Goal: Contribute content: Contribute content

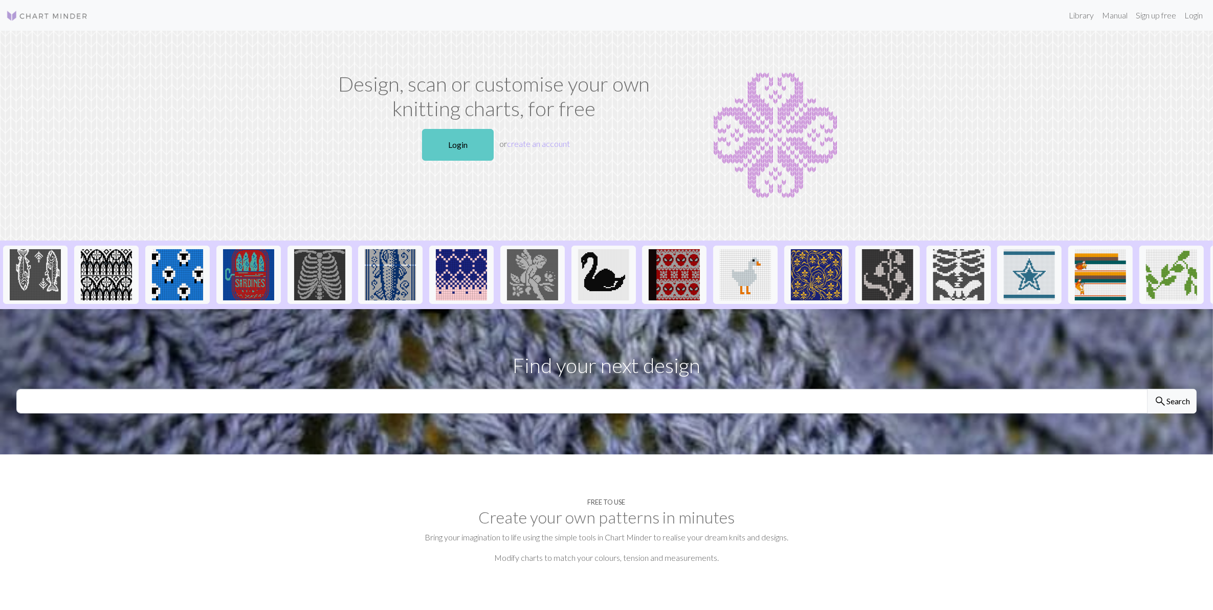
click at [461, 148] on link "Login" at bounding box center [458, 145] width 72 height 32
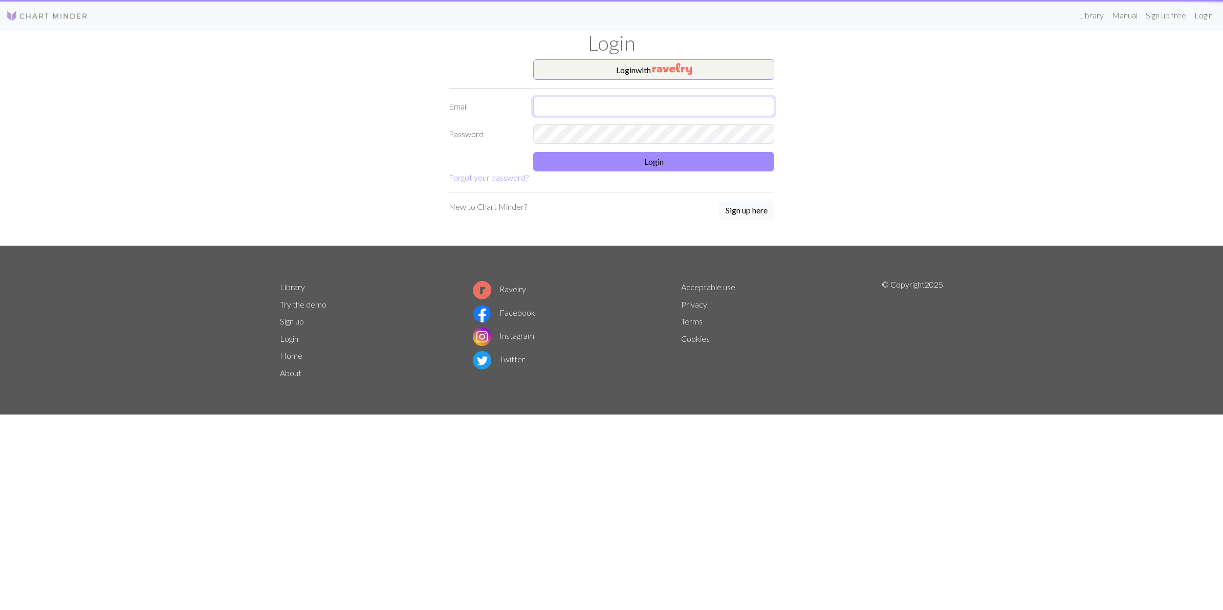
type input "m.sheridan@themedoutdoors.com"
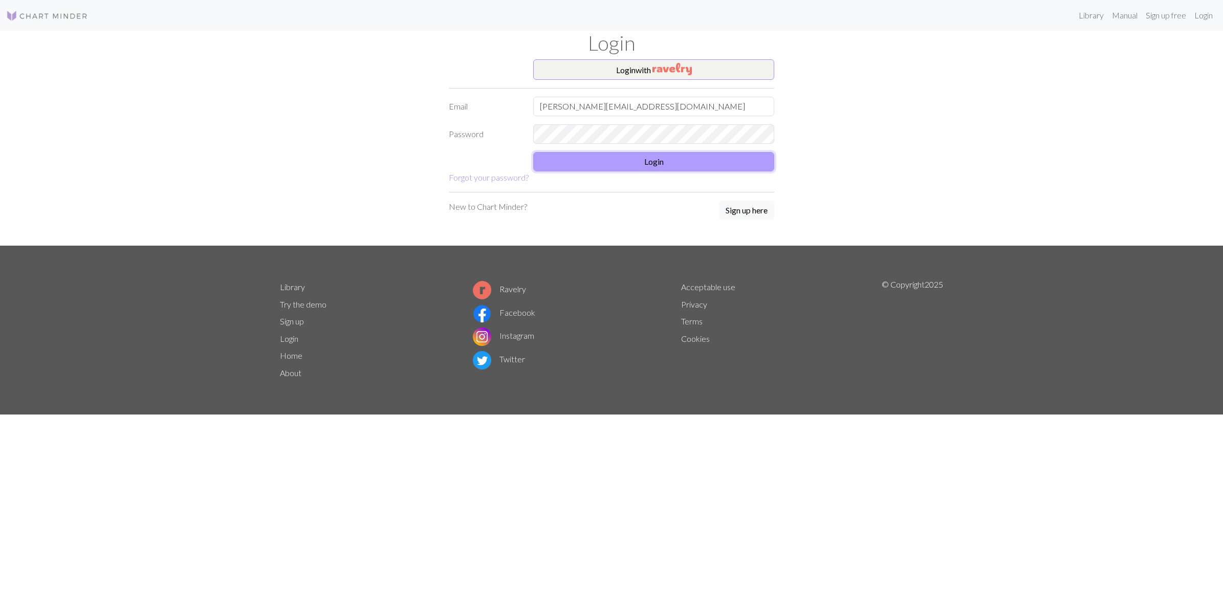
click at [652, 163] on button "Login" at bounding box center [653, 161] width 241 height 19
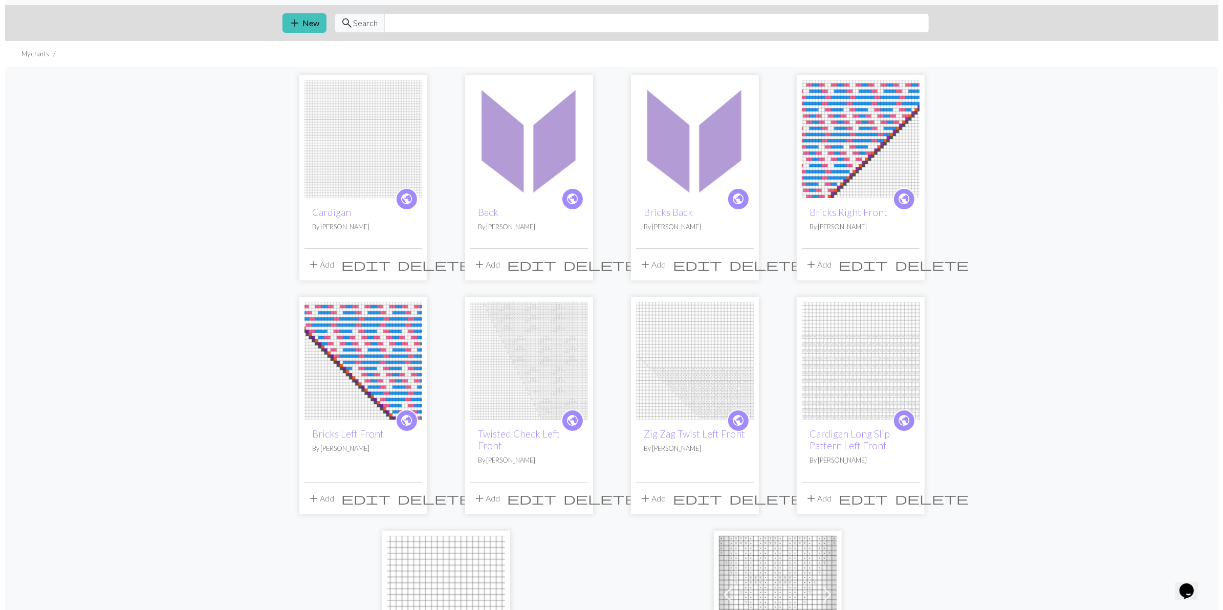
scroll to position [27, 0]
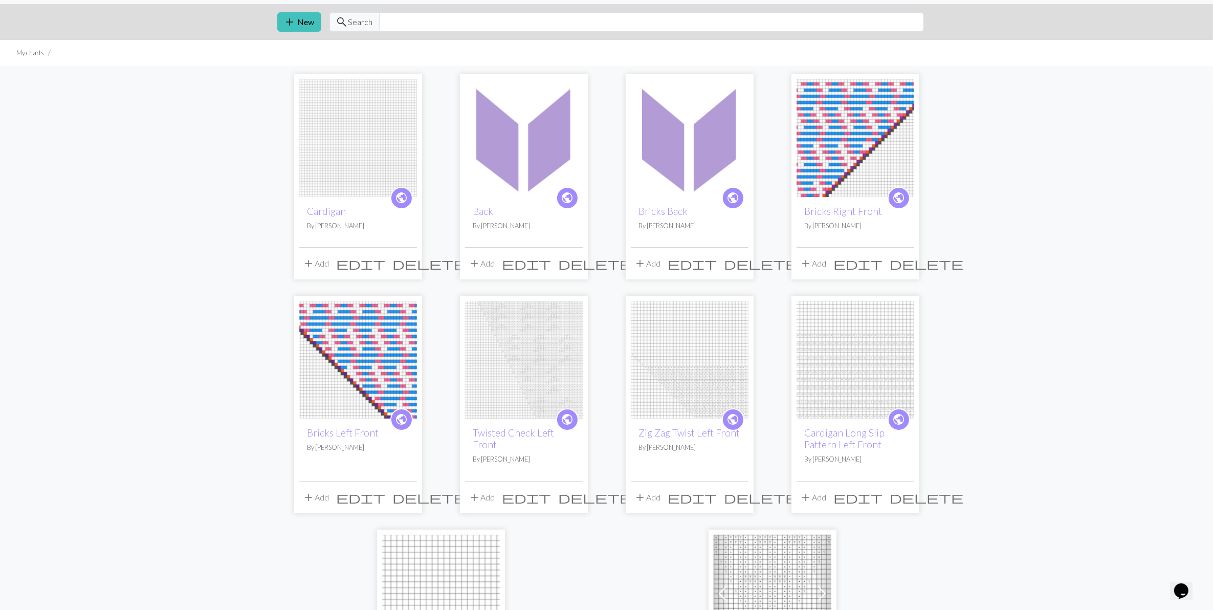
click at [385, 497] on span "edit" at bounding box center [361, 497] width 49 height 14
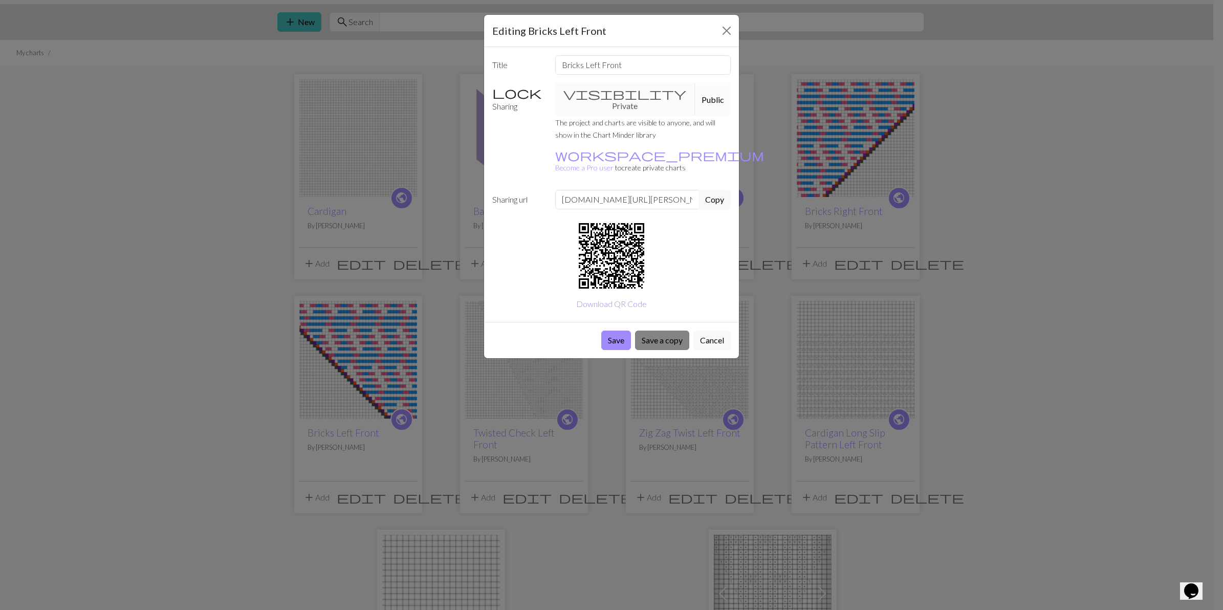
click at [658, 330] on button "Save a copy" at bounding box center [662, 339] width 54 height 19
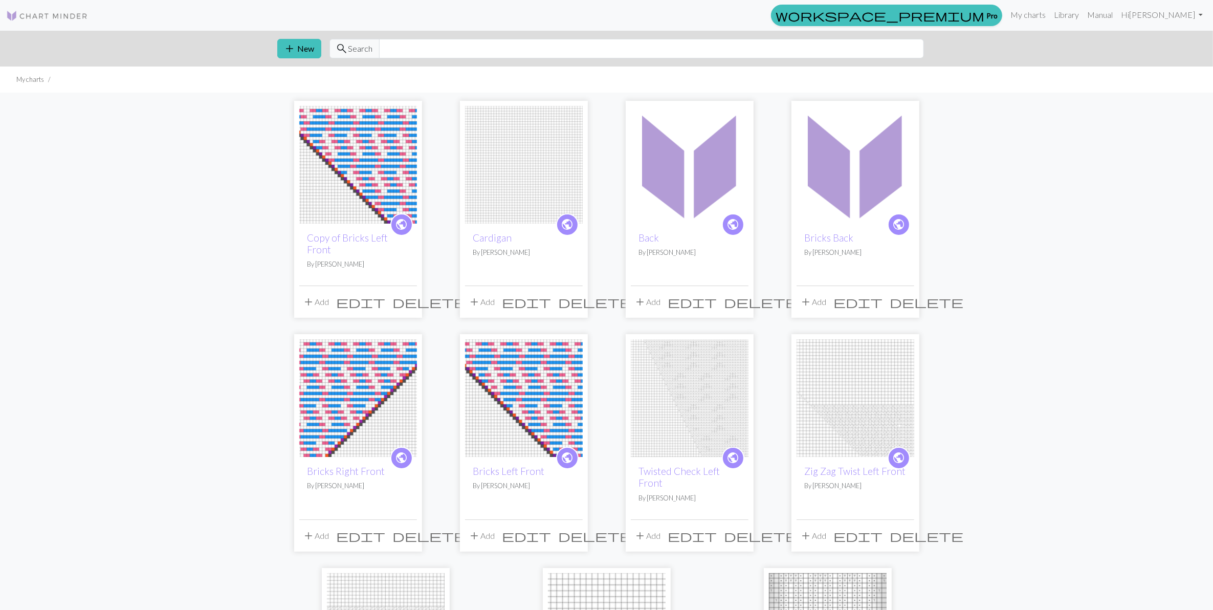
click at [386, 535] on span "edit" at bounding box center [361, 535] width 49 height 14
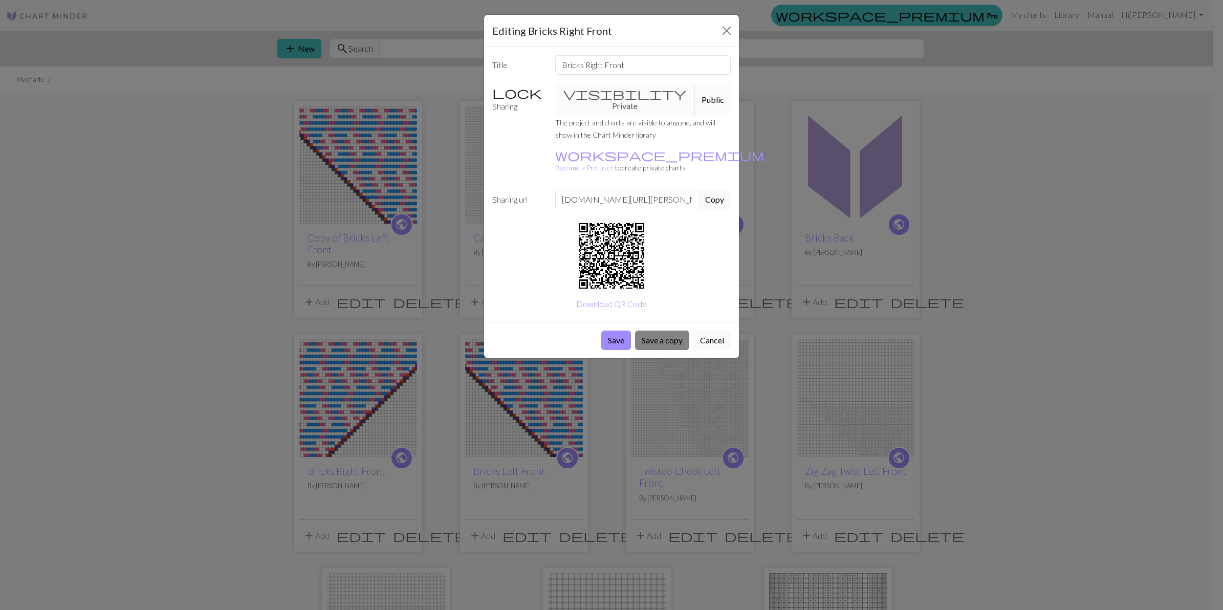
click at [661, 330] on button "Save a copy" at bounding box center [662, 339] width 54 height 19
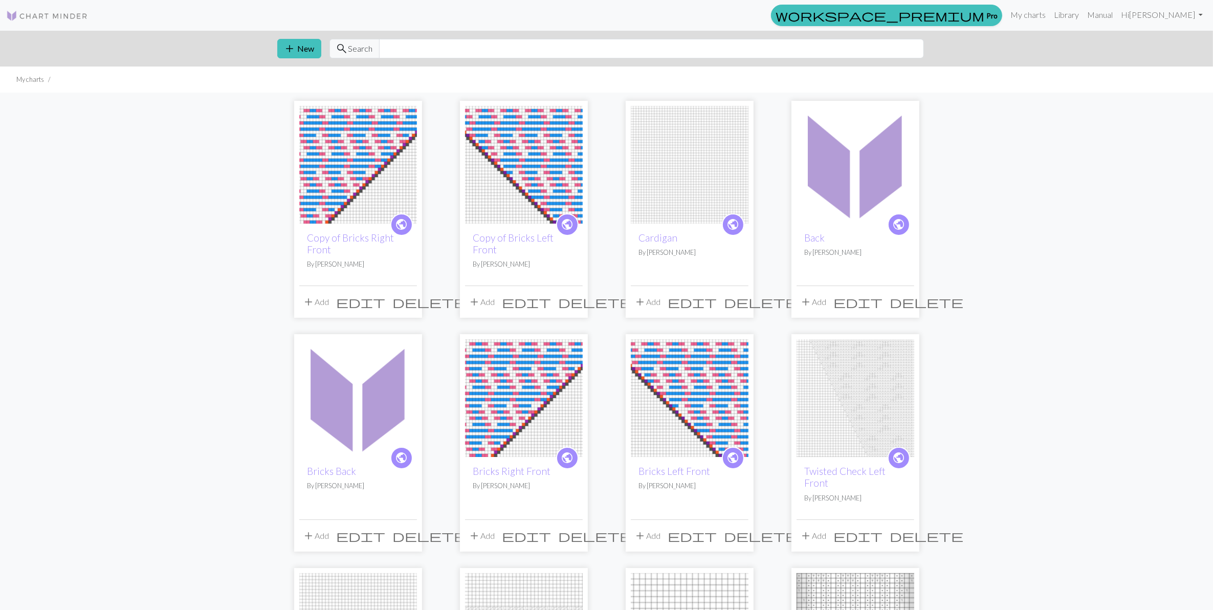
click at [531, 186] on img at bounding box center [524, 165] width 118 height 118
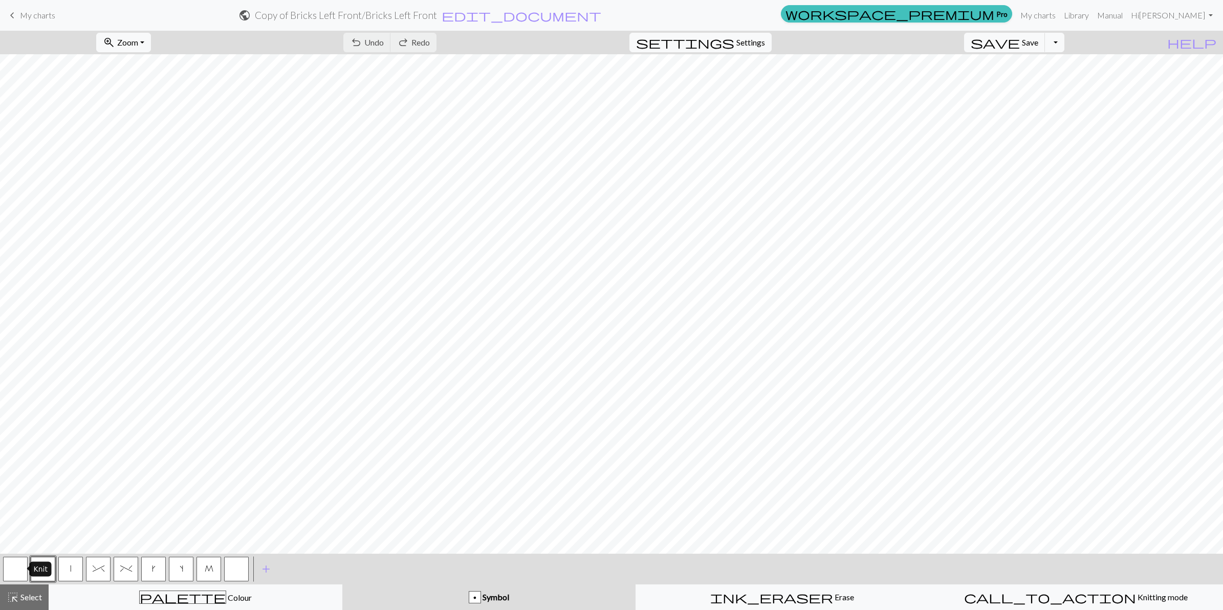
click at [9, 568] on button "button" at bounding box center [15, 569] width 25 height 25
click at [226, 597] on span "Colour" at bounding box center [239, 597] width 26 height 10
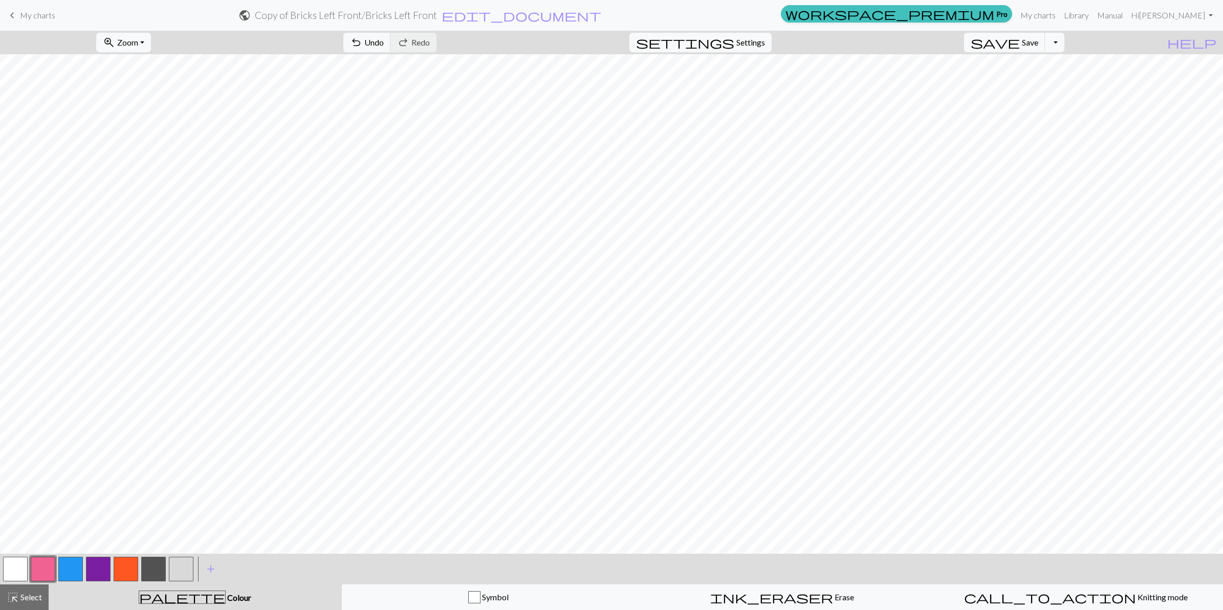
click at [12, 569] on button "button" at bounding box center [15, 569] width 25 height 25
click at [774, 596] on span "ink_eraser" at bounding box center [771, 597] width 123 height 14
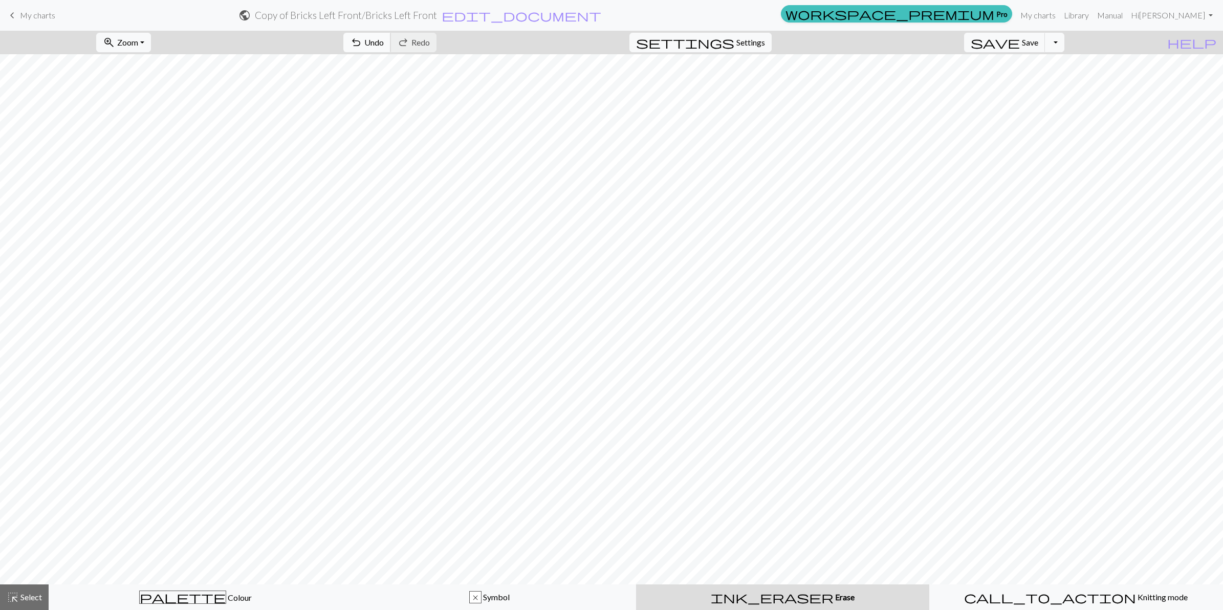
click at [362, 42] on span "undo" at bounding box center [356, 42] width 12 height 14
click at [384, 42] on span "Undo" at bounding box center [373, 42] width 19 height 10
drag, startPoint x: 28, startPoint y: 20, endPoint x: 681, endPoint y: 54, distance: 654.1
click at [28, 20] on link "keyboard_arrow_left My charts" at bounding box center [30, 15] width 49 height 17
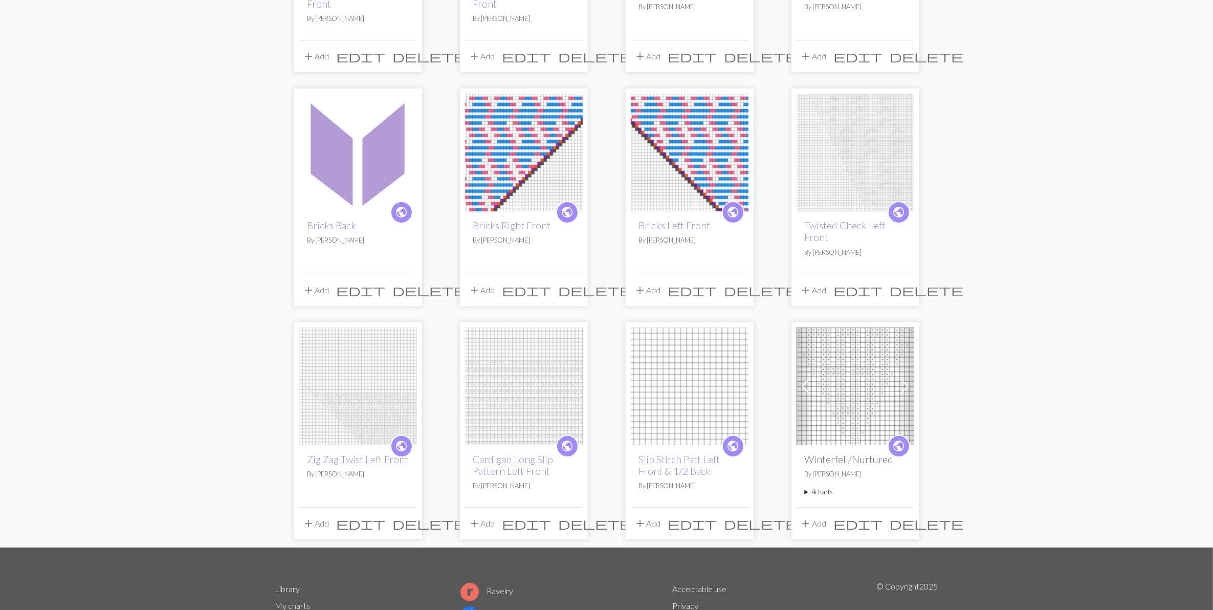
scroll to position [287, 0]
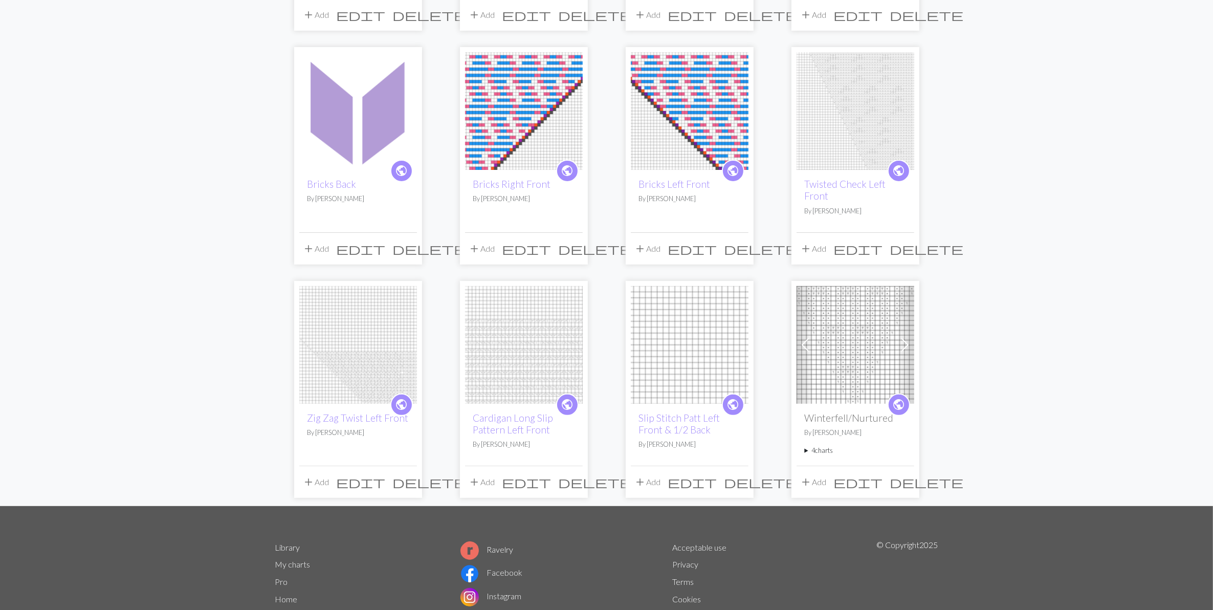
click at [904, 346] on span at bounding box center [905, 345] width 16 height 16
click at [859, 377] on img at bounding box center [856, 345] width 118 height 118
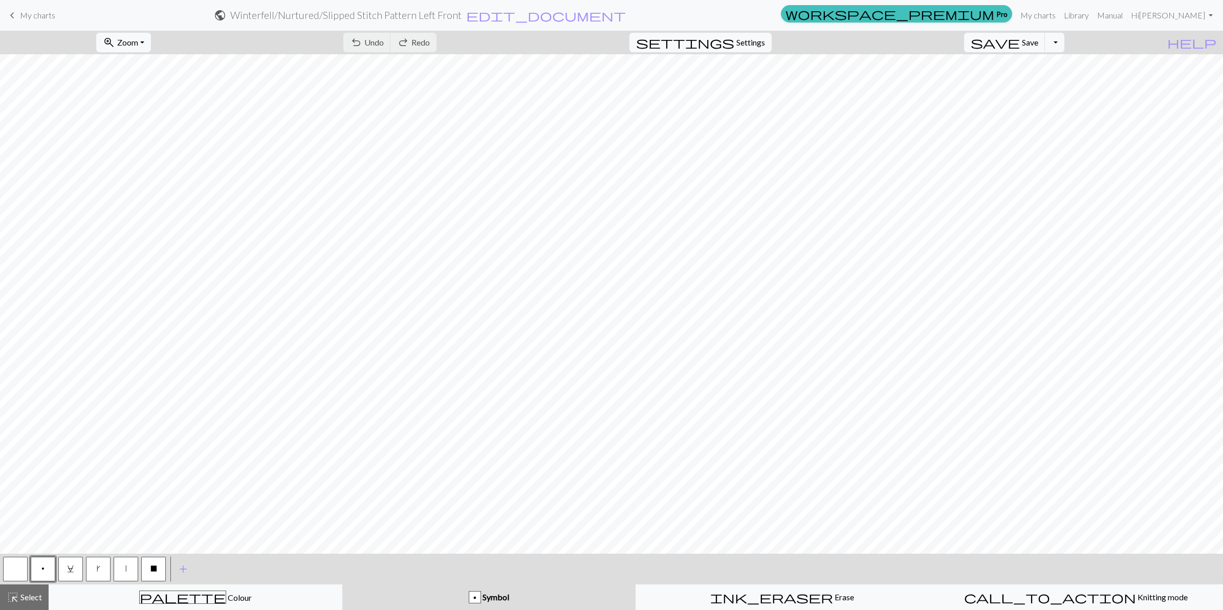
click at [150, 569] on span "X" at bounding box center [153, 568] width 7 height 8
click at [23, 18] on span "My charts" at bounding box center [37, 15] width 35 height 10
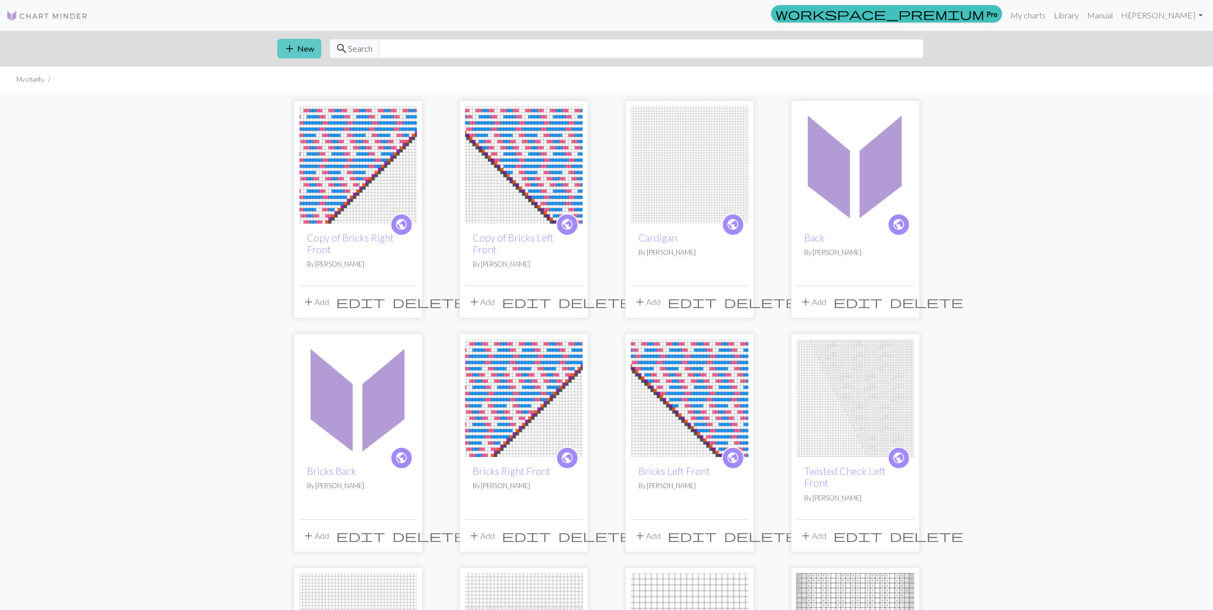
click at [287, 47] on span "add" at bounding box center [290, 48] width 12 height 14
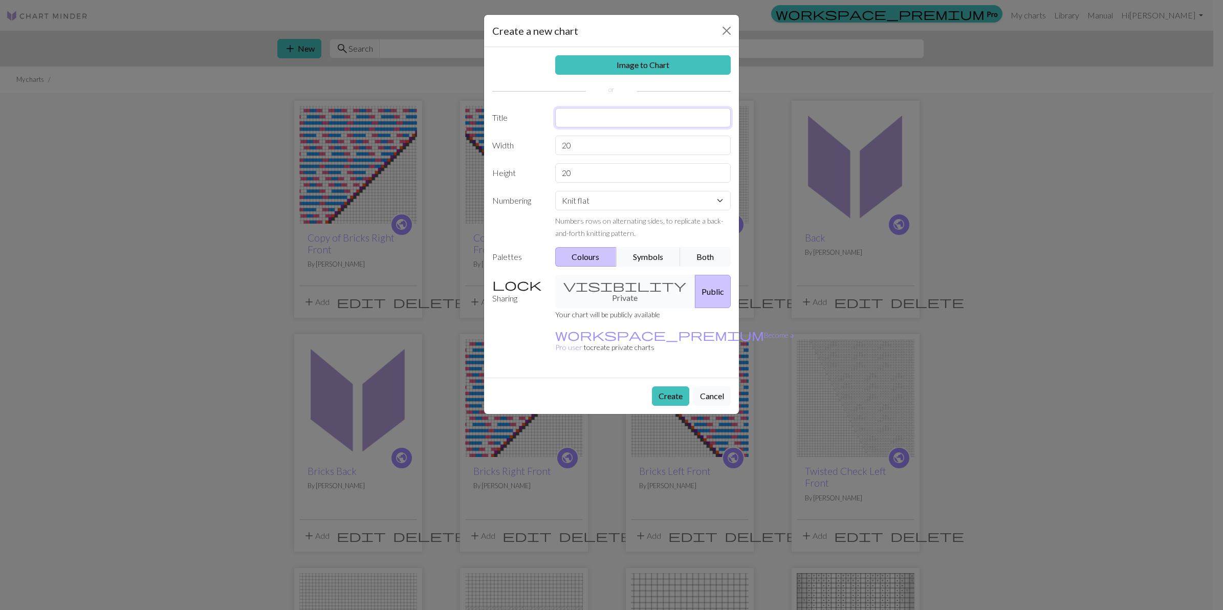
click at [580, 119] on input "text" at bounding box center [643, 117] width 176 height 19
click at [623, 119] on input "Diamond Lace" at bounding box center [643, 117] width 176 height 19
type input "Diamond Lace Cardigan Left Front"
drag, startPoint x: 582, startPoint y: 146, endPoint x: 492, endPoint y: 139, distance: 90.3
click at [528, 142] on div "Width 20" at bounding box center [611, 145] width 251 height 19
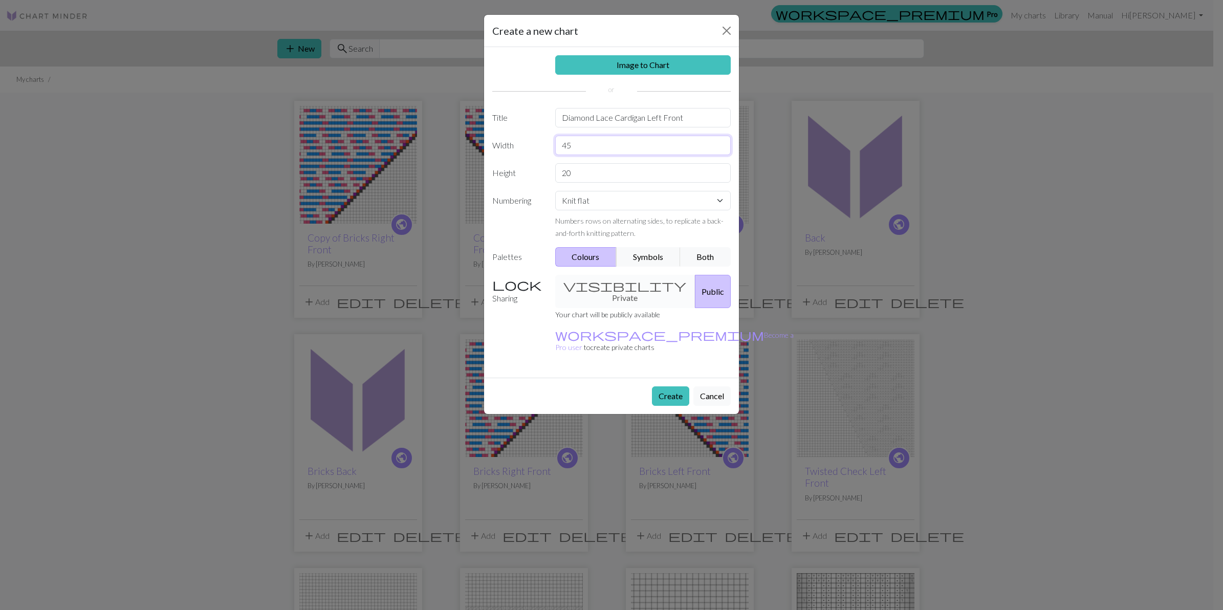
drag, startPoint x: 540, startPoint y: 144, endPoint x: 453, endPoint y: 141, distance: 87.5
click at [497, 141] on div "Width 45" at bounding box center [611, 145] width 251 height 19
type input "50"
drag, startPoint x: 582, startPoint y: 171, endPoint x: 535, endPoint y: 171, distance: 47.1
click at [535, 171] on div "Height 20" at bounding box center [611, 172] width 251 height 19
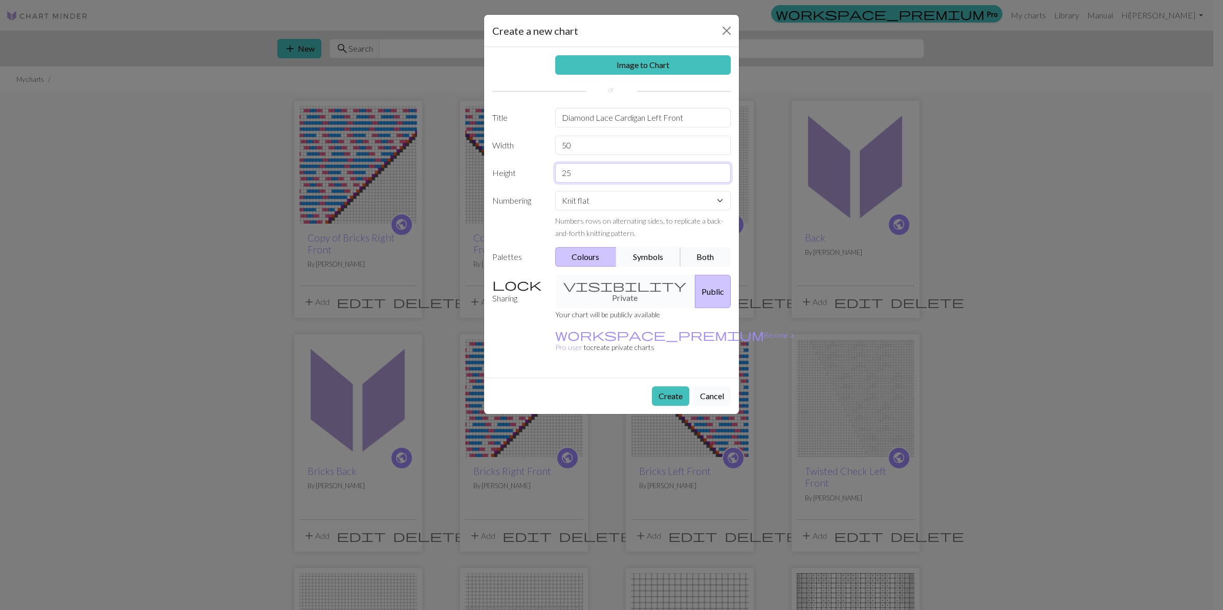
type input "25"
click at [639, 257] on button "Symbols" at bounding box center [648, 256] width 64 height 19
click at [667, 386] on button "Create" at bounding box center [670, 395] width 37 height 19
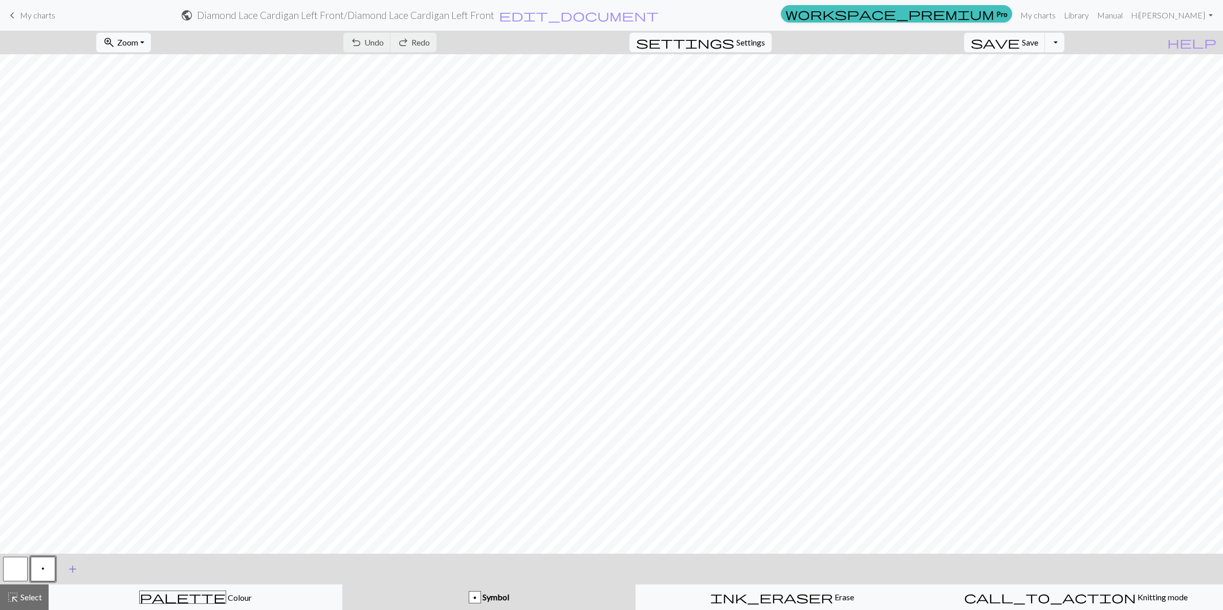
click at [72, 566] on span "add" at bounding box center [73, 569] width 12 height 14
click at [73, 564] on button "button" at bounding box center [70, 569] width 25 height 25
click at [68, 569] on button "button" at bounding box center [70, 569] width 25 height 25
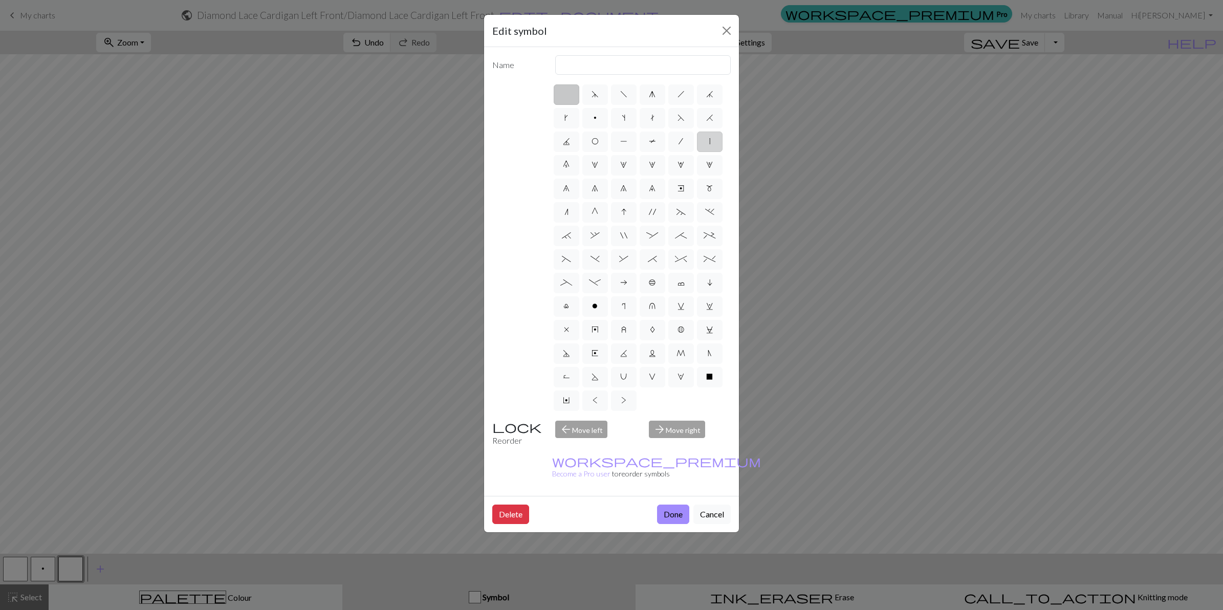
click at [709, 142] on span "|" at bounding box center [709, 141] width 1 height 8
click at [709, 142] on input "|" at bounding box center [712, 138] width 7 height 7
radio input "true"
type input "slip stitch"
click at [673, 504] on button "Done" at bounding box center [673, 513] width 32 height 19
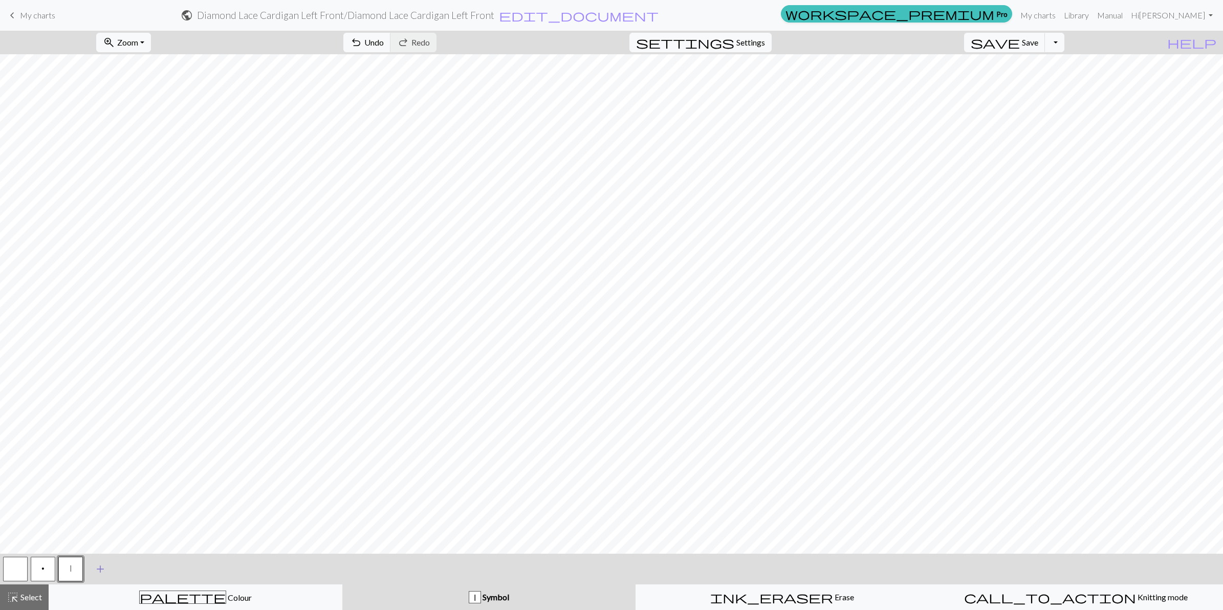
click at [95, 566] on span "add" at bounding box center [100, 569] width 12 height 14
click at [101, 561] on button "button" at bounding box center [98, 569] width 25 height 25
click at [98, 569] on button "button" at bounding box center [98, 569] width 25 height 25
click at [98, 568] on button "button" at bounding box center [98, 569] width 25 height 25
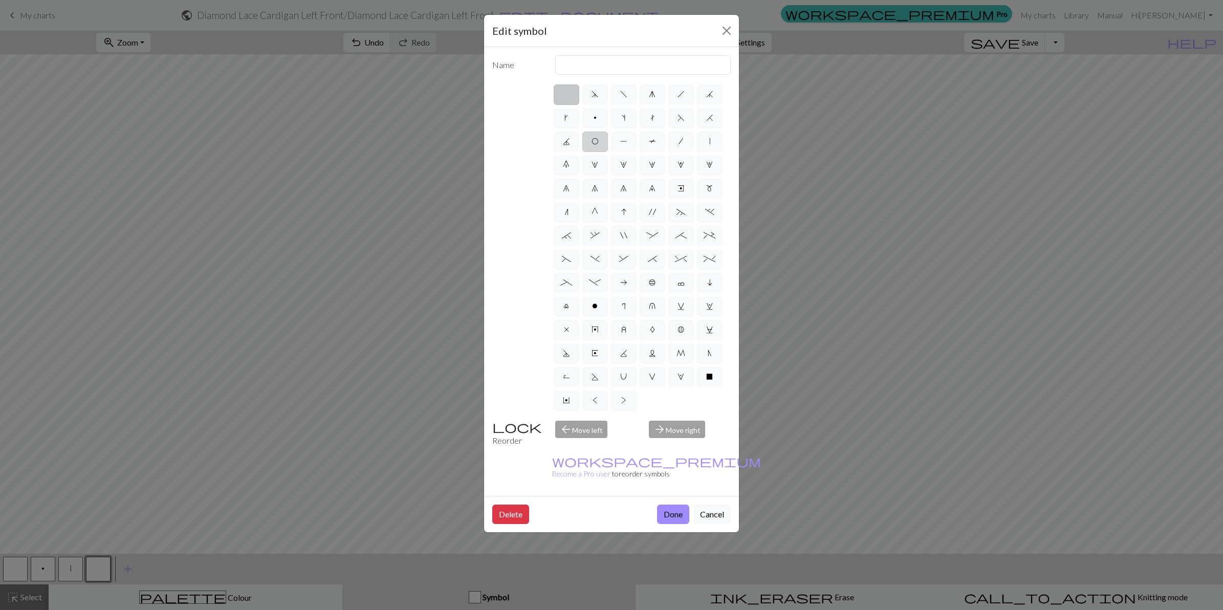
click at [592, 141] on span "O" at bounding box center [594, 141] width 7 height 8
click at [592, 141] on input "O" at bounding box center [594, 138] width 7 height 7
radio input "true"
type input "yo"
click at [670, 504] on button "Done" at bounding box center [673, 513] width 32 height 19
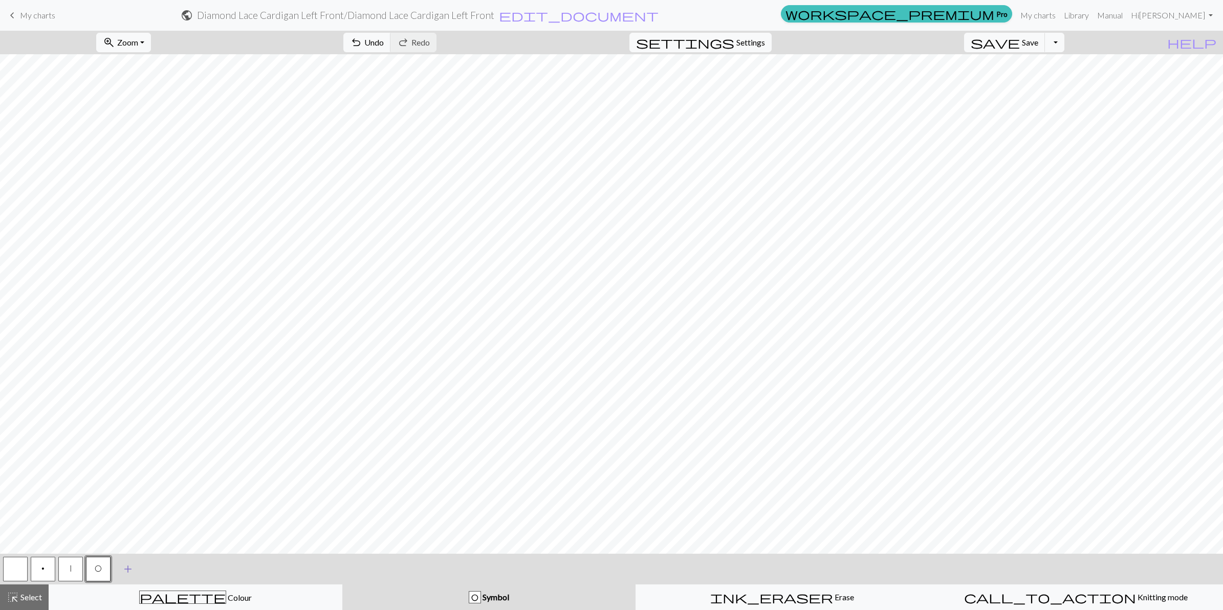
click at [126, 566] on span "add" at bounding box center [128, 569] width 12 height 14
click at [131, 567] on button "button" at bounding box center [126, 569] width 25 height 25
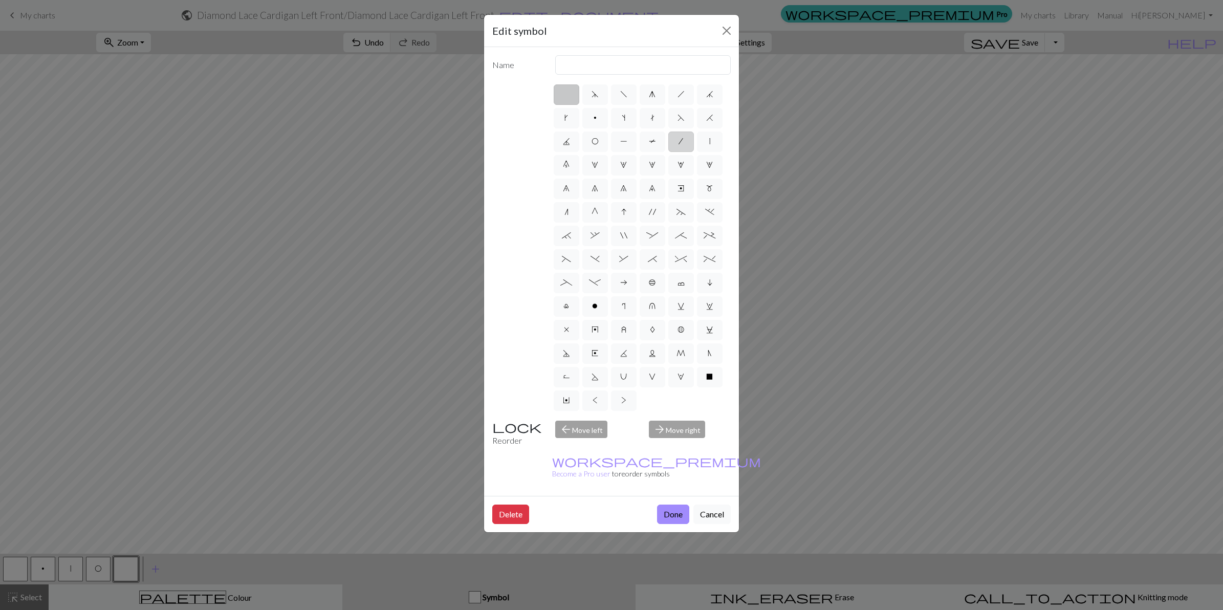
click at [683, 137] on label "/" at bounding box center [681, 141] width 26 height 20
click at [683, 137] on input "/" at bounding box center [681, 138] width 7 height 7
radio input "true"
type input "right leaning decrease"
click at [681, 122] on span "F" at bounding box center [680, 118] width 7 height 8
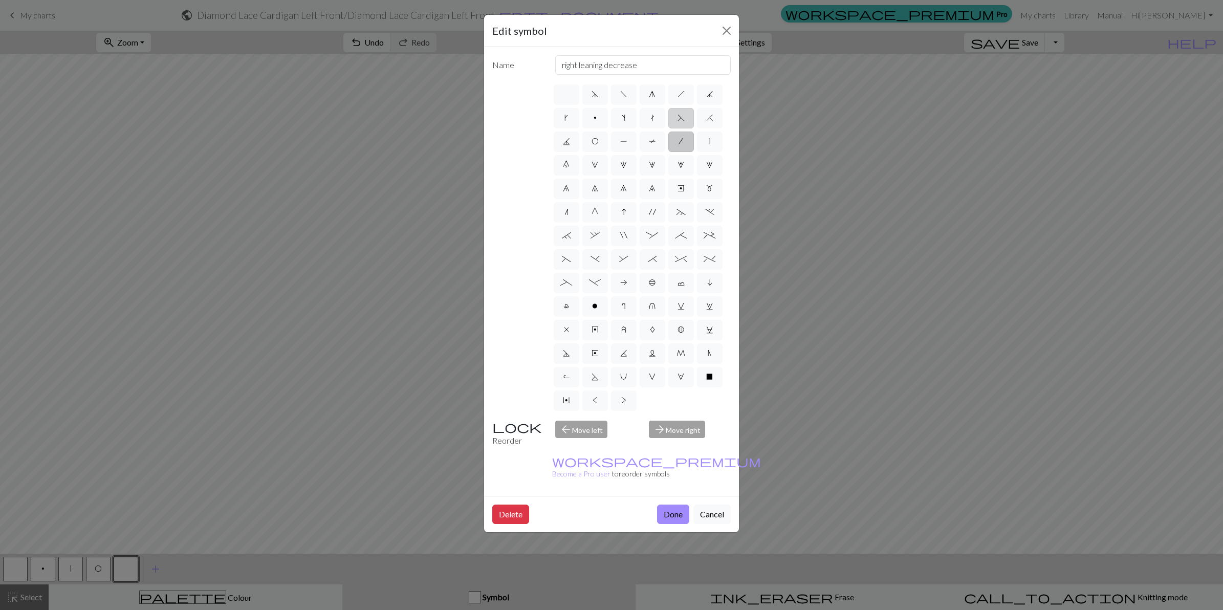
click at [681, 118] on input "F" at bounding box center [680, 115] width 7 height 7
radio input "true"
type input "ssk"
click at [714, 119] on label "H" at bounding box center [710, 118] width 26 height 20
click at [713, 118] on input "H" at bounding box center [709, 115] width 7 height 7
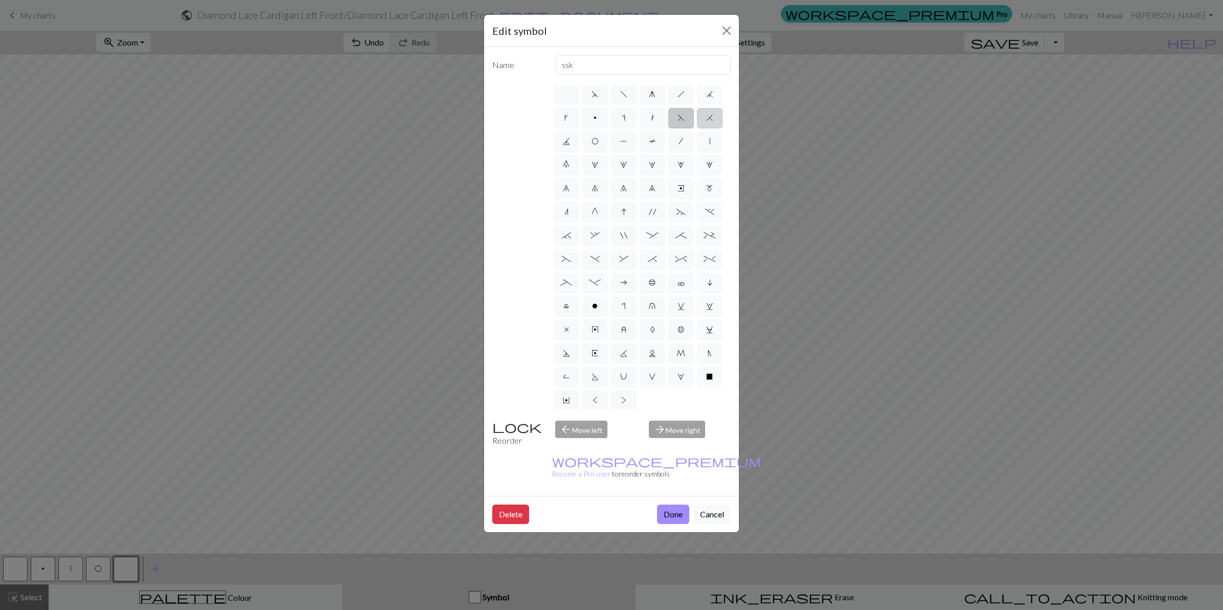
radio input "true"
type input "k2tog"
click at [674, 504] on button "Done" at bounding box center [673, 513] width 32 height 19
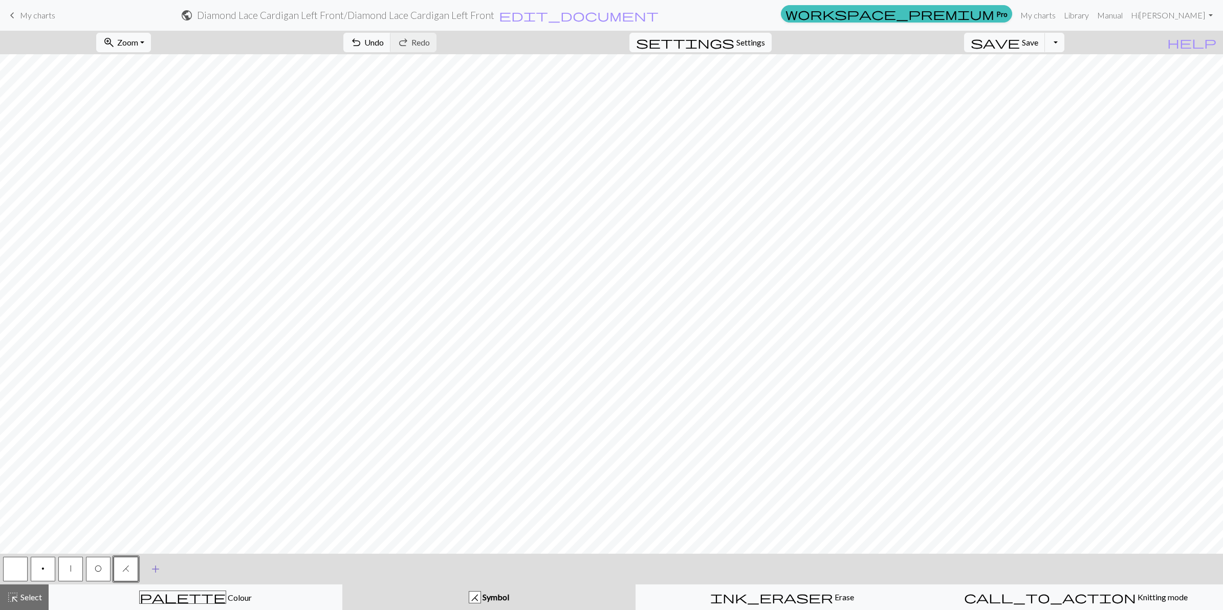
click at [154, 568] on span "add" at bounding box center [155, 569] width 12 height 14
click at [153, 569] on button "button" at bounding box center [153, 569] width 25 height 25
click at [159, 563] on button "button" at bounding box center [153, 569] width 25 height 25
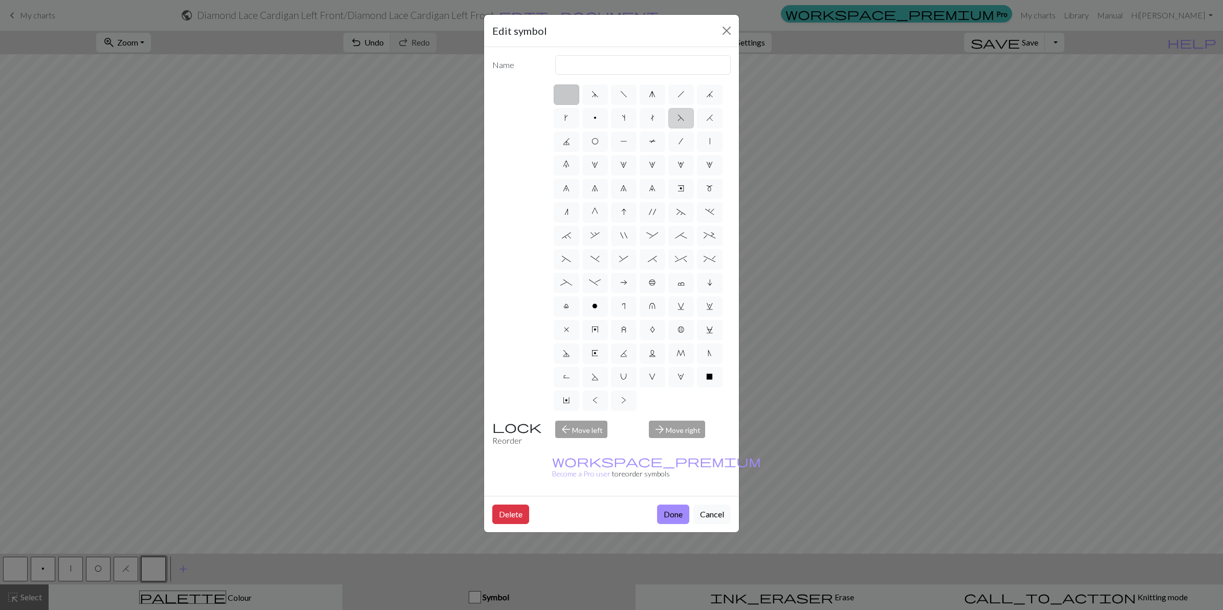
click at [681, 119] on span "F" at bounding box center [680, 118] width 7 height 8
click at [681, 118] on input "F" at bounding box center [680, 115] width 7 height 7
radio input "true"
type input "ssk"
click at [676, 504] on button "Done" at bounding box center [673, 513] width 32 height 19
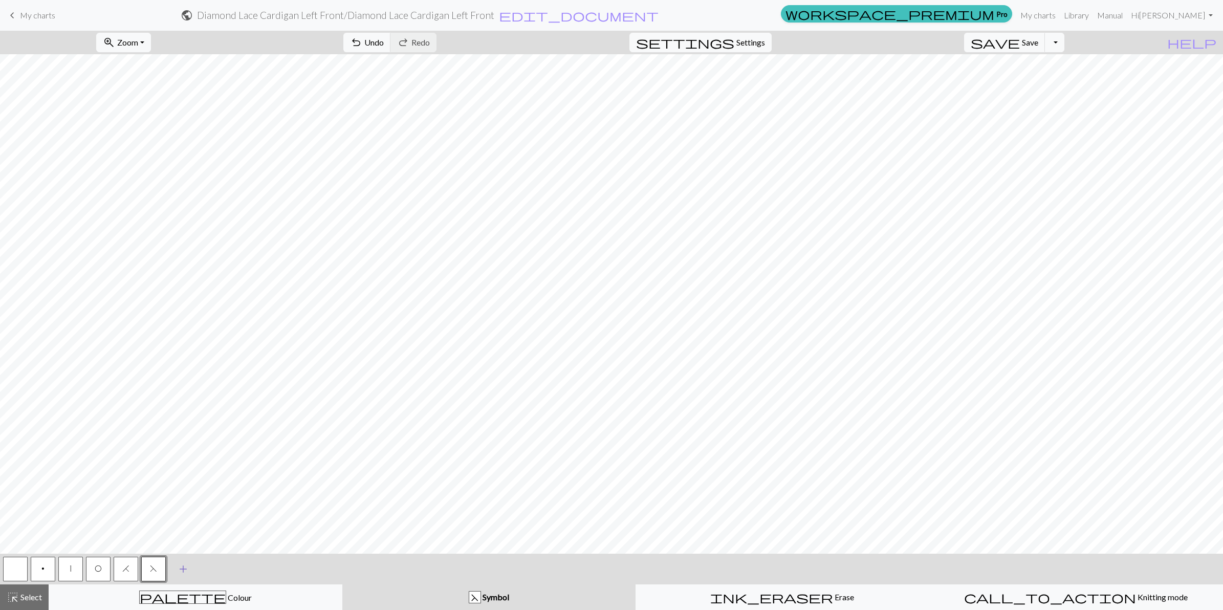
click at [187, 571] on span "add" at bounding box center [183, 569] width 12 height 14
click at [178, 568] on button "button" at bounding box center [181, 569] width 25 height 25
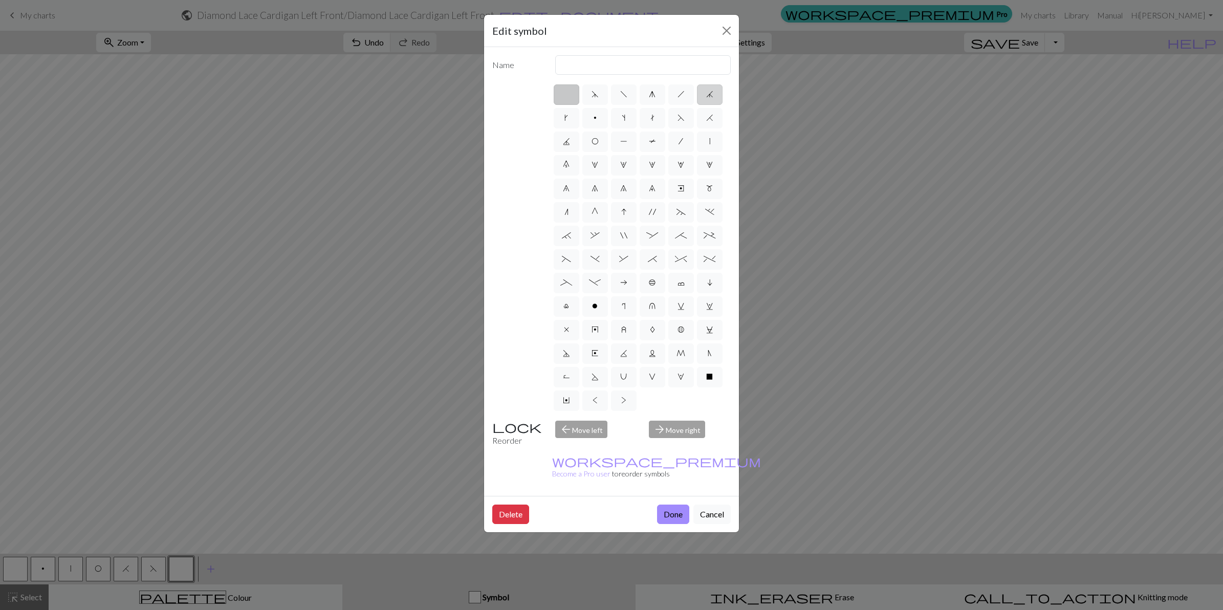
click at [706, 96] on span "j" at bounding box center [709, 94] width 7 height 8
click at [706, 95] on input "j" at bounding box center [709, 91] width 7 height 7
radio input "true"
type input "k3tog"
click at [563, 143] on span "J" at bounding box center [566, 141] width 7 height 8
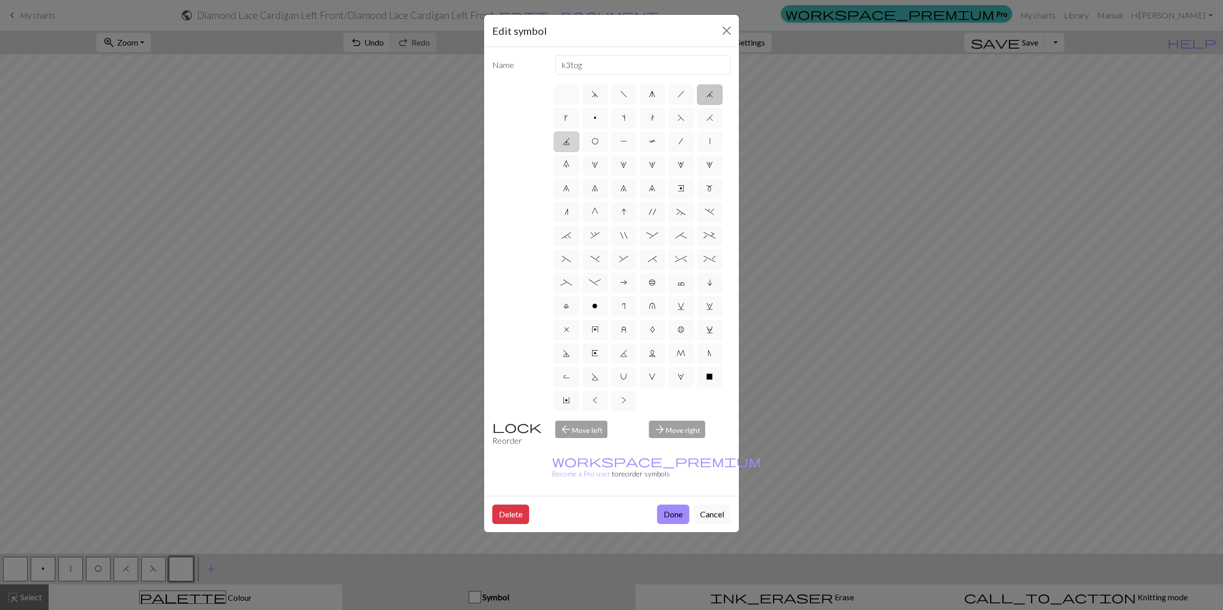
click at [563, 142] on input "J" at bounding box center [566, 138] width 7 height 7
radio input "true"
type input "p3tog"
click at [597, 95] on span "d" at bounding box center [594, 94] width 7 height 8
click at [597, 95] on input "d" at bounding box center [594, 91] width 7 height 7
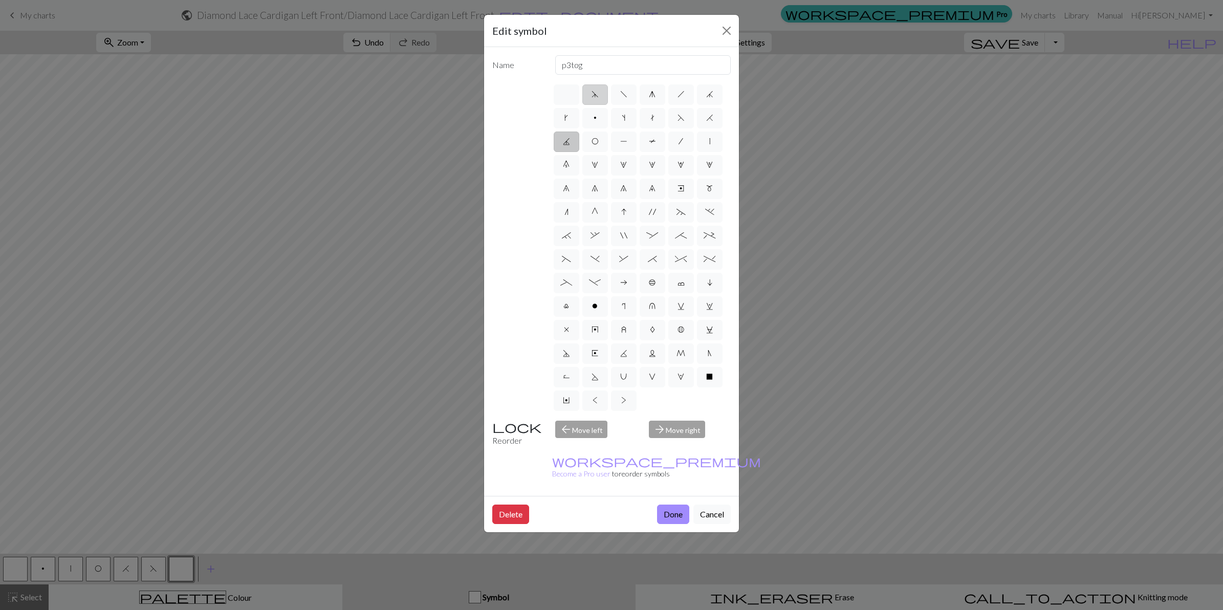
radio input "true"
type input "sk2p"
click at [596, 95] on span "d" at bounding box center [594, 94] width 7 height 8
click at [596, 95] on input "d" at bounding box center [594, 91] width 7 height 7
click at [676, 504] on button "Done" at bounding box center [673, 513] width 32 height 19
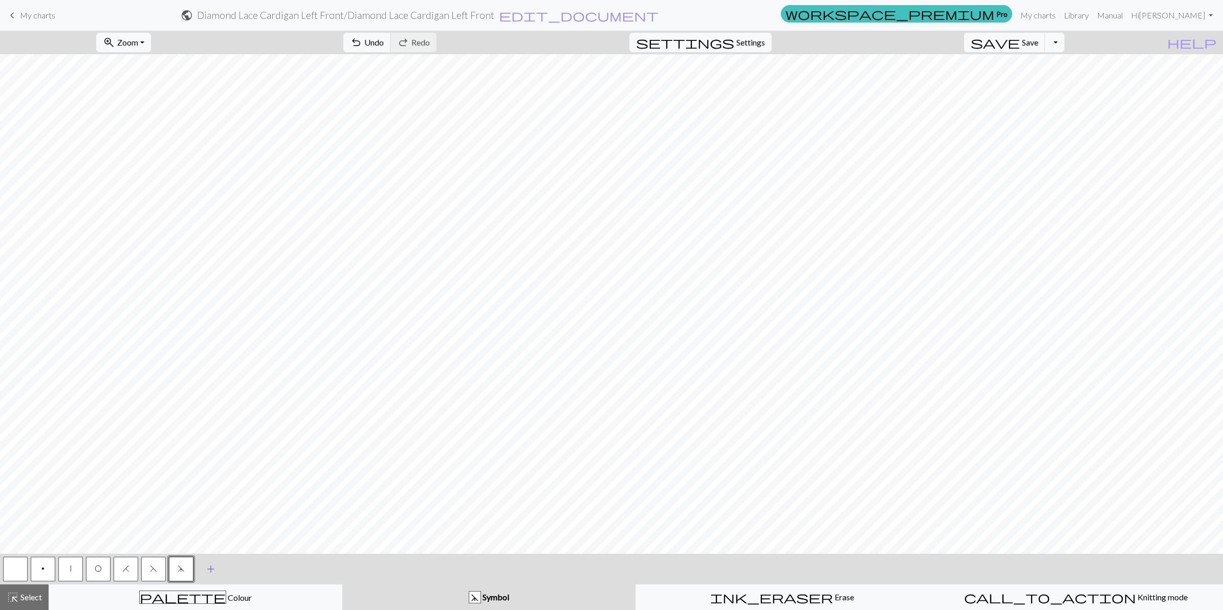
click at [212, 566] on span "add" at bounding box center [211, 569] width 12 height 14
click at [211, 567] on button "button" at bounding box center [208, 569] width 25 height 25
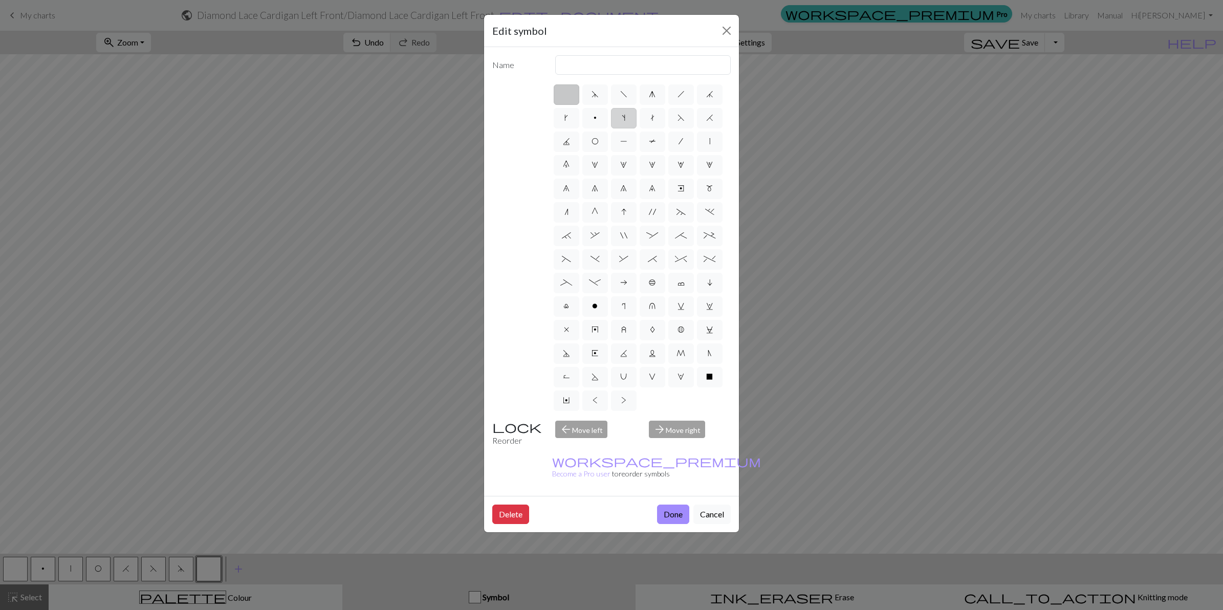
click at [625, 118] on span "s" at bounding box center [624, 118] width 4 height 8
click at [625, 118] on input "s" at bounding box center [625, 115] width 7 height 7
radio input "true"
type input "increase one left leaning"
click at [679, 504] on button "Done" at bounding box center [673, 513] width 32 height 19
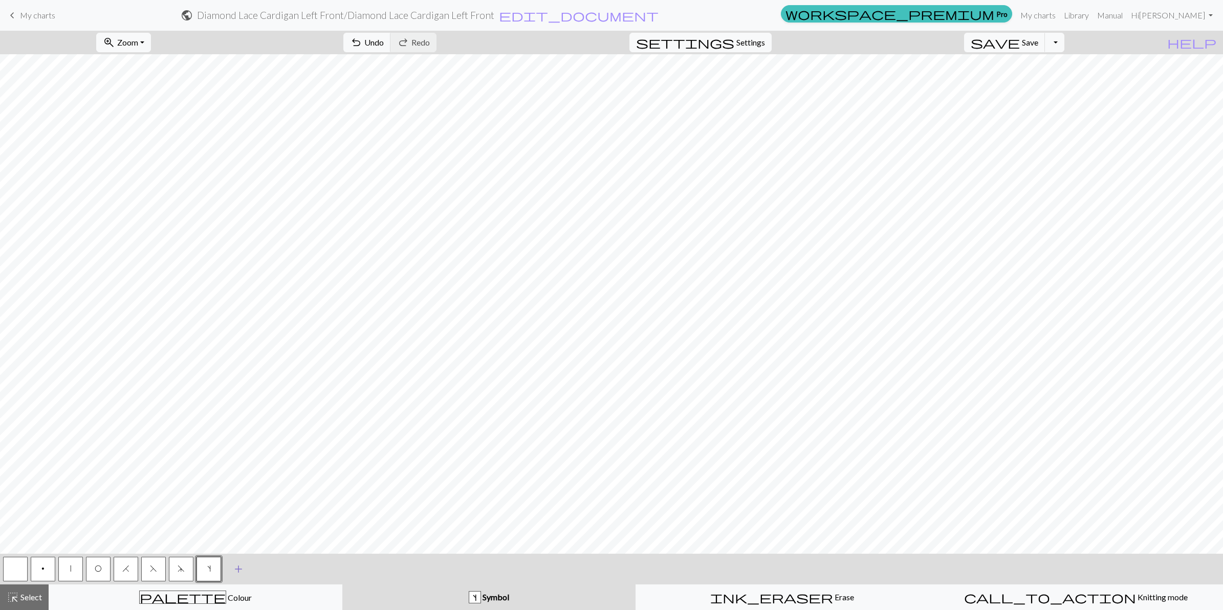
click at [234, 568] on span "add" at bounding box center [238, 569] width 12 height 14
click at [234, 567] on button "button" at bounding box center [236, 569] width 25 height 25
click at [236, 566] on button "button" at bounding box center [236, 569] width 25 height 25
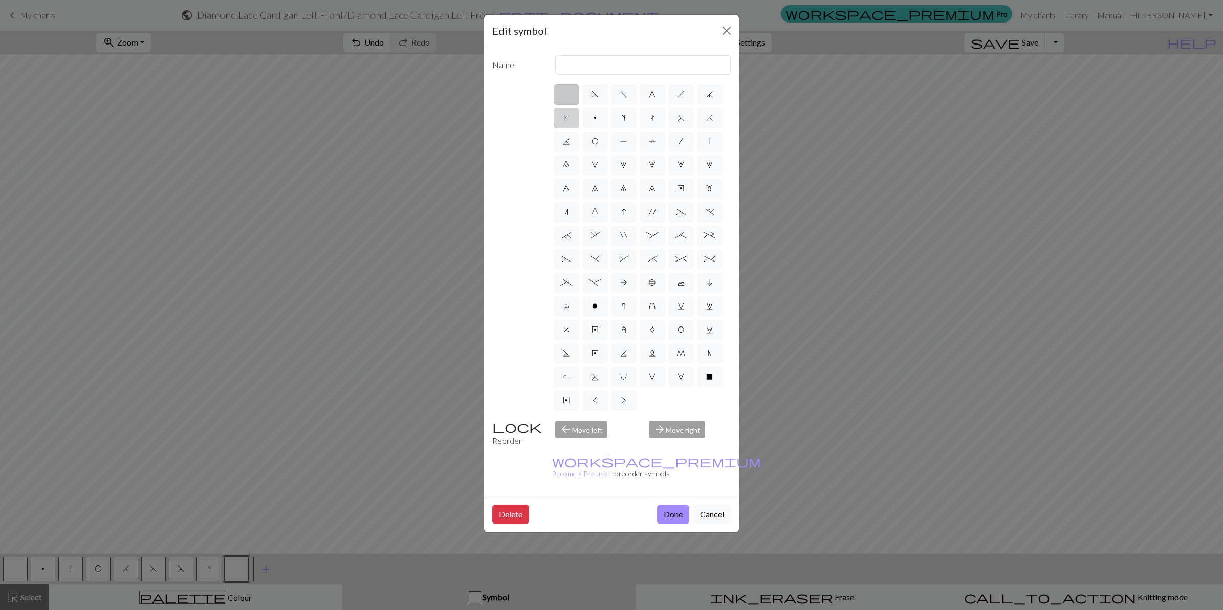
click at [564, 121] on span "k" at bounding box center [566, 118] width 4 height 8
click at [564, 118] on input "k" at bounding box center [567, 115] width 7 height 7
radio input "true"
type input "right leaning increase"
click at [679, 504] on button "Done" at bounding box center [673, 513] width 32 height 19
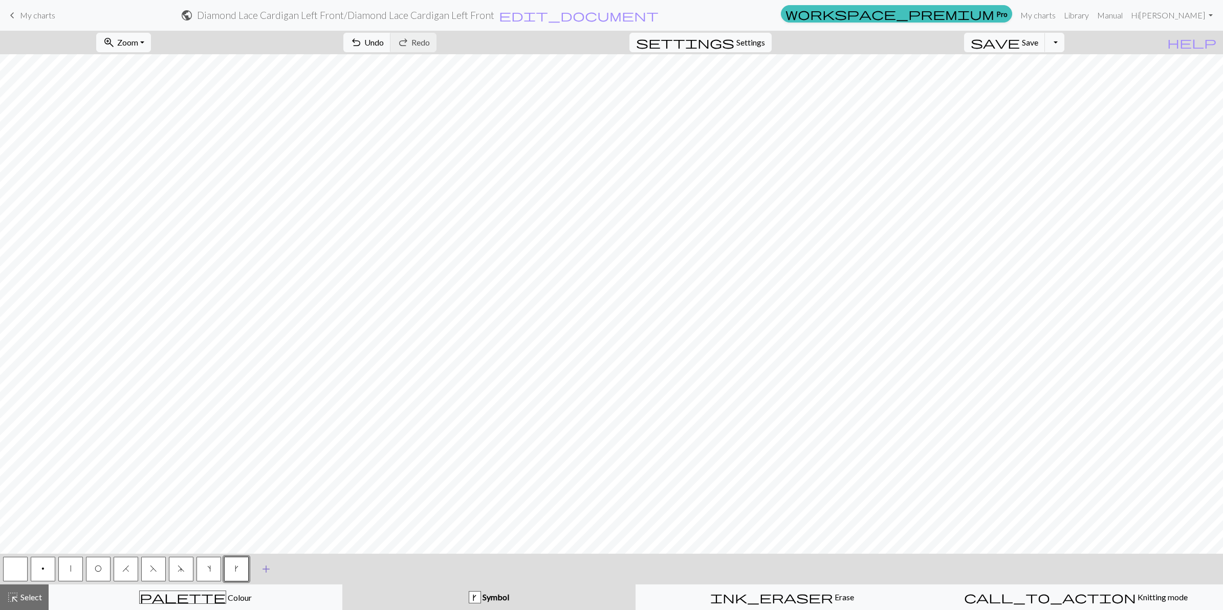
click at [267, 566] on span "add" at bounding box center [266, 569] width 12 height 14
click at [259, 569] on button "button" at bounding box center [264, 569] width 25 height 25
click at [260, 568] on button "button" at bounding box center [264, 569] width 25 height 25
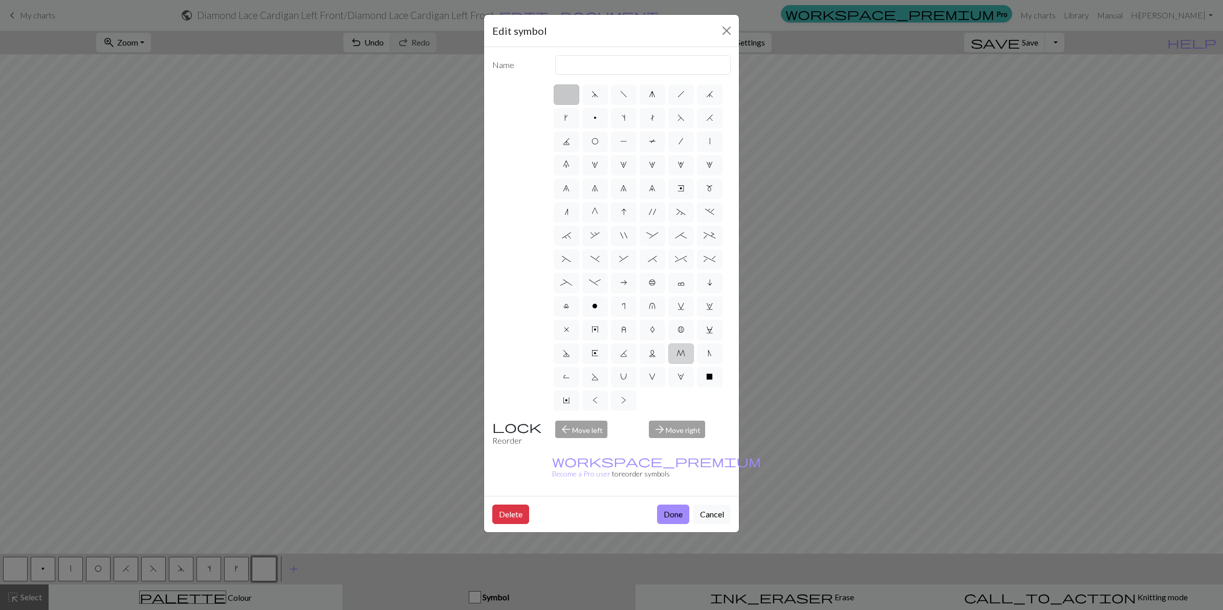
click at [680, 354] on span "M" at bounding box center [680, 353] width 9 height 8
click at [680, 354] on input "M" at bounding box center [679, 350] width 7 height 7
radio input "true"
type input "m1"
click at [564, 400] on span "Y" at bounding box center [566, 400] width 7 height 8
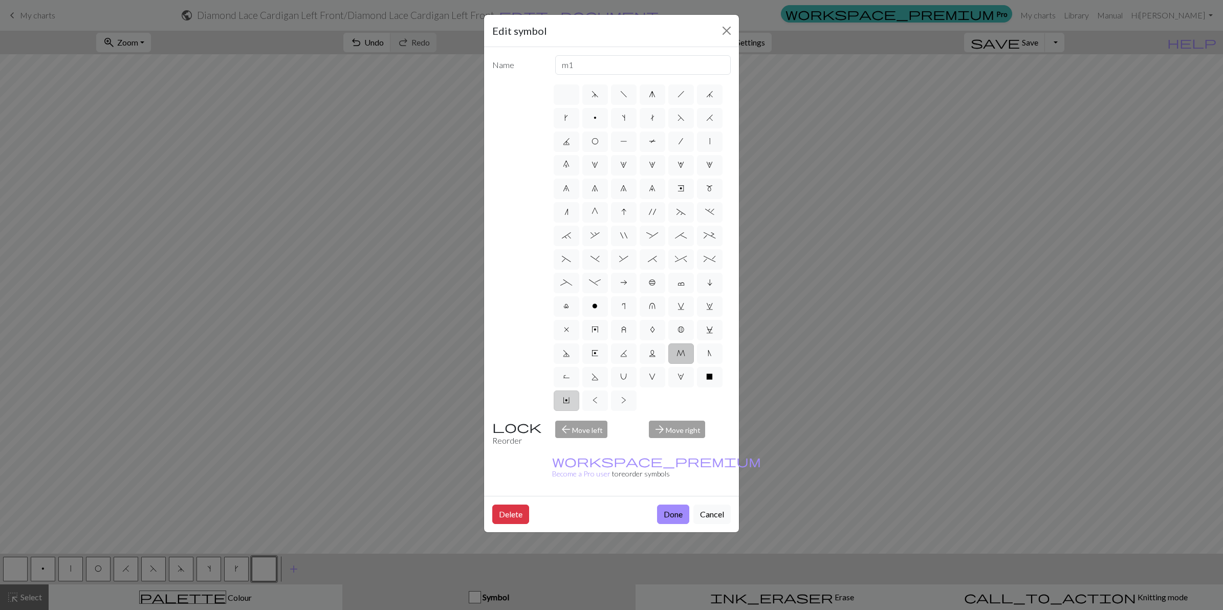
click at [564, 400] on input "Y" at bounding box center [566, 397] width 7 height 7
radio input "true"
type input "place bead"
click at [564, 377] on span "R" at bounding box center [566, 376] width 7 height 8
click at [564, 377] on input "R" at bounding box center [566, 373] width 7 height 7
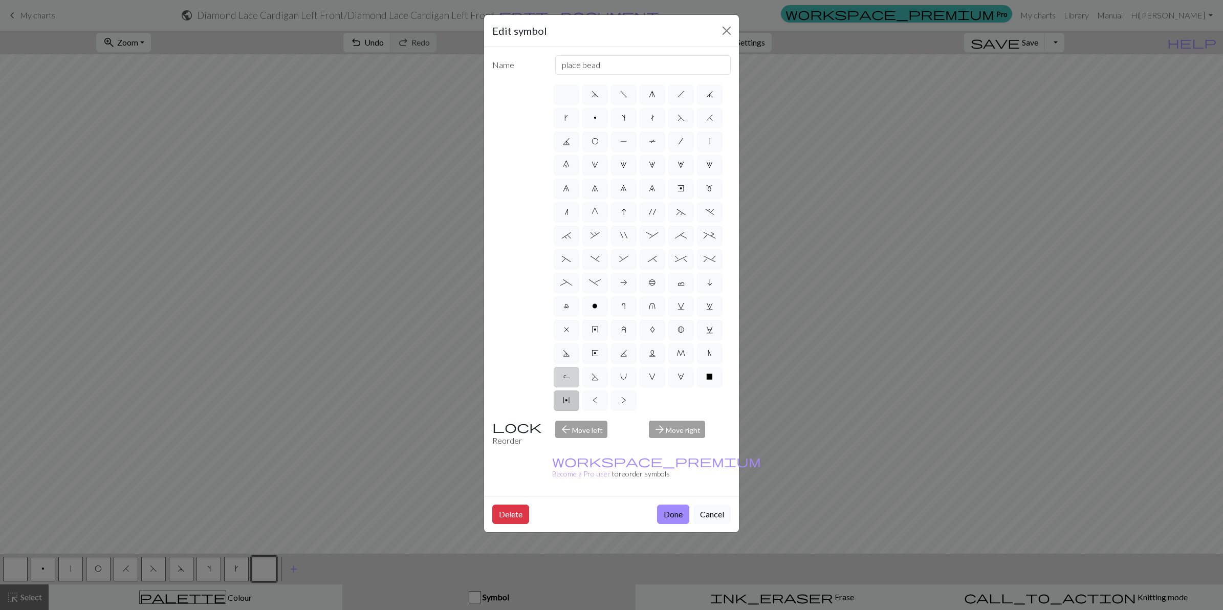
radio input "true"
type input "purl by wrapping yarn over"
click at [598, 378] on span "S" at bounding box center [594, 376] width 7 height 8
click at [598, 377] on input "S" at bounding box center [594, 373] width 7 height 7
radio input "true"
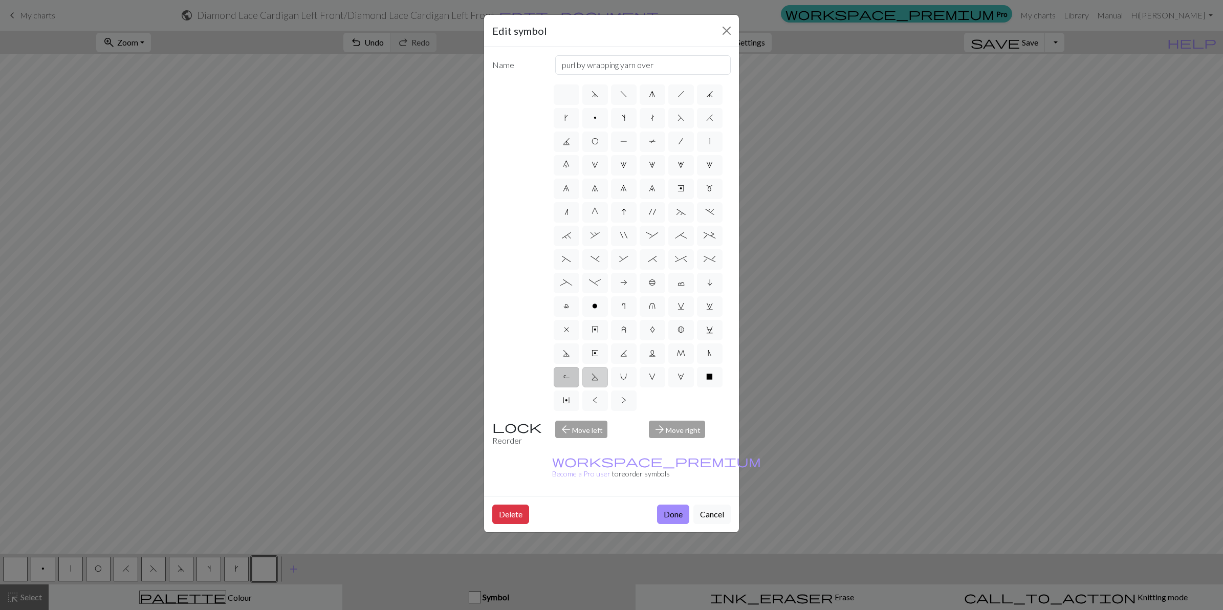
type input "p2tog tbl"
click at [621, 377] on span "U" at bounding box center [623, 376] width 7 height 8
click at [621, 377] on input "U" at bounding box center [623, 373] width 7 height 7
radio input "true"
type input "eyelet"
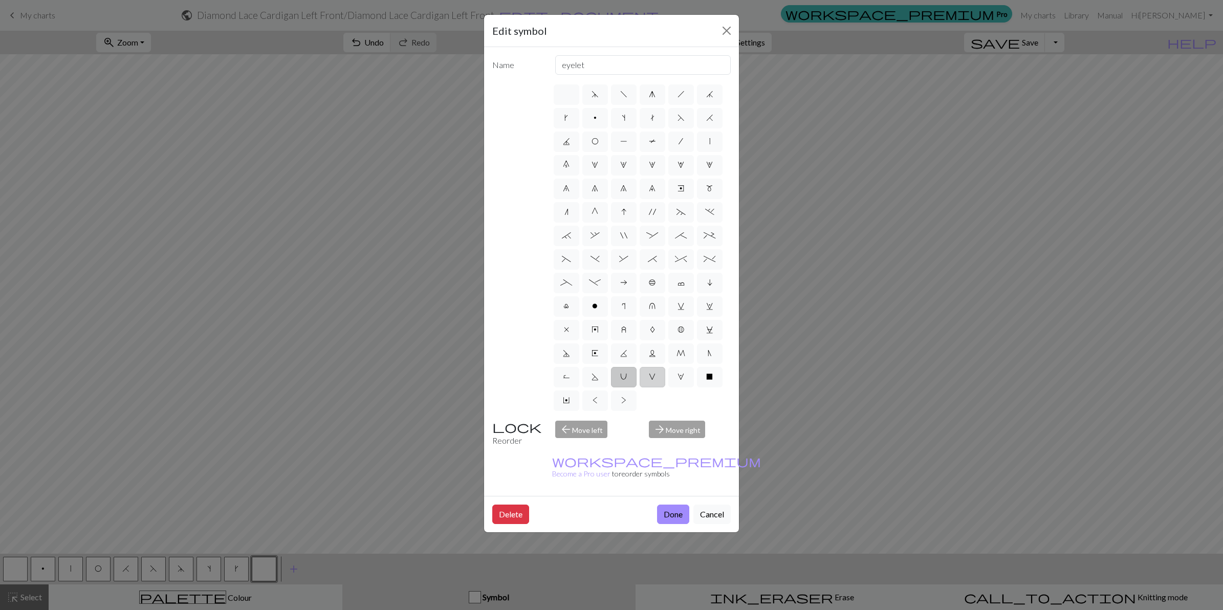
click at [648, 377] on label "V" at bounding box center [652, 377] width 26 height 20
click at [649, 377] on input "V" at bounding box center [652, 373] width 7 height 7
radio input "true"
type input "sl1 purlwise"
click at [684, 379] on label "W" at bounding box center [681, 377] width 26 height 20
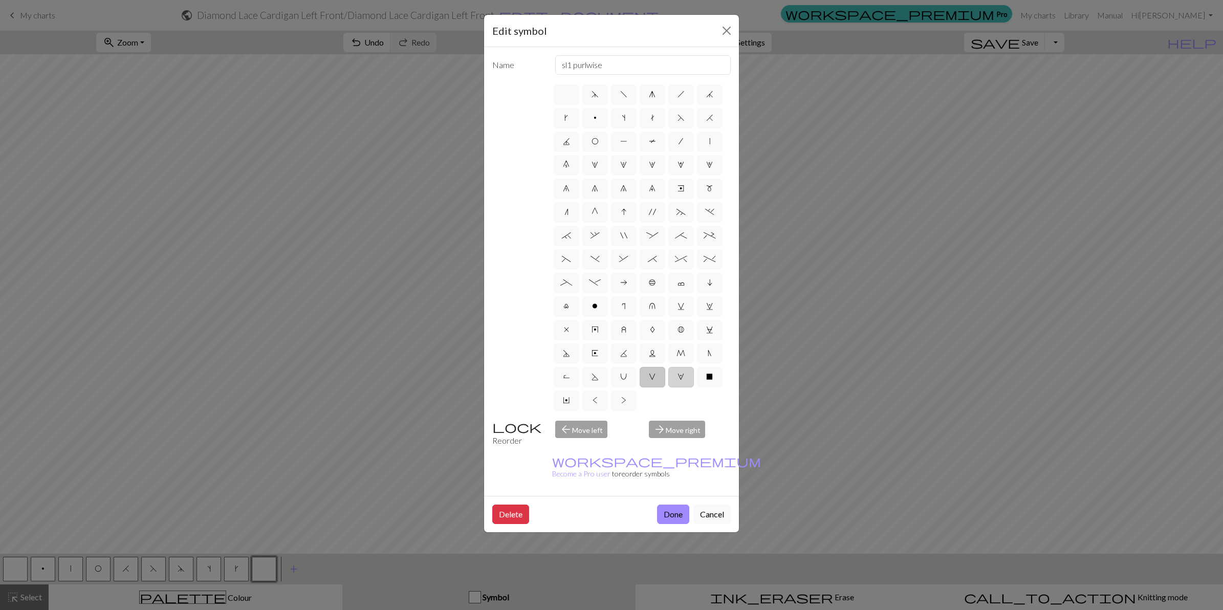
click at [684, 377] on input "W" at bounding box center [680, 373] width 7 height 7
radio input "true"
type input "k1, yo, k1"
click at [679, 327] on span "B" at bounding box center [680, 329] width 7 height 8
click at [679, 327] on input "B" at bounding box center [680, 326] width 7 height 7
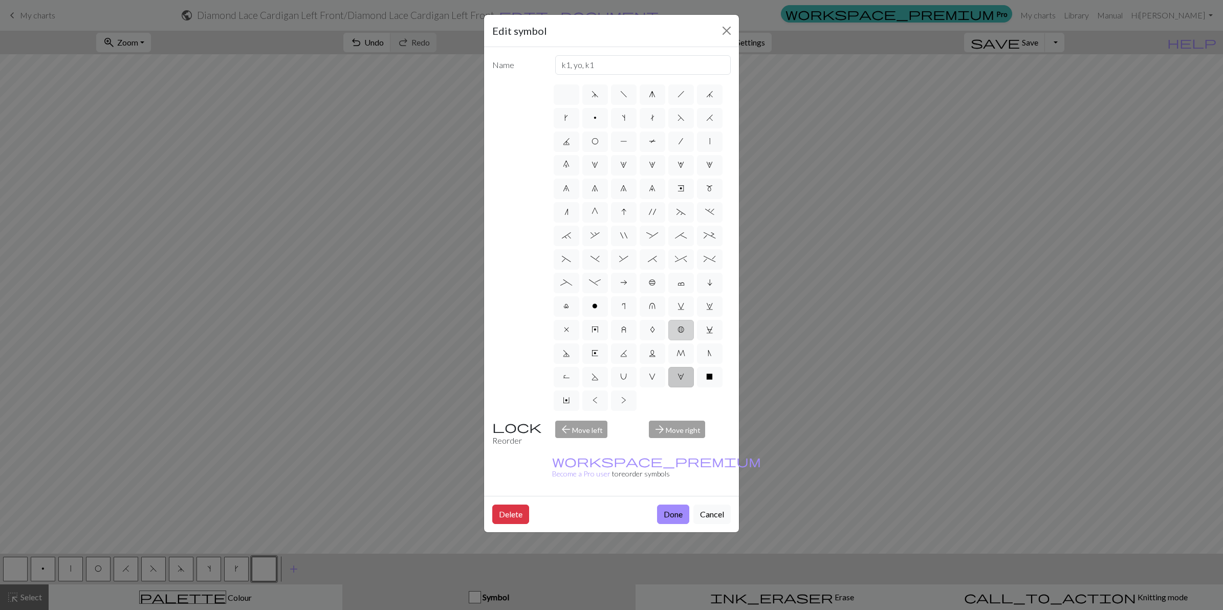
radio input "true"
type input "Bobble"
click at [654, 328] on label "A" at bounding box center [652, 330] width 26 height 20
click at [654, 328] on input "A" at bounding box center [653, 326] width 7 height 7
radio input "true"
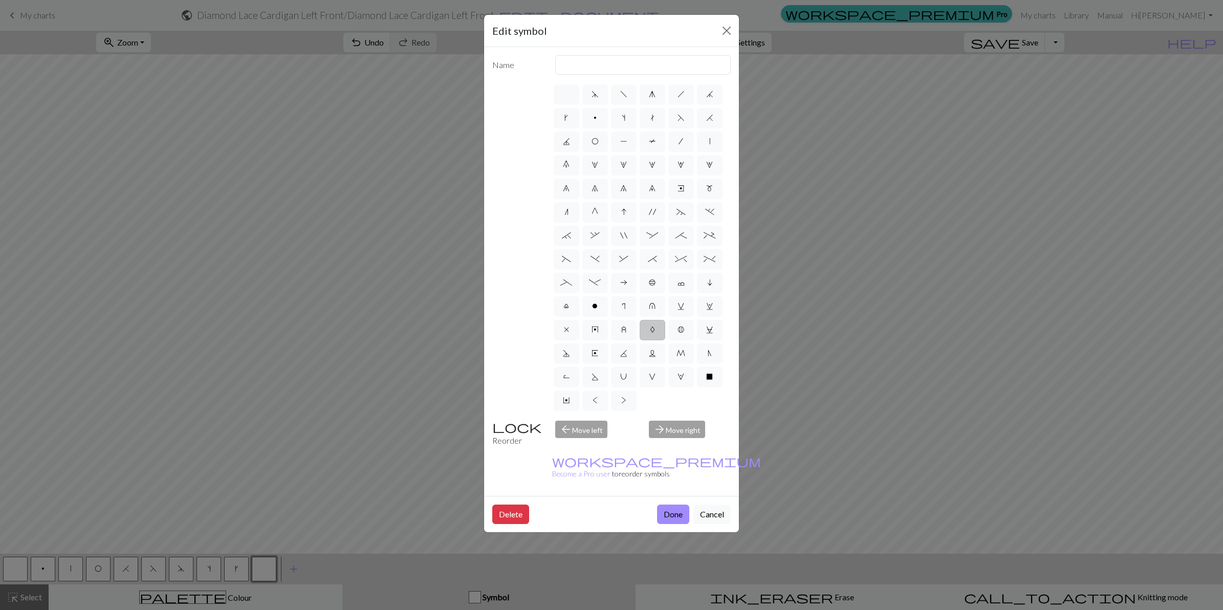
click at [652, 326] on span "A" at bounding box center [652, 329] width 5 height 8
click at [652, 326] on input "A" at bounding box center [653, 326] width 7 height 7
click at [625, 327] on span "z" at bounding box center [623, 329] width 5 height 8
click at [625, 327] on input "z" at bounding box center [624, 326] width 7 height 7
radio input "true"
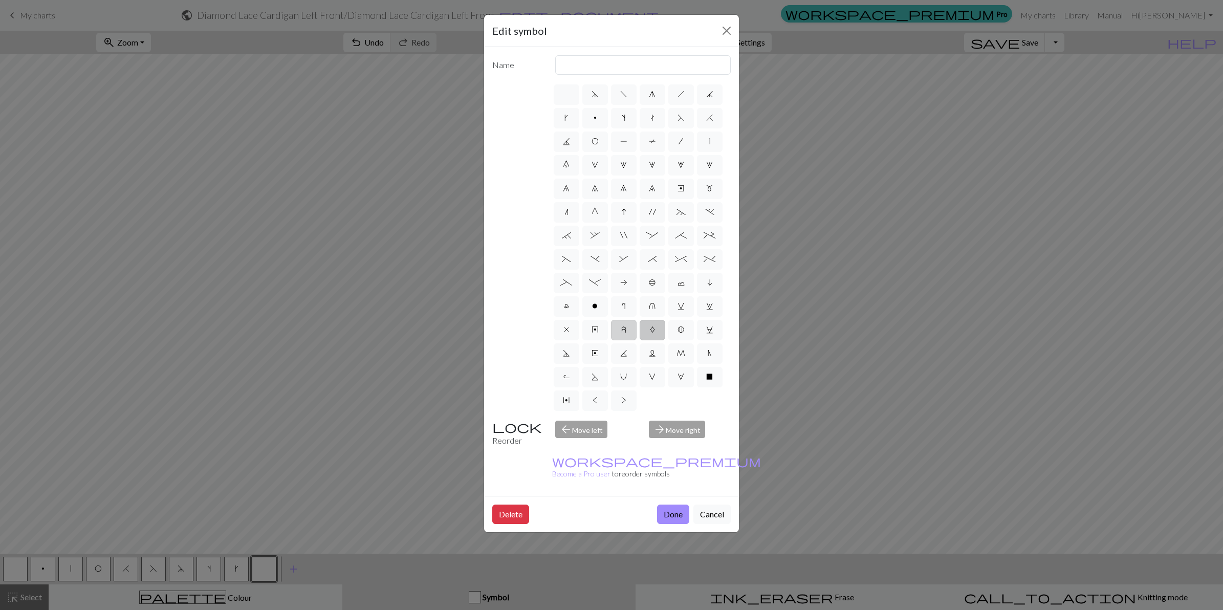
type input "twisted stitch in row below"
click at [598, 333] on span "y" at bounding box center [594, 329] width 7 height 8
click at [598, 330] on input "y" at bounding box center [594, 326] width 7 height 7
radio input "true"
type input "make bobble"
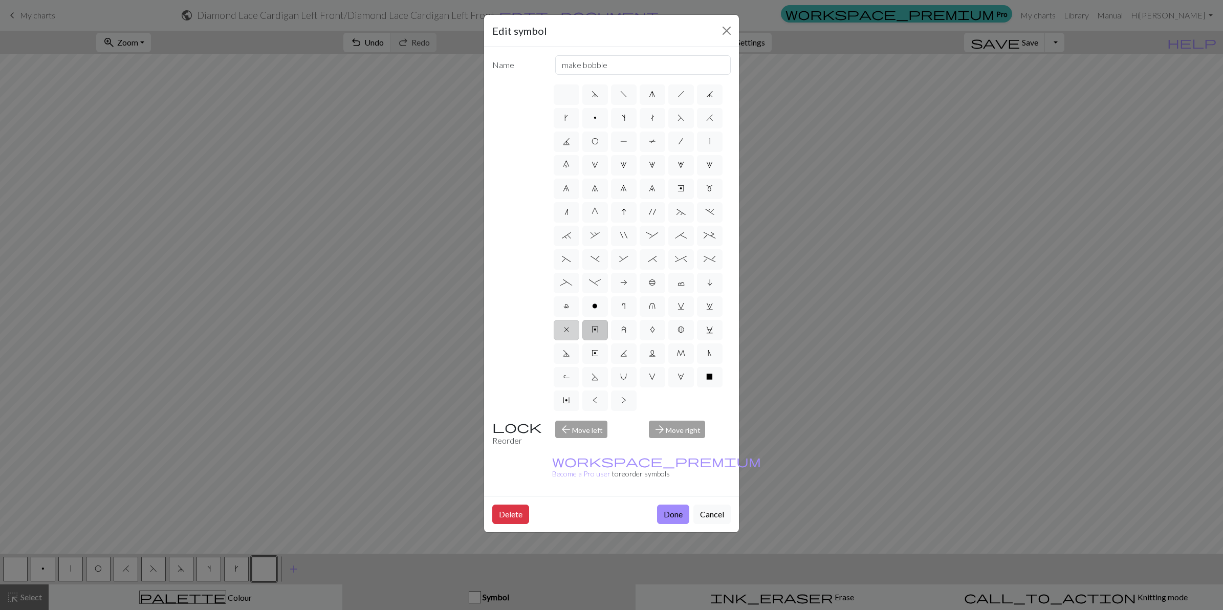
click at [559, 334] on label "x" at bounding box center [567, 330] width 26 height 20
click at [564, 330] on input "x" at bounding box center [567, 326] width 7 height 7
radio input "true"
type input "no stitch"
click at [707, 307] on span "w" at bounding box center [709, 306] width 7 height 8
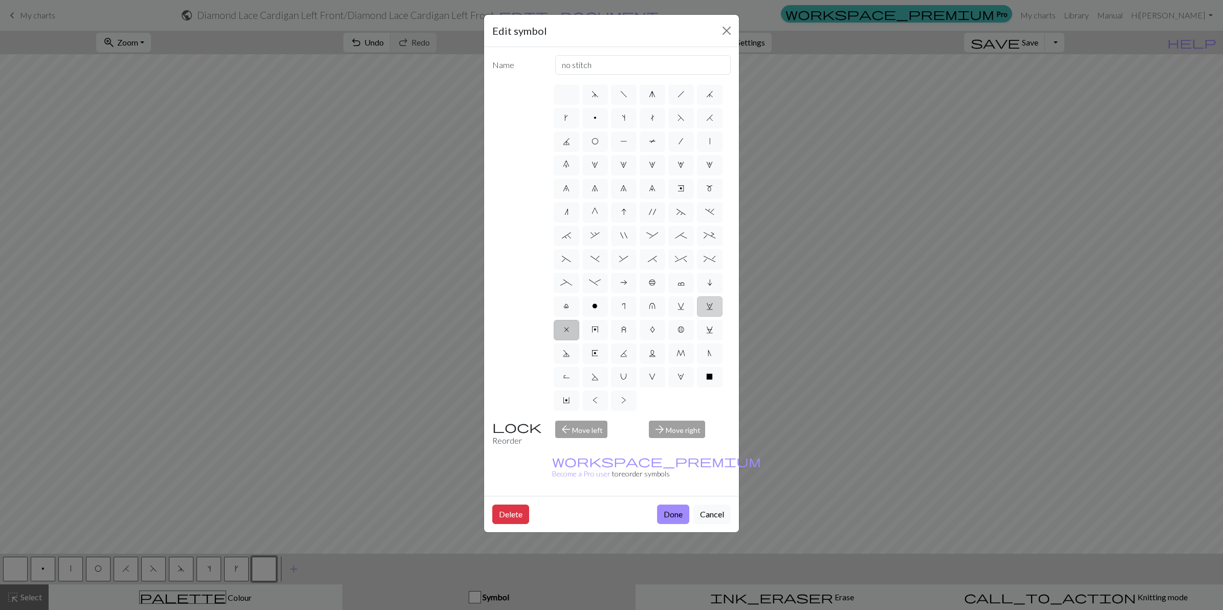
click at [707, 306] on input "w" at bounding box center [709, 303] width 7 height 7
radio input "true"
type input "p1, yo, p1"
click at [678, 304] on span "v" at bounding box center [680, 306] width 7 height 8
click at [678, 304] on input "v" at bounding box center [680, 303] width 7 height 7
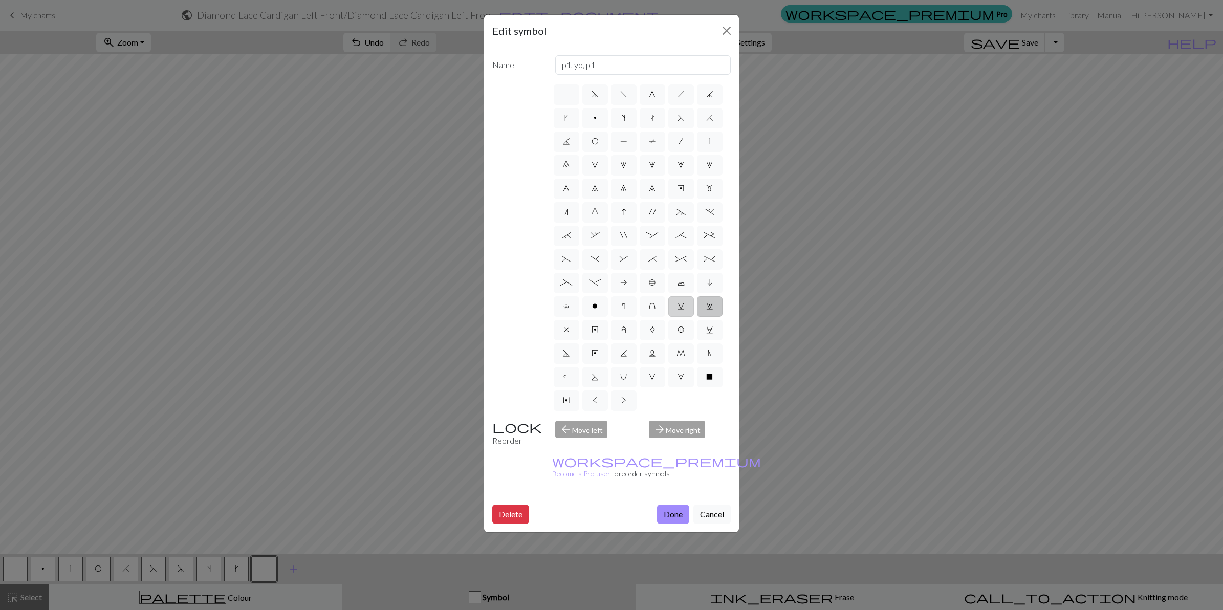
radio input "true"
type input "sl1 knitwise"
click at [652, 306] on span "u" at bounding box center [652, 306] width 7 height 8
click at [652, 306] on input "u" at bounding box center [652, 303] width 7 height 7
radio input "true"
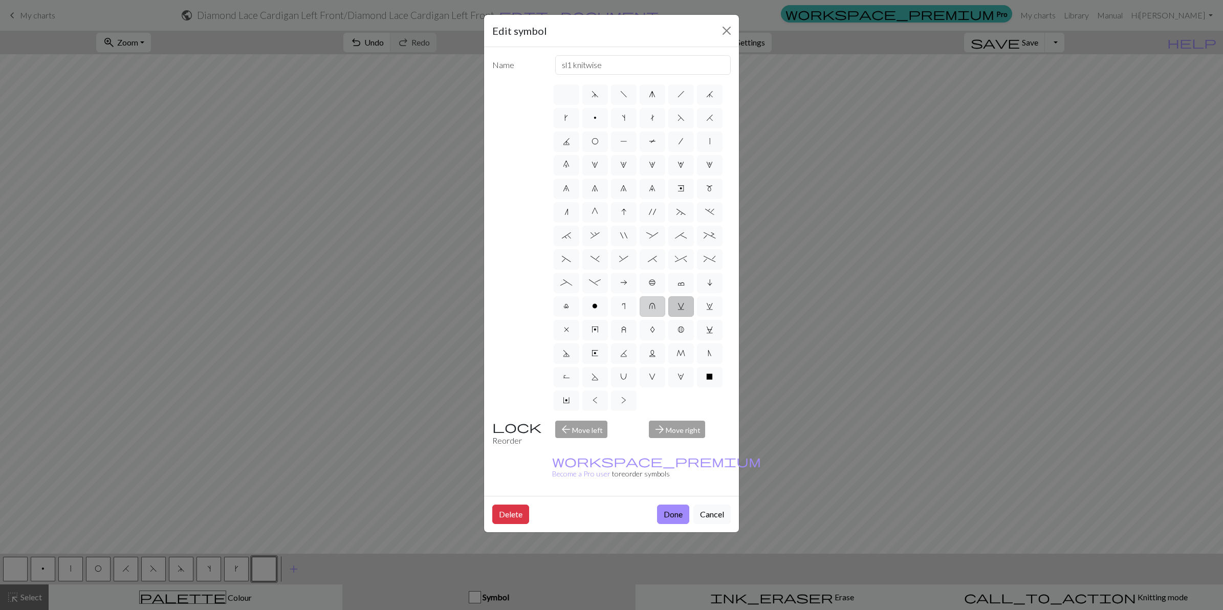
type input "k1 in row below"
click at [562, 308] on label "l" at bounding box center [567, 306] width 26 height 20
click at [563, 306] on input "l" at bounding box center [566, 303] width 7 height 7
radio input "true"
type input "Twisted stitch"
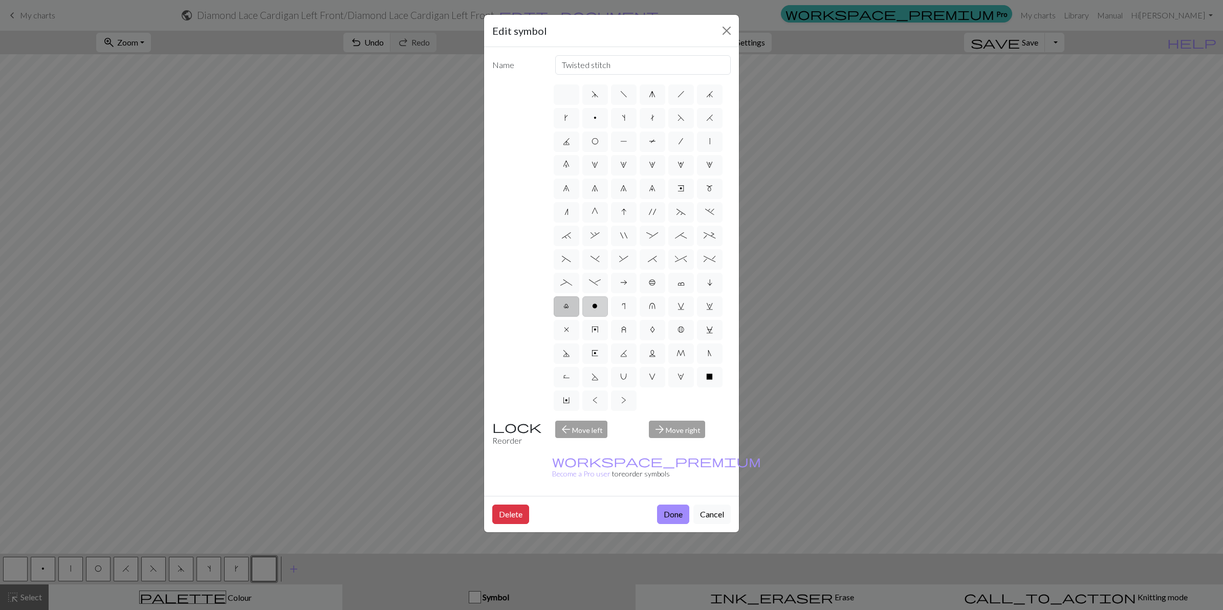
click at [592, 307] on span "o" at bounding box center [595, 306] width 6 height 8
click at [592, 306] on input "o" at bounding box center [595, 303] width 7 height 7
radio input "true"
type input "purl"
click at [622, 310] on span "r" at bounding box center [624, 306] width 4 height 8
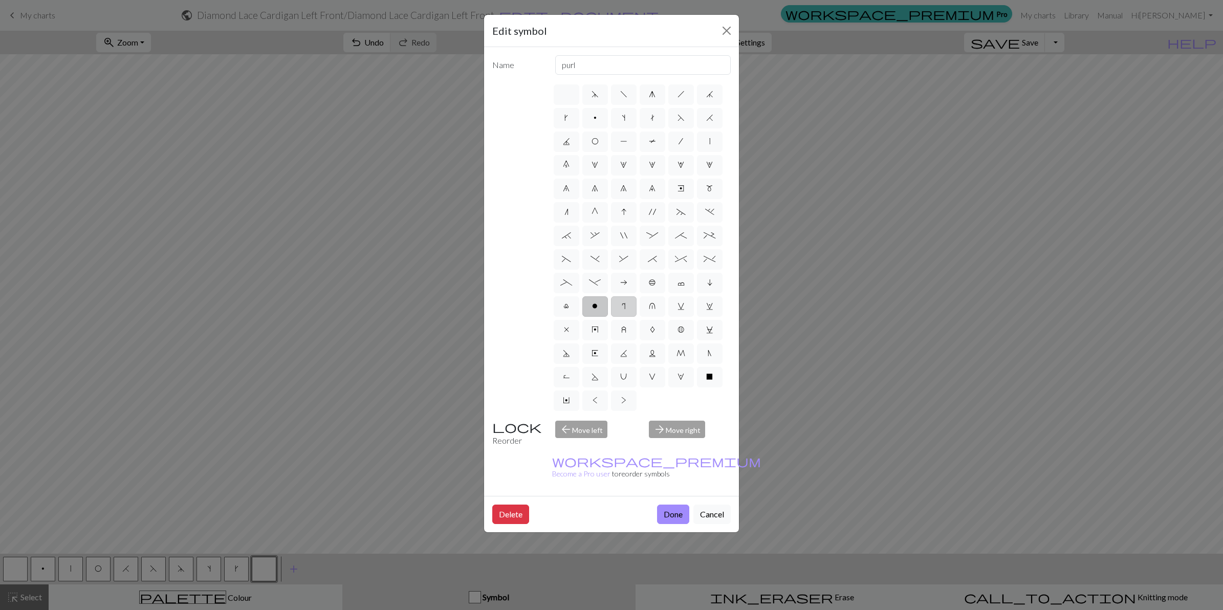
click at [622, 306] on input "r" at bounding box center [625, 303] width 7 height 7
radio input "true"
type input "knit by wrapping yarn over"
click at [714, 280] on label "i" at bounding box center [710, 283] width 26 height 20
click at [714, 280] on input "i" at bounding box center [710, 279] width 7 height 7
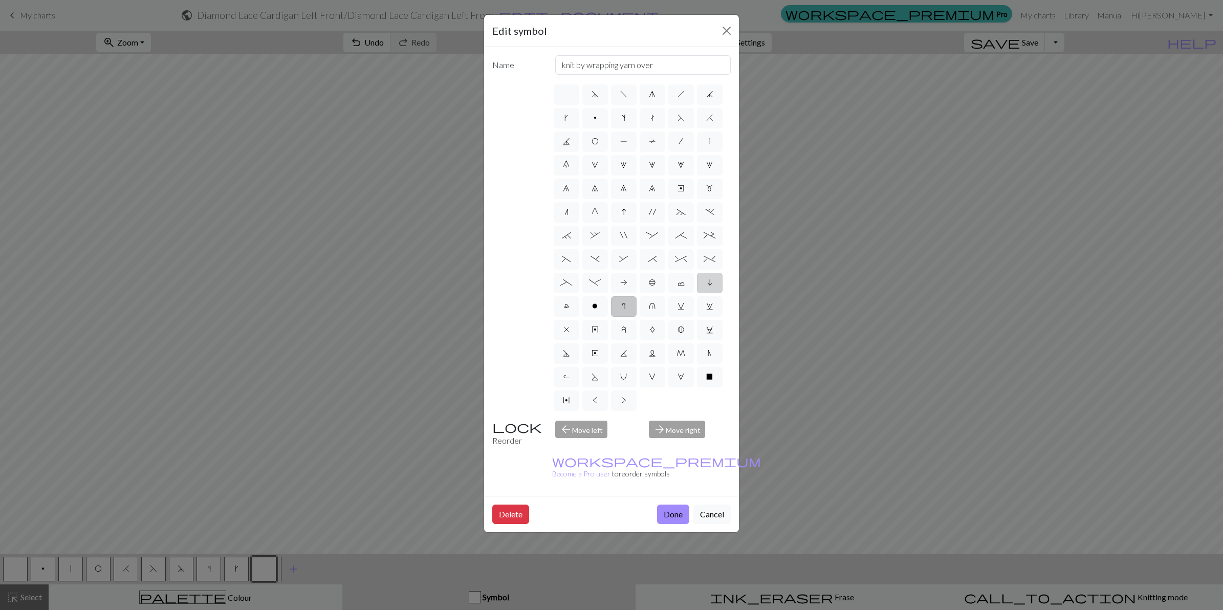
radio input "true"
type input "skpo"
click at [681, 287] on label "c" at bounding box center [681, 283] width 26 height 20
click at [681, 283] on input "c" at bounding box center [680, 279] width 7 height 7
radio input "true"
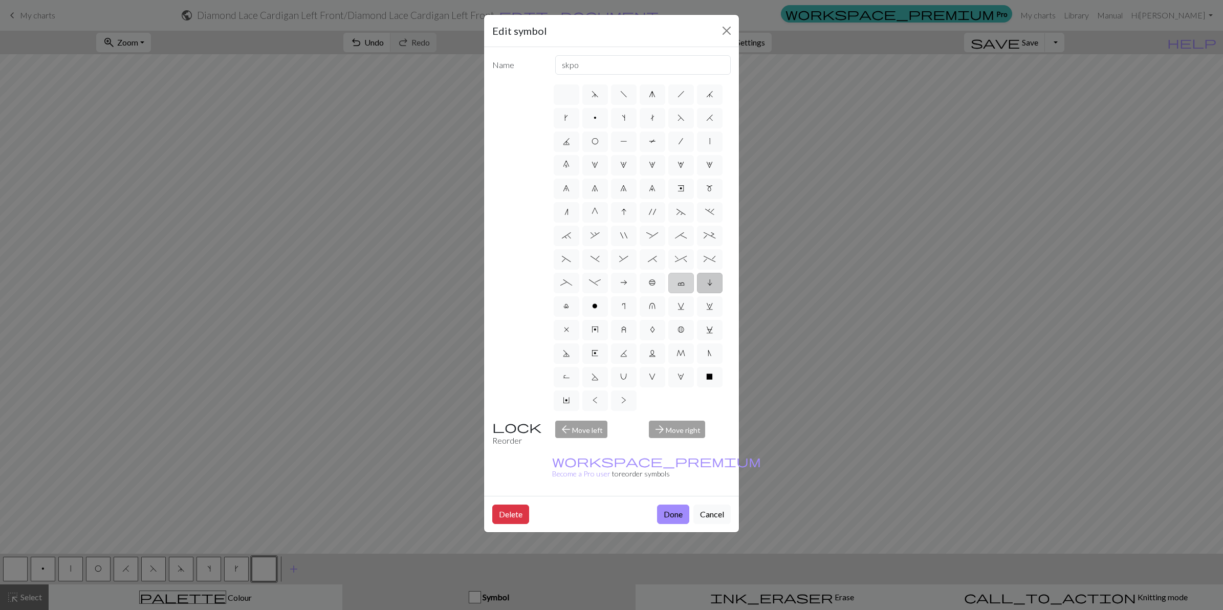
type input "Bind off"
click at [650, 281] on span "b" at bounding box center [652, 282] width 7 height 8
click at [650, 281] on input "b" at bounding box center [652, 279] width 7 height 7
radio input "true"
type input "Peppercorn"
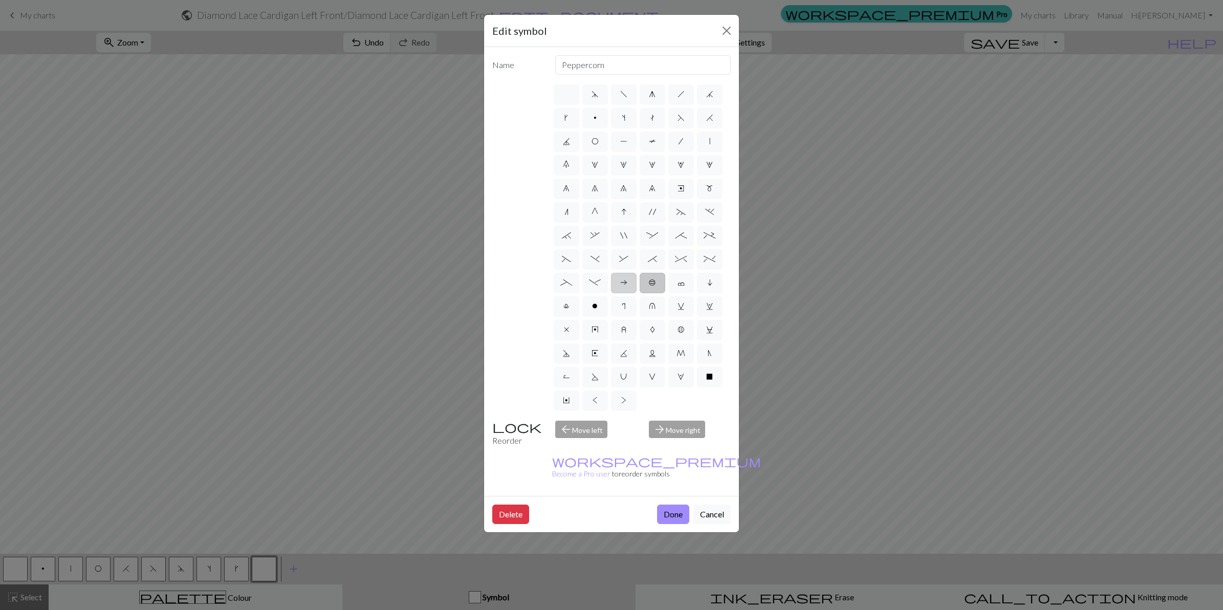
click at [618, 284] on label "a" at bounding box center [624, 283] width 26 height 20
click at [620, 283] on input "a" at bounding box center [623, 279] width 7 height 7
radio input "true"
type input "Purl on WS"
click at [704, 190] on label "m" at bounding box center [710, 189] width 26 height 20
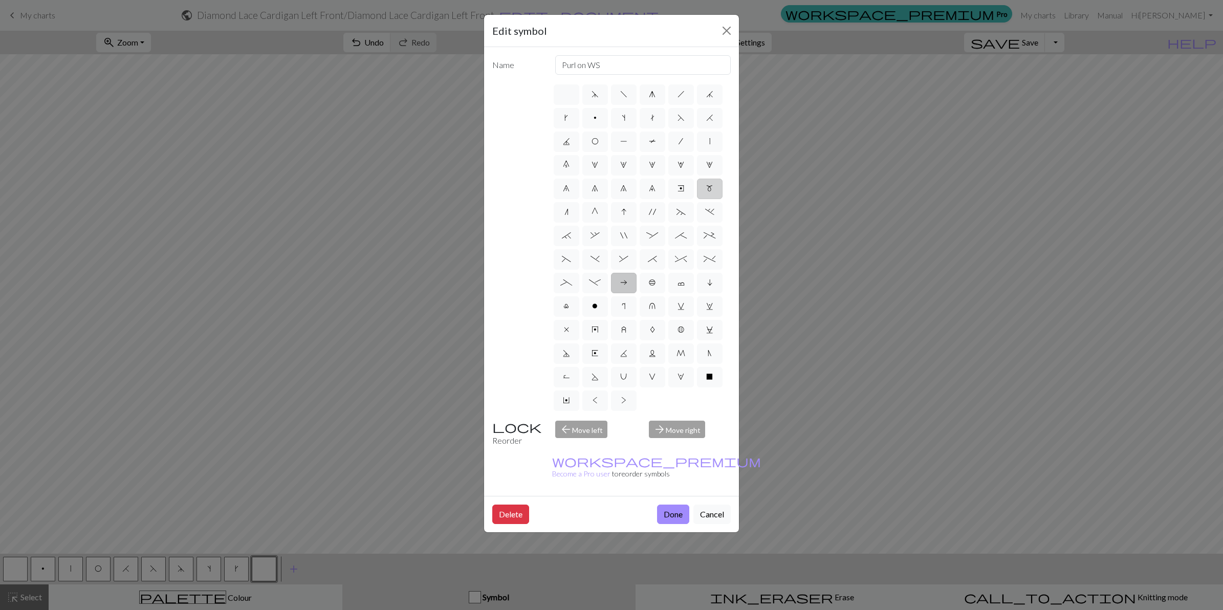
click at [706, 189] on input "m" at bounding box center [709, 185] width 7 height 7
radio input "true"
type input "m1"
click at [687, 189] on label "e" at bounding box center [681, 189] width 26 height 20
click at [684, 189] on input "e" at bounding box center [680, 185] width 7 height 7
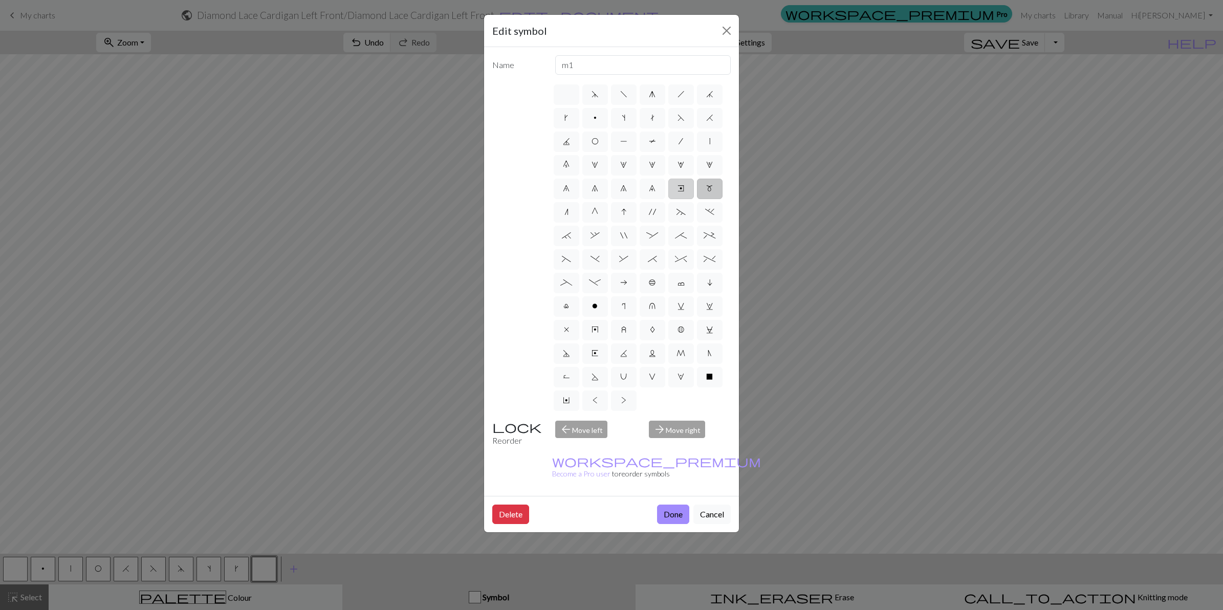
radio input "true"
type input "Right end"
click at [653, 185] on span "9" at bounding box center [652, 188] width 7 height 8
click at [653, 185] on input "9" at bounding box center [652, 185] width 7 height 7
radio input "true"
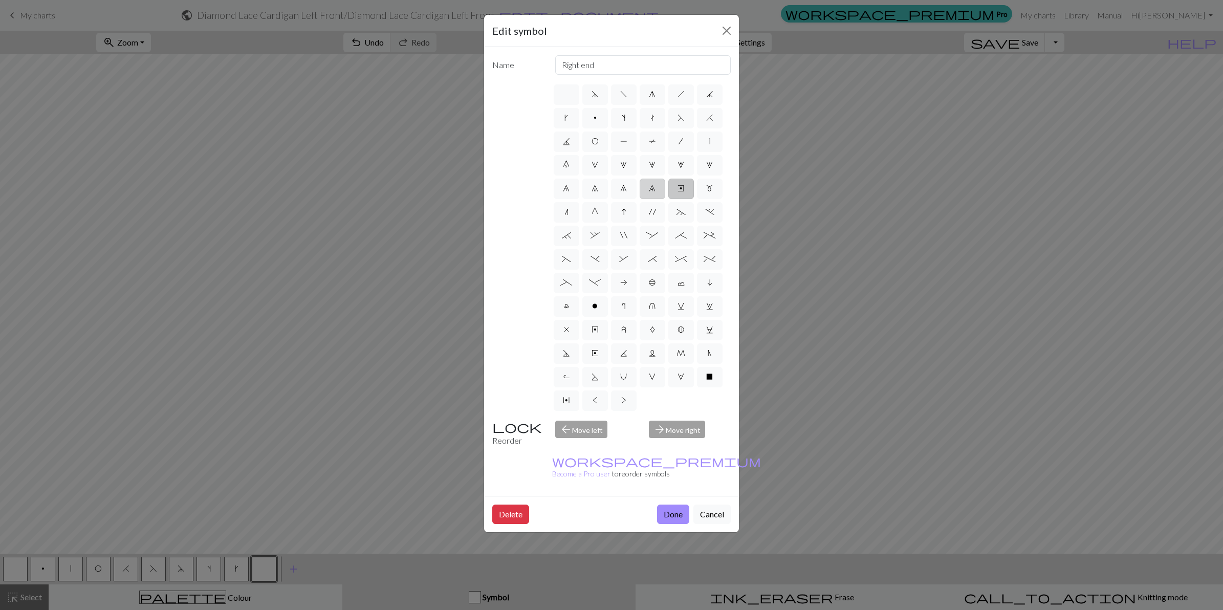
type input "decrease 4"
click at [621, 190] on span "8" at bounding box center [623, 188] width 7 height 8
click at [621, 189] on input "8" at bounding box center [623, 185] width 7 height 7
radio input "true"
type input "decrease 3"
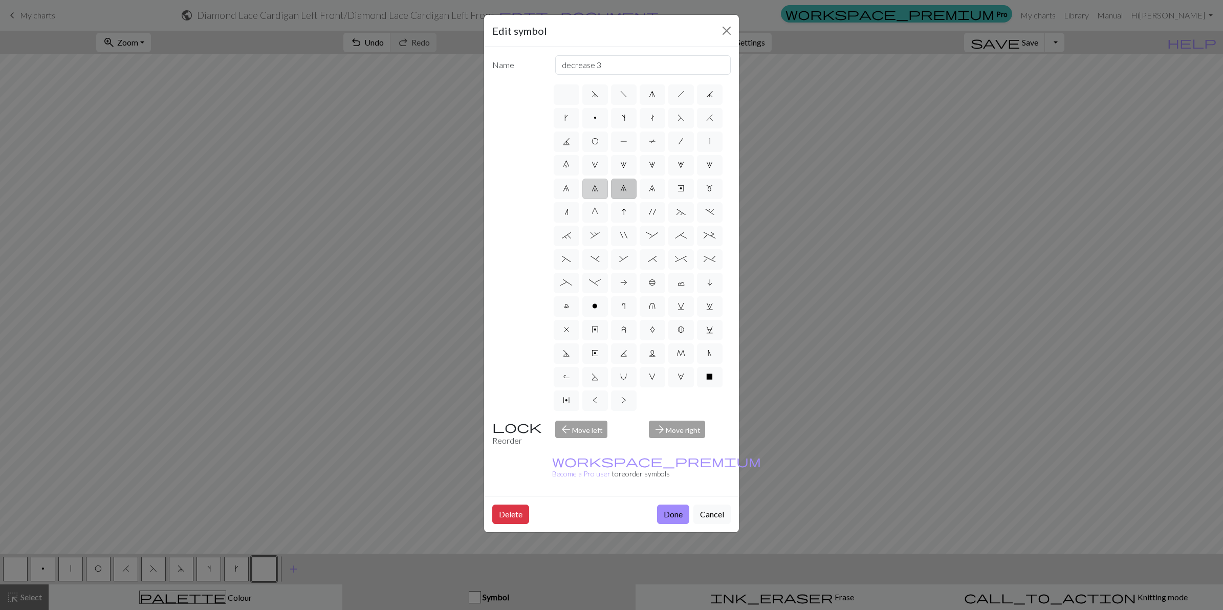
click at [597, 190] on span "7" at bounding box center [594, 188] width 7 height 8
click at [597, 189] on input "7" at bounding box center [594, 185] width 7 height 7
radio input "true"
type input "decrease 2"
click at [623, 185] on span "8" at bounding box center [623, 188] width 7 height 8
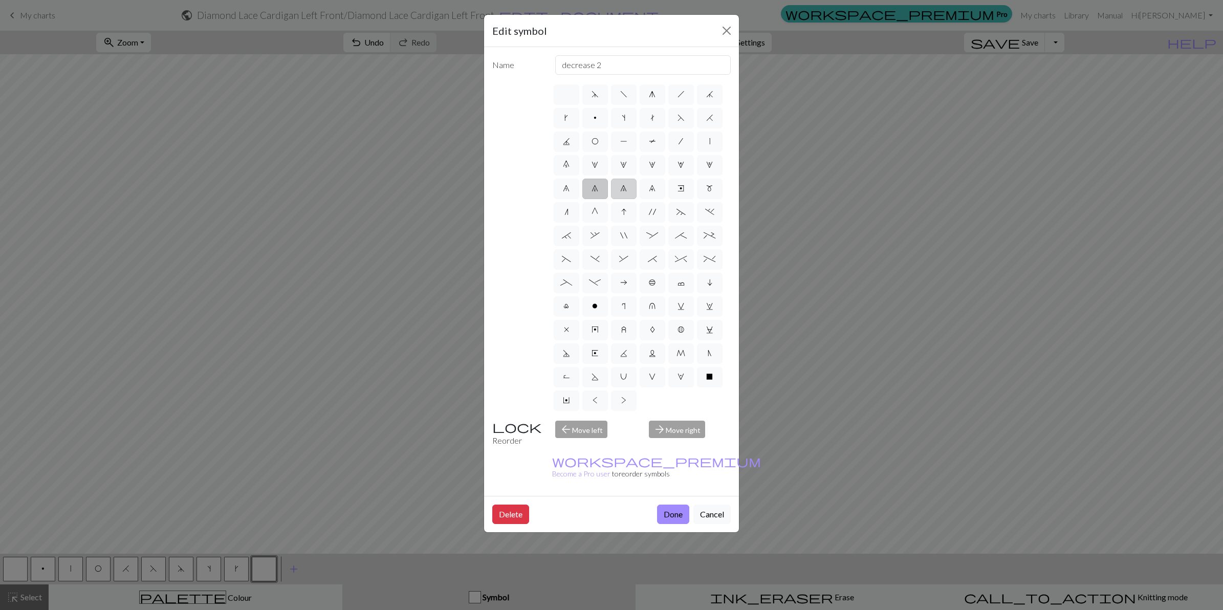
click at [623, 185] on input "8" at bounding box center [623, 185] width 7 height 7
radio input "true"
type input "decrease 3"
click at [623, 167] on span "2" at bounding box center [623, 165] width 7 height 8
click at [623, 165] on input "2" at bounding box center [623, 162] width 7 height 7
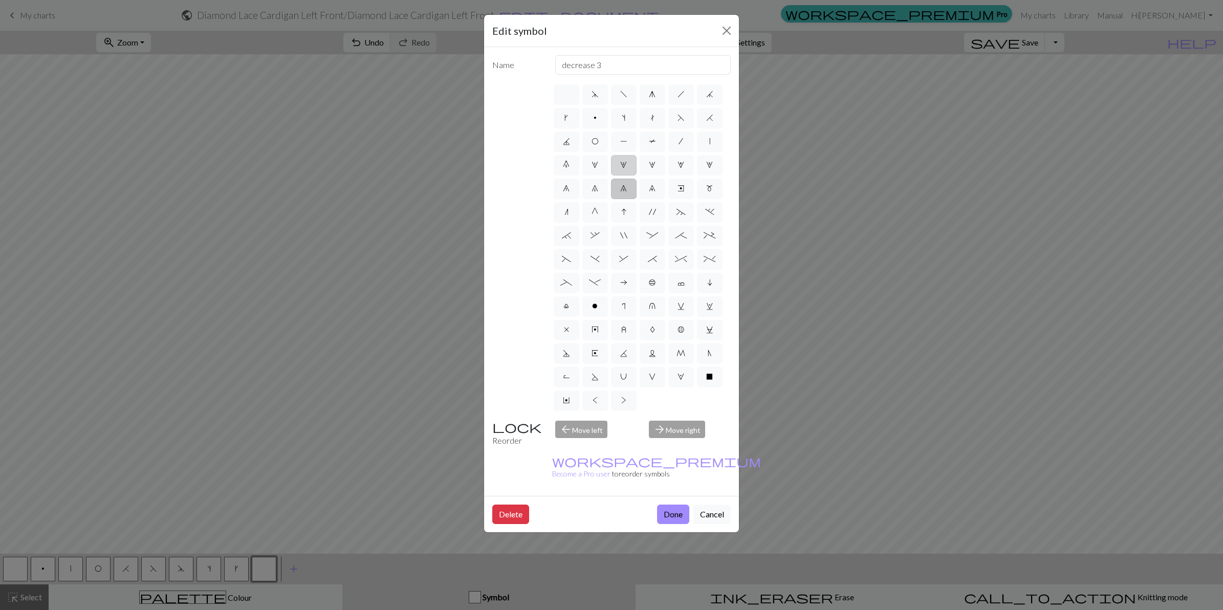
radio input "true"
type input "increase 2"
click at [623, 188] on span "8" at bounding box center [623, 188] width 7 height 8
click at [623, 188] on input "8" at bounding box center [623, 185] width 7 height 7
radio input "true"
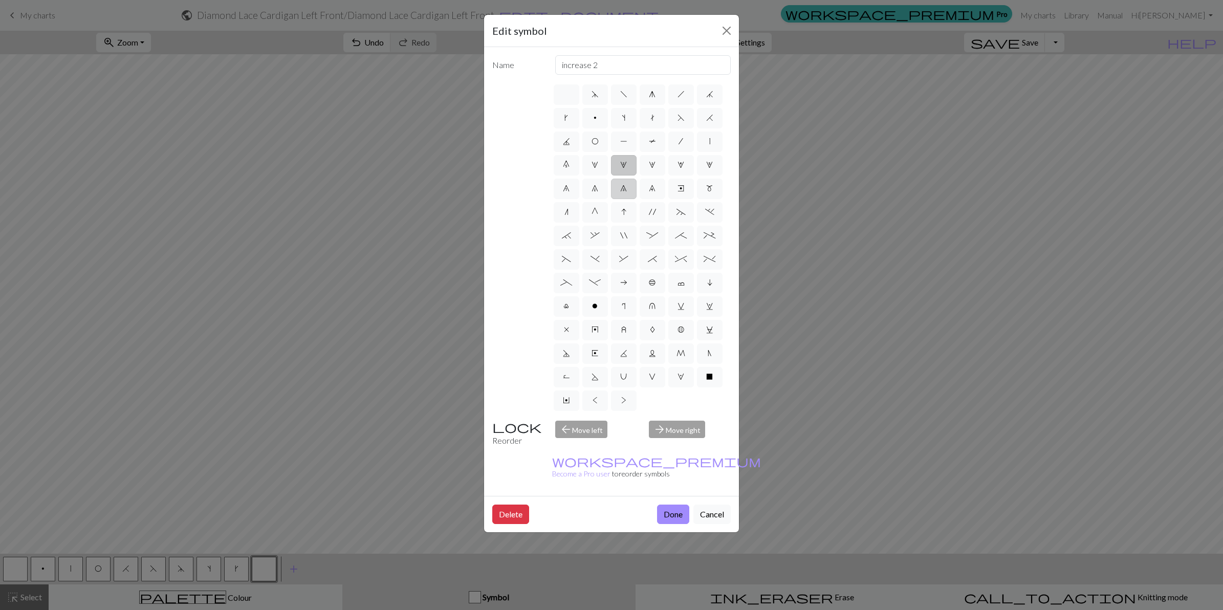
type input "decrease 3"
click at [669, 504] on button "Done" at bounding box center [673, 513] width 32 height 19
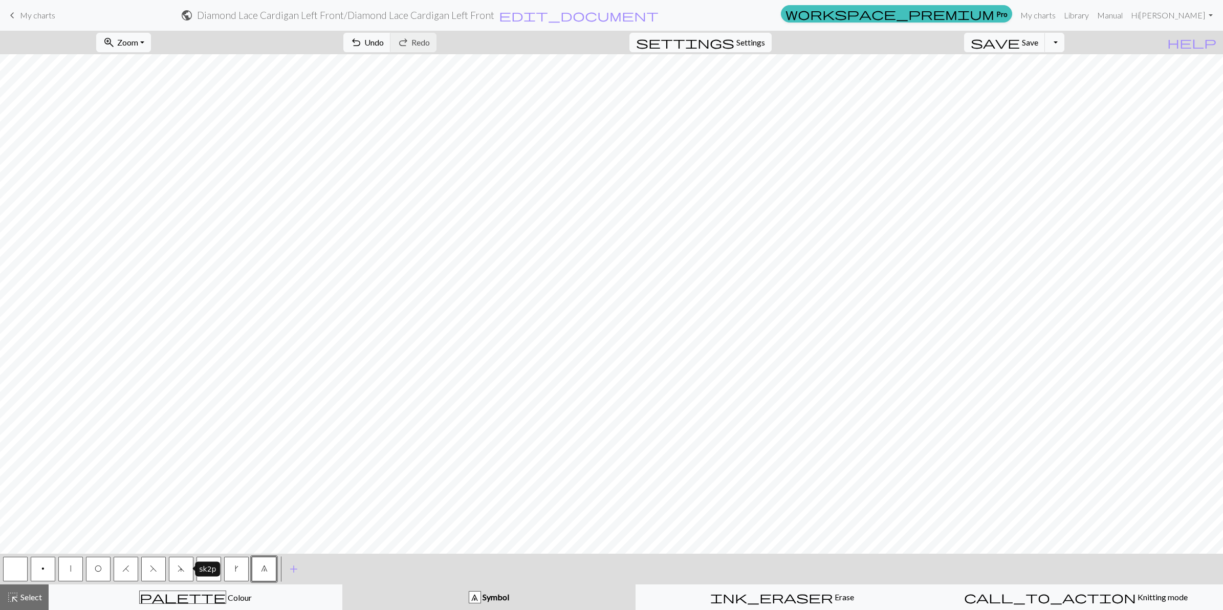
click at [179, 572] on button "d" at bounding box center [181, 569] width 25 height 25
click at [182, 573] on button "d" at bounding box center [181, 569] width 25 height 25
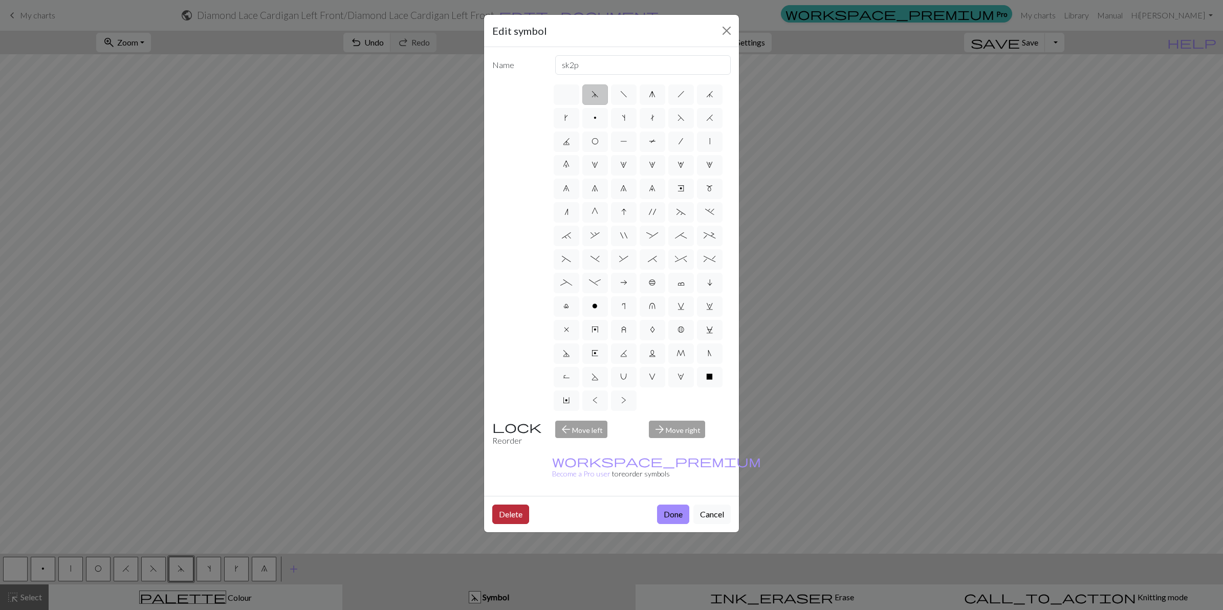
click at [522, 504] on button "Delete" at bounding box center [510, 513] width 37 height 19
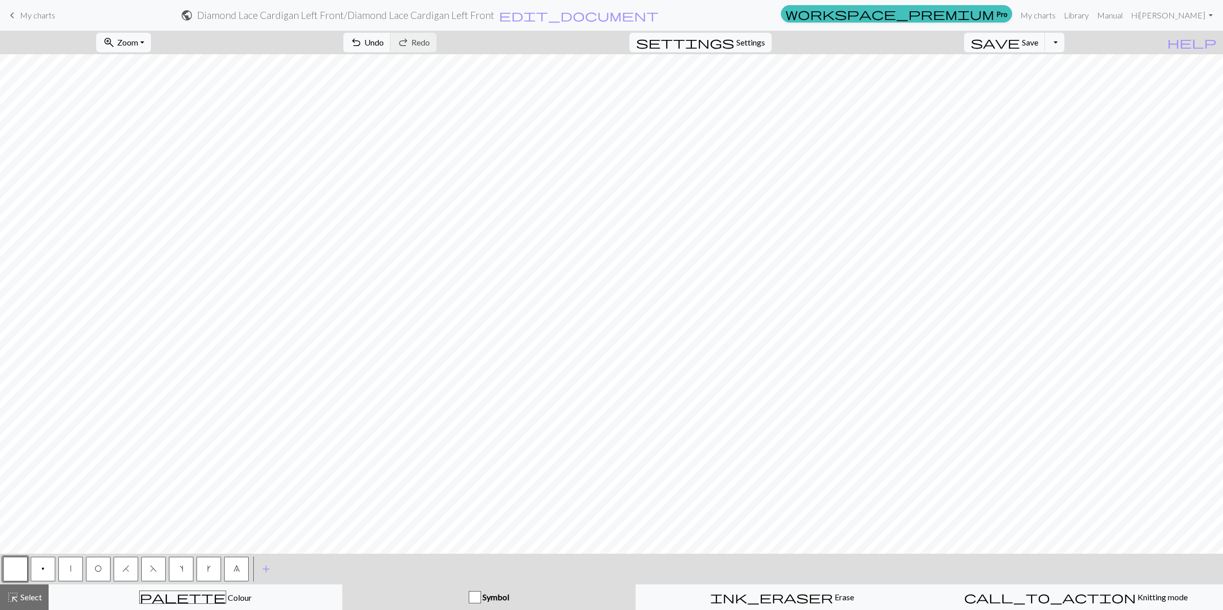
click at [69, 566] on button "|" at bounding box center [70, 569] width 25 height 25
click at [210, 573] on button "k" at bounding box center [208, 569] width 25 height 25
click at [70, 570] on span "|" at bounding box center [70, 568] width 1 height 8
click at [268, 569] on span "add" at bounding box center [266, 569] width 12 height 14
click at [268, 569] on button "button" at bounding box center [264, 569] width 25 height 25
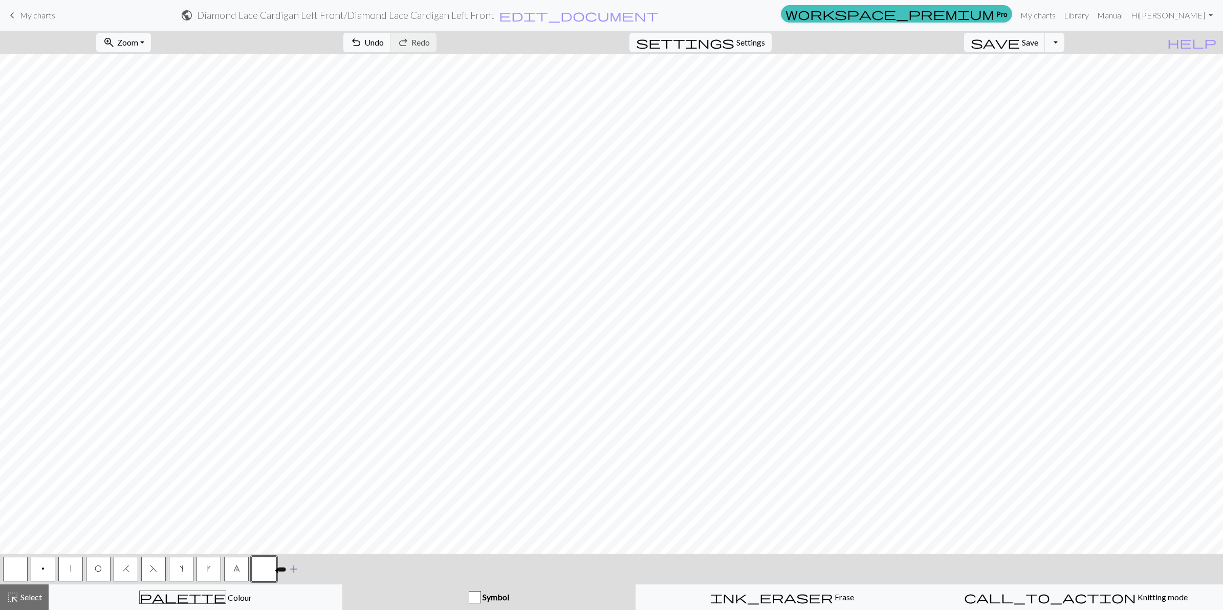
click at [268, 569] on button "button" at bounding box center [264, 569] width 25 height 25
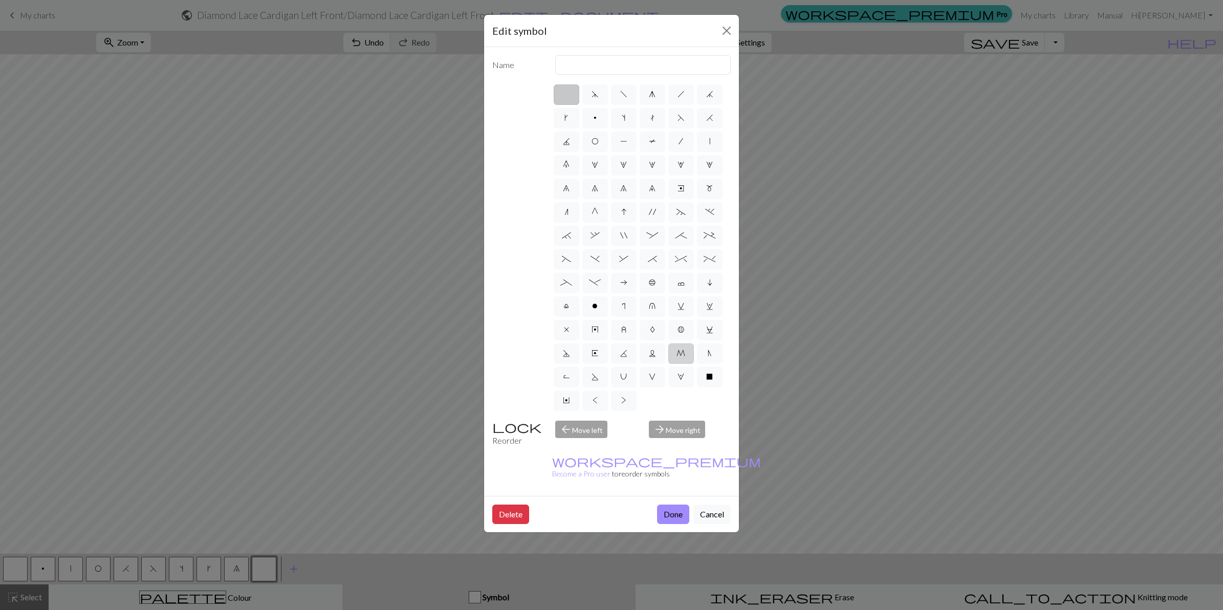
click at [677, 356] on span "M" at bounding box center [680, 353] width 9 height 8
click at [677, 354] on input "M" at bounding box center [679, 350] width 7 height 7
radio input "true"
type input "m1"
click at [666, 504] on button "Done" at bounding box center [673, 513] width 32 height 19
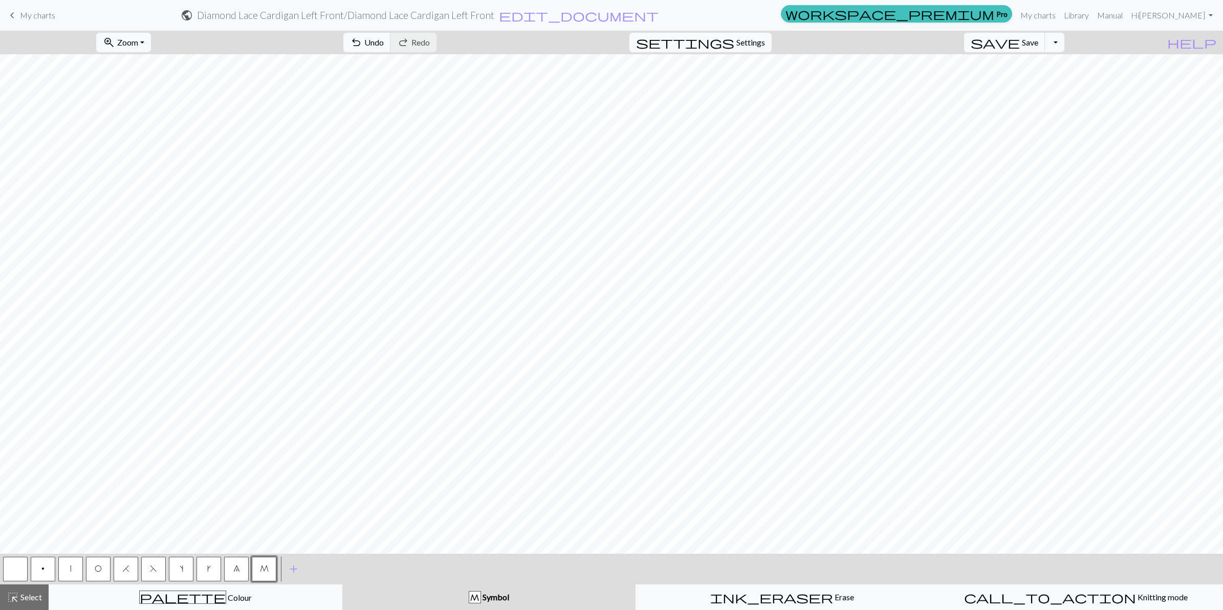
click at [71, 566] on button "|" at bounding box center [70, 569] width 25 height 25
click at [181, 567] on span "s" at bounding box center [182, 568] width 4 height 8
click at [101, 568] on span "O" at bounding box center [98, 568] width 7 height 8
click at [100, 568] on span "O" at bounding box center [98, 568] width 7 height 8
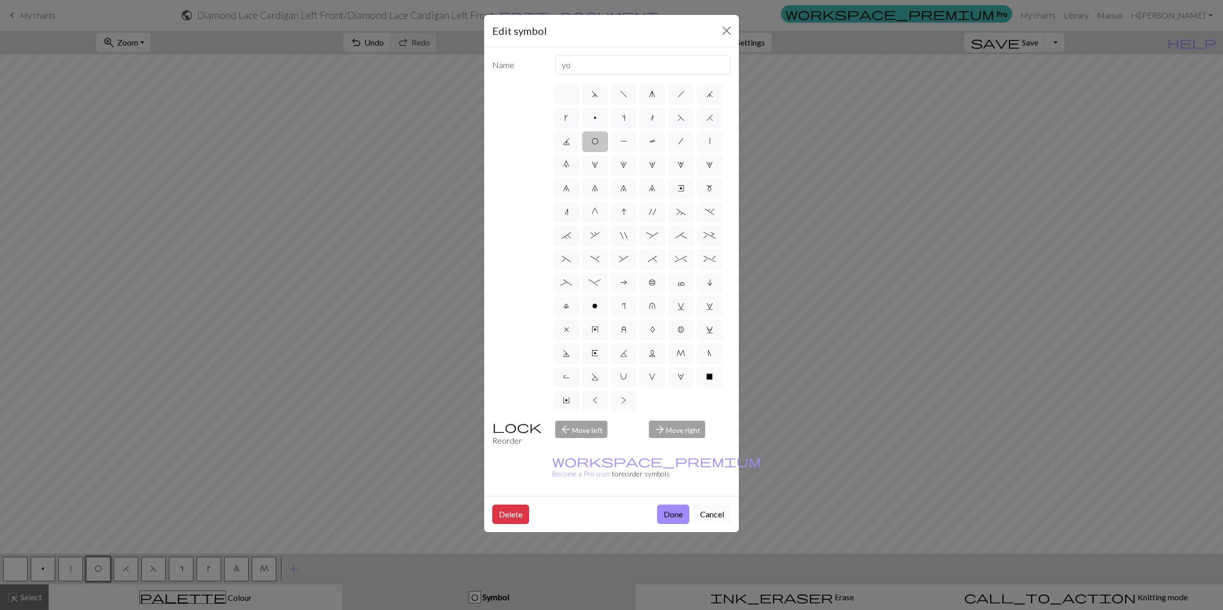
click at [719, 504] on button "Cancel" at bounding box center [711, 513] width 37 height 19
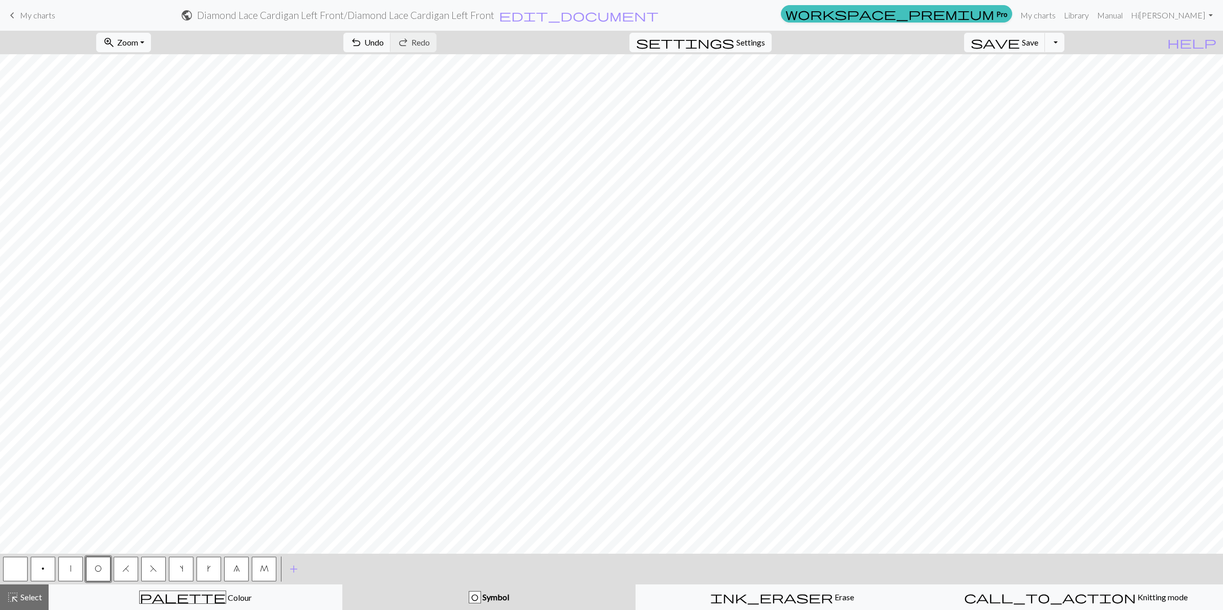
drag, startPoint x: 158, startPoint y: 571, endPoint x: 364, endPoint y: 573, distance: 206.7
click at [159, 571] on button "F" at bounding box center [153, 569] width 25 height 25
click at [126, 570] on span "H" at bounding box center [125, 568] width 7 height 8
click at [70, 566] on span "|" at bounding box center [70, 568] width 1 height 8
click at [100, 570] on span "O" at bounding box center [98, 568] width 7 height 8
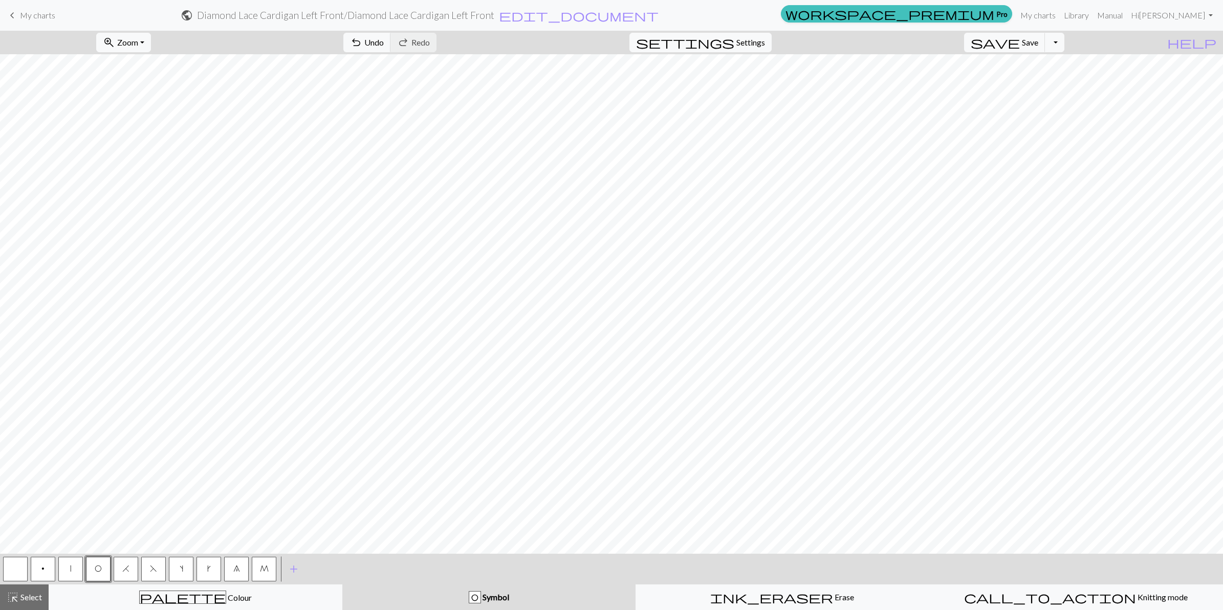
drag, startPoint x: 11, startPoint y: 568, endPoint x: 19, endPoint y: 555, distance: 15.5
click at [11, 565] on button "button" at bounding box center [15, 569] width 25 height 25
drag, startPoint x: 150, startPoint y: 575, endPoint x: 167, endPoint y: 562, distance: 21.2
click at [150, 574] on button "F" at bounding box center [153, 569] width 25 height 25
click at [121, 571] on button "H" at bounding box center [126, 569] width 25 height 25
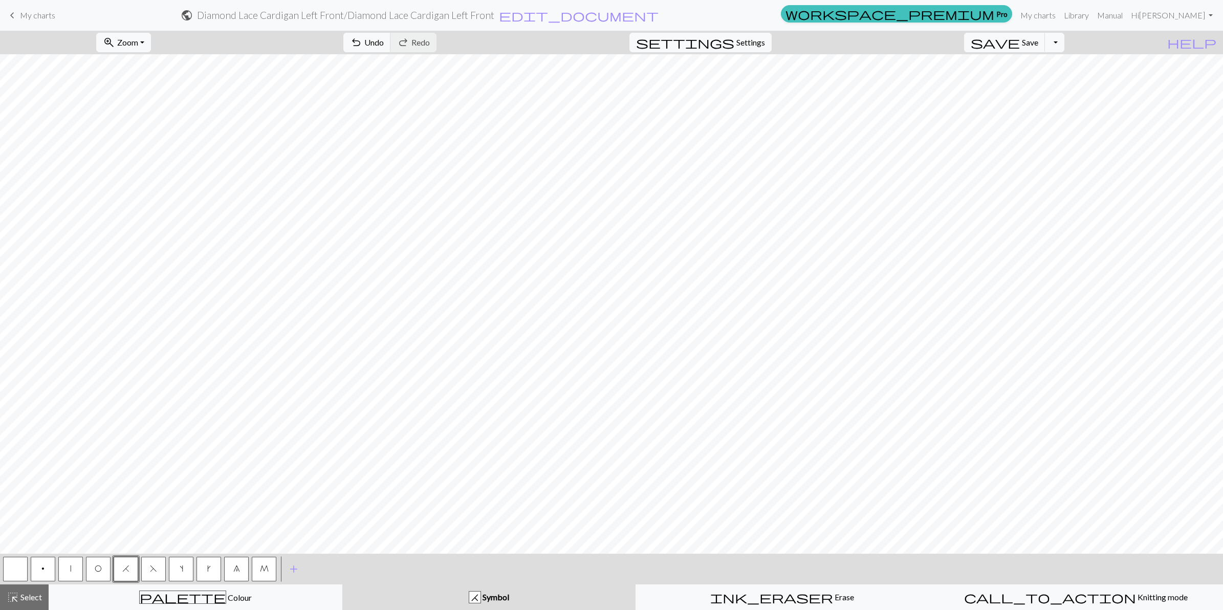
click at [71, 568] on button "|" at bounding box center [70, 569] width 25 height 25
click at [93, 568] on button "O" at bounding box center [98, 569] width 25 height 25
click at [68, 568] on button "|" at bounding box center [70, 569] width 25 height 25
click at [122, 565] on span "H" at bounding box center [125, 568] width 7 height 8
click at [95, 575] on button "O" at bounding box center [98, 569] width 25 height 25
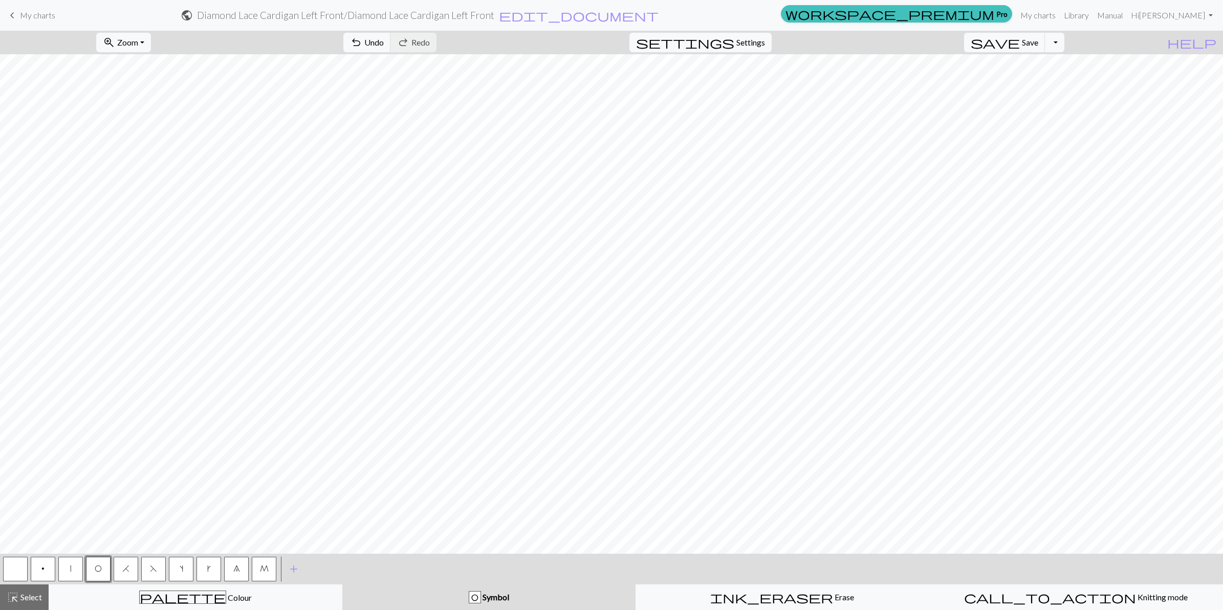
click at [75, 564] on button "|" at bounding box center [70, 569] width 25 height 25
click at [93, 569] on button "O" at bounding box center [98, 569] width 25 height 25
click at [152, 570] on span "F" at bounding box center [153, 568] width 7 height 8
click at [65, 571] on button "|" at bounding box center [70, 569] width 25 height 25
click at [156, 572] on button "F" at bounding box center [153, 569] width 25 height 25
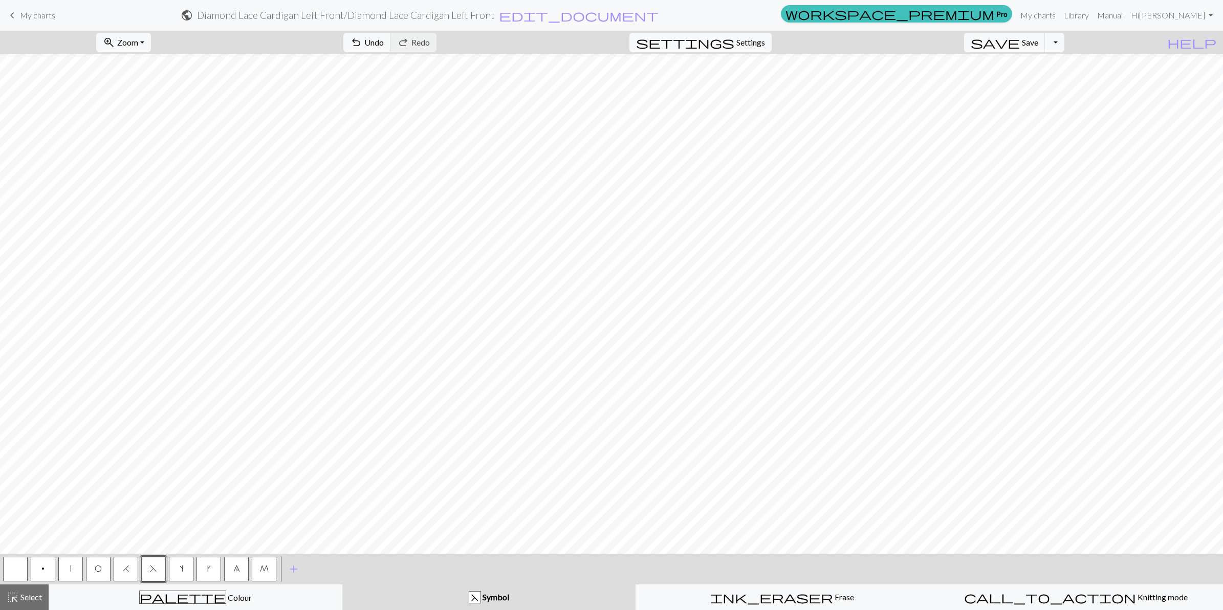
click at [90, 566] on button "O" at bounding box center [98, 569] width 25 height 25
click at [64, 564] on button "|" at bounding box center [70, 569] width 25 height 25
click at [97, 567] on span "O" at bounding box center [98, 568] width 7 height 8
click at [127, 571] on span "H" at bounding box center [125, 568] width 7 height 8
click at [69, 567] on button "|" at bounding box center [70, 569] width 25 height 25
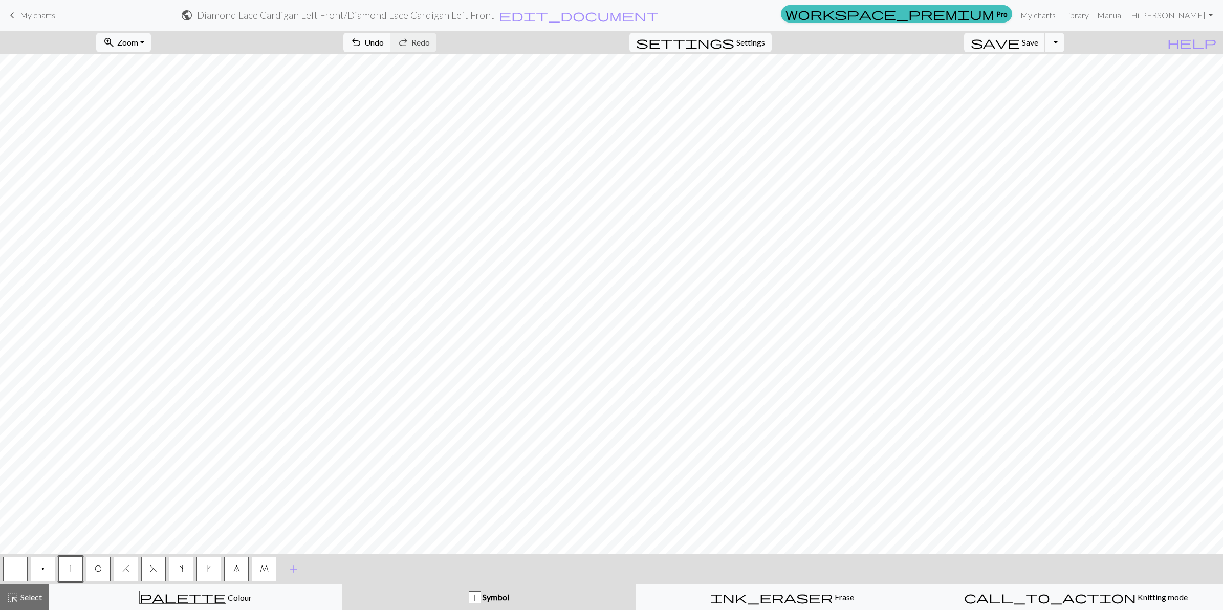
click at [131, 576] on button "H" at bounding box center [126, 569] width 25 height 25
click at [96, 569] on span "O" at bounding box center [98, 568] width 7 height 8
click at [67, 564] on button "|" at bounding box center [70, 569] width 25 height 25
click at [150, 574] on button "F" at bounding box center [153, 569] width 25 height 25
drag, startPoint x: 67, startPoint y: 570, endPoint x: 147, endPoint y: 559, distance: 81.2
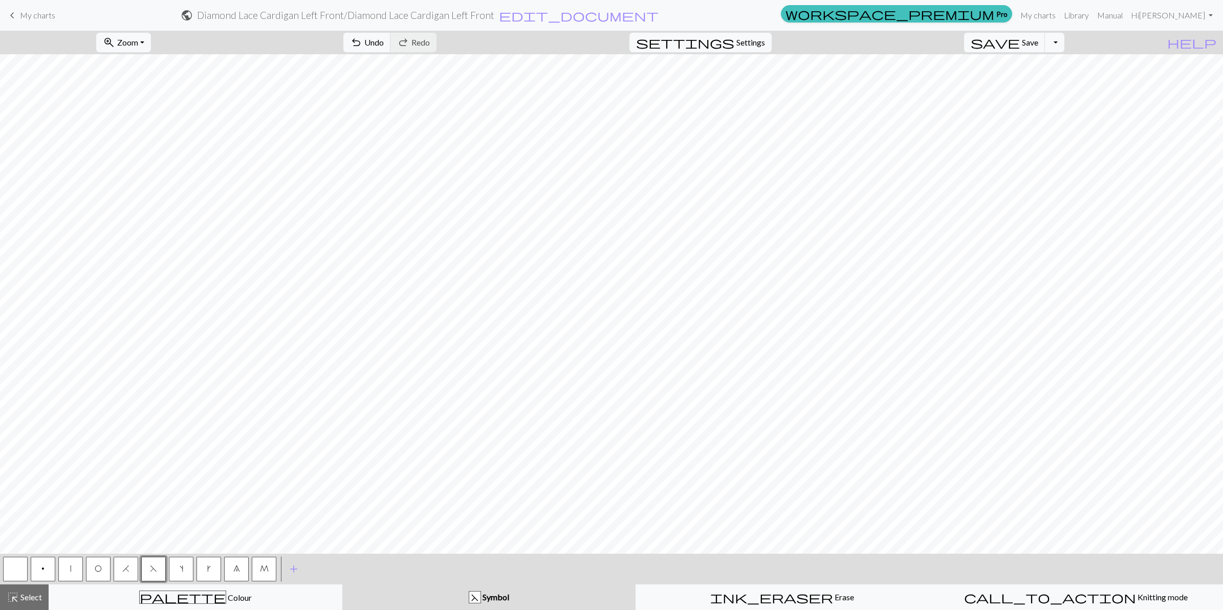
click at [67, 569] on button "|" at bounding box center [70, 569] width 25 height 25
click at [93, 566] on button "O" at bounding box center [98, 569] width 25 height 25
click at [73, 568] on button "|" at bounding box center [70, 569] width 25 height 25
click at [151, 571] on span "F" at bounding box center [153, 568] width 7 height 8
click at [96, 564] on span "O" at bounding box center [98, 568] width 7 height 8
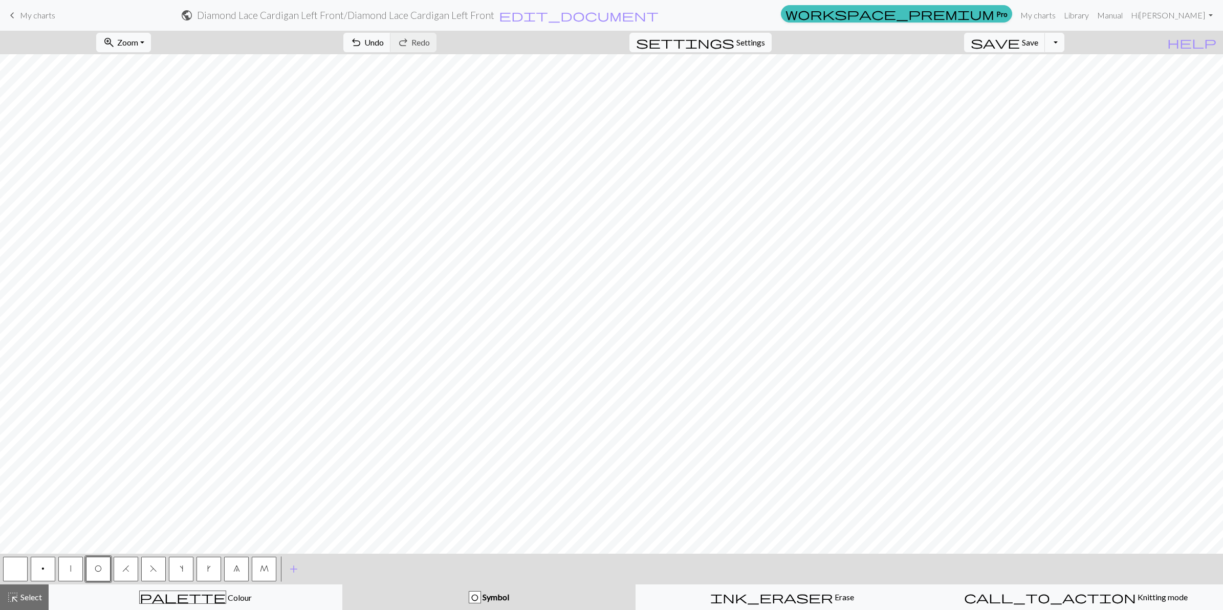
click at [128, 569] on span "H" at bounding box center [125, 568] width 7 height 8
click at [67, 568] on button "|" at bounding box center [70, 569] width 25 height 25
drag, startPoint x: 148, startPoint y: 571, endPoint x: 166, endPoint y: 559, distance: 21.7
click at [149, 570] on button "F" at bounding box center [153, 569] width 25 height 25
drag, startPoint x: 89, startPoint y: 563, endPoint x: 111, endPoint y: 556, distance: 23.3
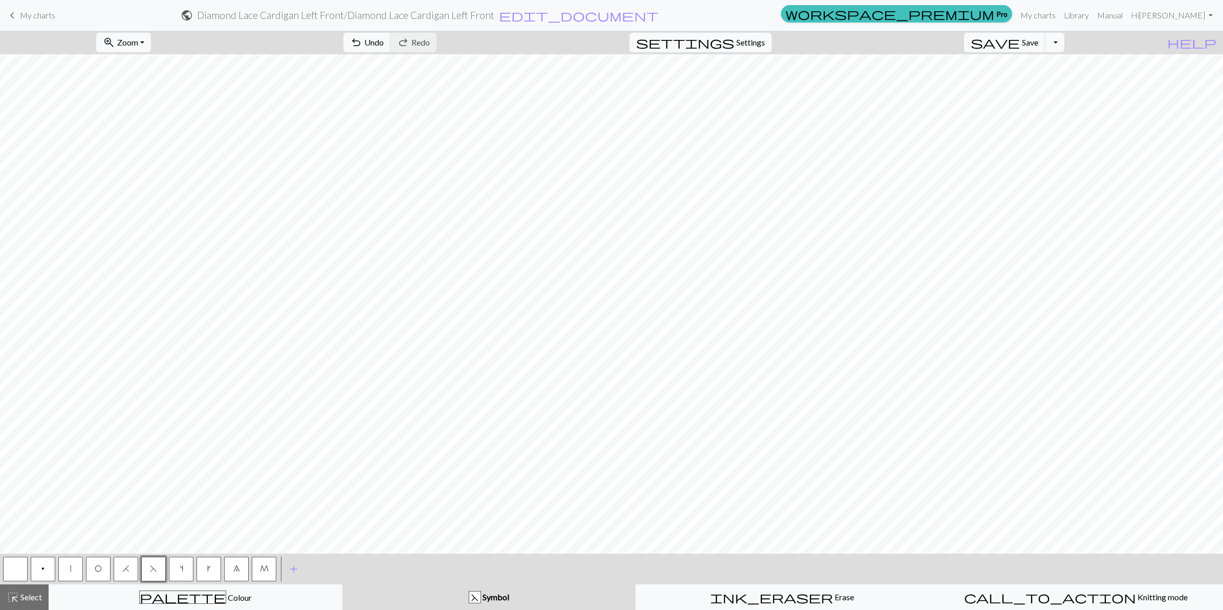
click at [90, 564] on button "O" at bounding box center [98, 569] width 25 height 25
click at [124, 571] on span "H" at bounding box center [125, 568] width 7 height 8
drag, startPoint x: 152, startPoint y: 562, endPoint x: 158, endPoint y: 556, distance: 8.0
click at [157, 557] on button "F" at bounding box center [153, 569] width 25 height 25
click at [75, 569] on button "|" at bounding box center [70, 569] width 25 height 25
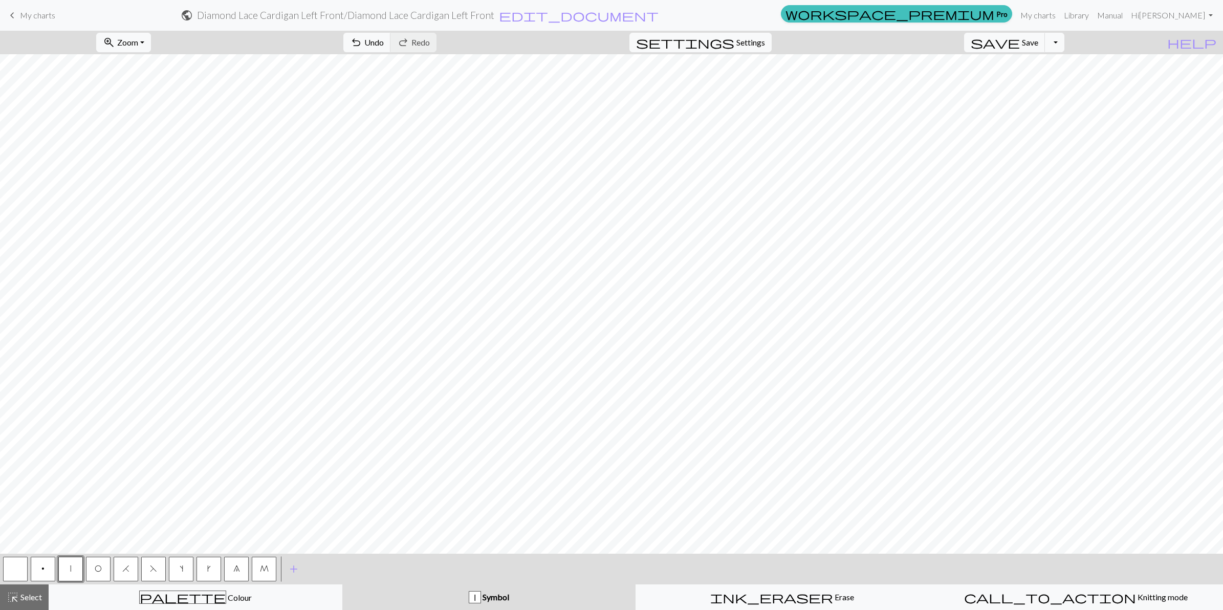
click at [93, 564] on button "O" at bounding box center [98, 569] width 25 height 25
drag, startPoint x: 124, startPoint y: 568, endPoint x: 129, endPoint y: 554, distance: 14.7
click at [127, 563] on button "H" at bounding box center [126, 569] width 25 height 25
click at [155, 570] on span "F" at bounding box center [153, 568] width 7 height 8
drag, startPoint x: 74, startPoint y: 567, endPoint x: 82, endPoint y: 559, distance: 11.2
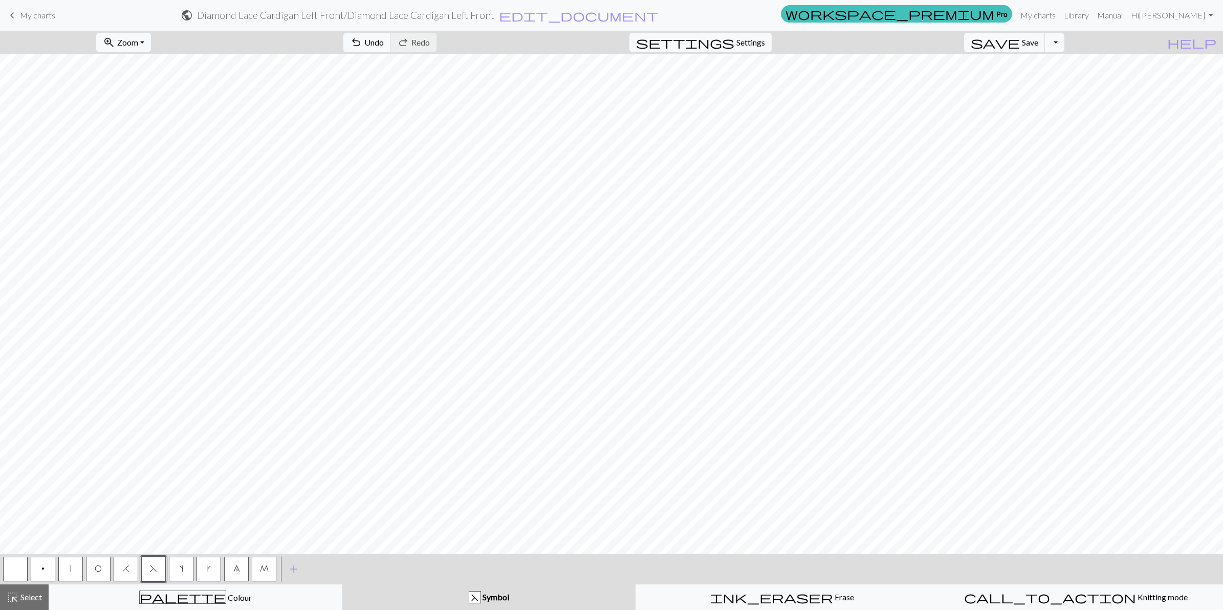
click at [75, 567] on button "|" at bounding box center [70, 569] width 25 height 25
click at [101, 567] on button "O" at bounding box center [98, 569] width 25 height 25
click at [240, 569] on button "8" at bounding box center [236, 569] width 25 height 25
click at [67, 563] on button "|" at bounding box center [70, 569] width 25 height 25
click at [128, 569] on span "H" at bounding box center [125, 568] width 7 height 8
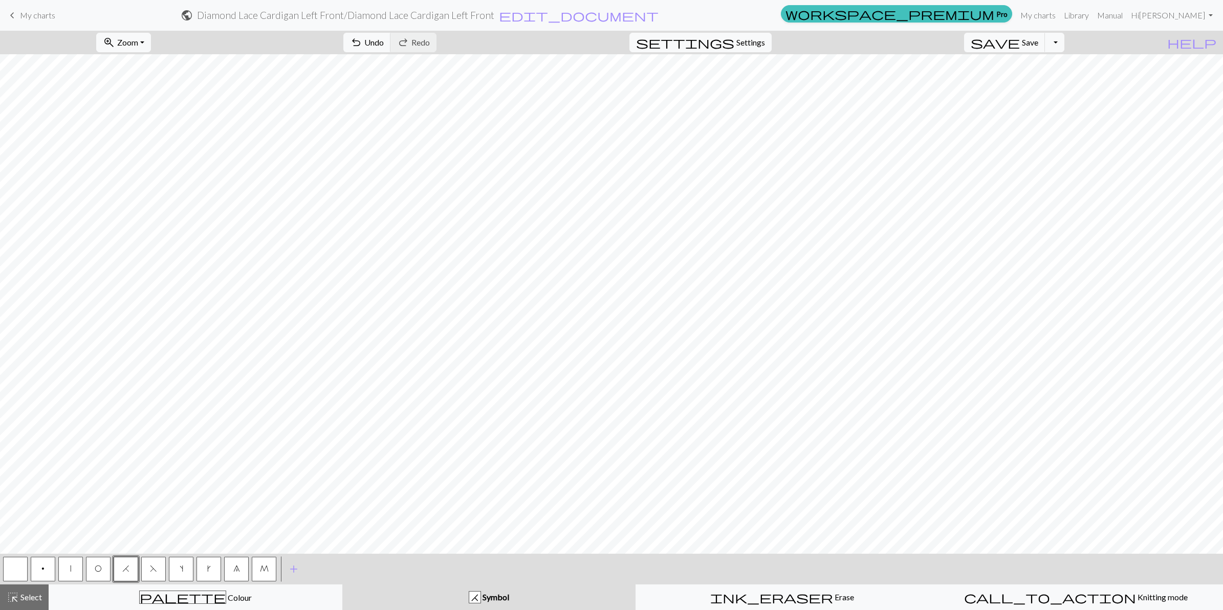
click at [98, 575] on button "O" at bounding box center [98, 569] width 25 height 25
click at [70, 564] on button "|" at bounding box center [70, 569] width 25 height 25
click at [89, 571] on button "O" at bounding box center [98, 569] width 25 height 25
click at [159, 571] on button "F" at bounding box center [153, 569] width 25 height 25
click at [124, 566] on span "H" at bounding box center [125, 568] width 7 height 8
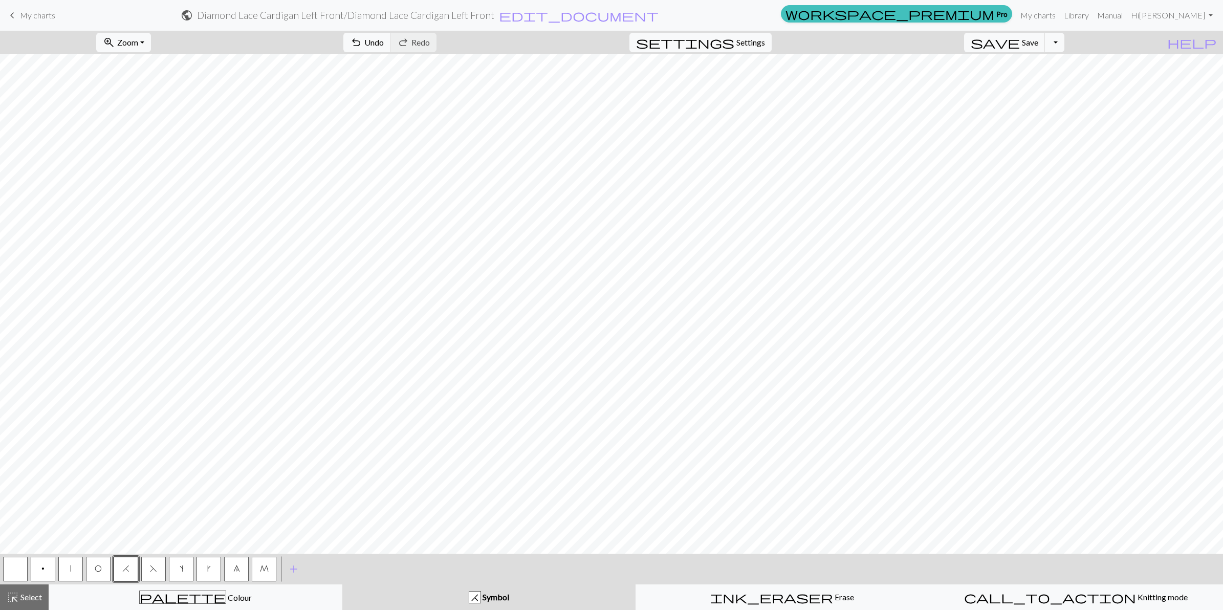
click at [67, 568] on button "|" at bounding box center [70, 569] width 25 height 25
click at [124, 573] on button "H" at bounding box center [126, 569] width 25 height 25
click at [156, 568] on span "F" at bounding box center [153, 568] width 7 height 8
drag, startPoint x: 95, startPoint y: 569, endPoint x: 157, endPoint y: 561, distance: 62.0
click at [96, 569] on span "O" at bounding box center [98, 568] width 7 height 8
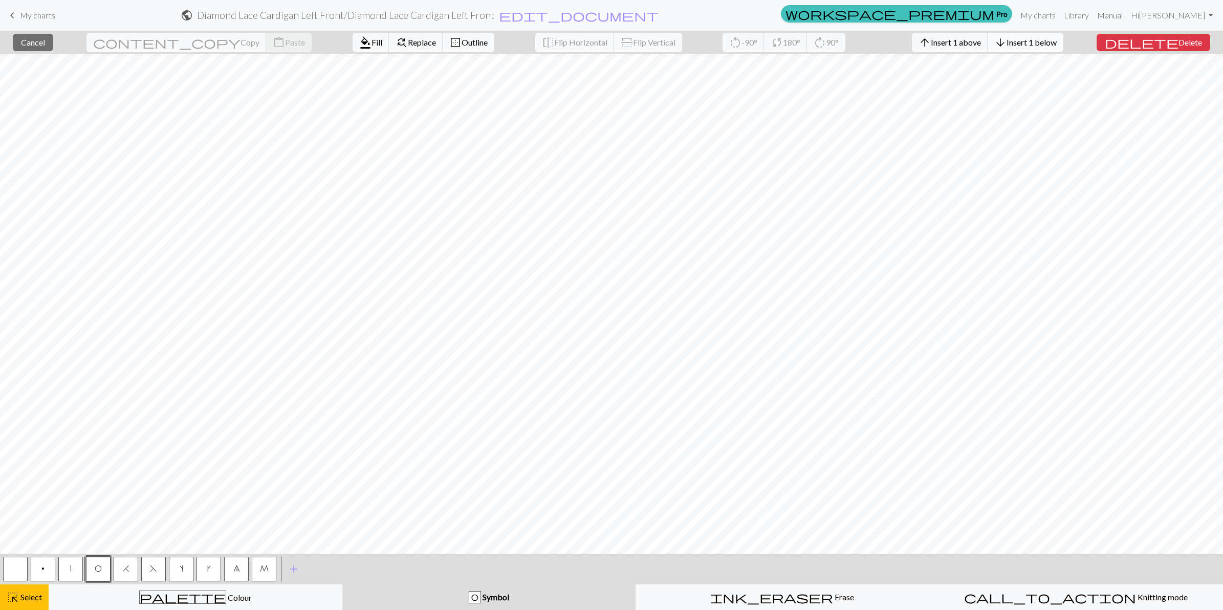
click at [1056, 45] on span "Insert 1 below" at bounding box center [1031, 42] width 50 height 10
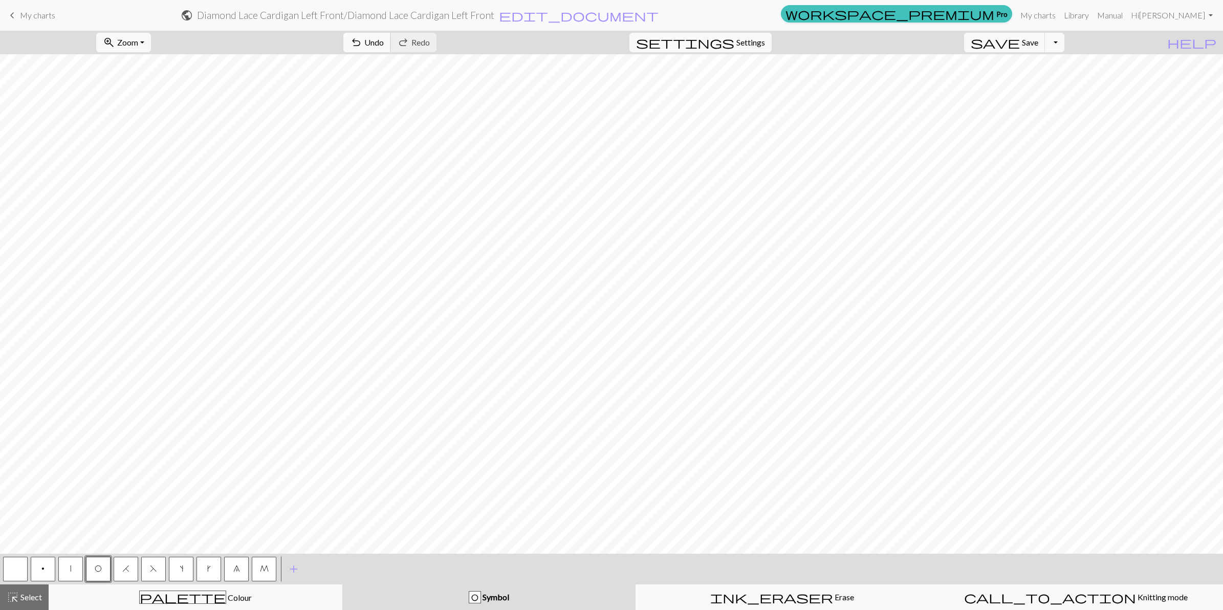
click at [384, 40] on span "Undo" at bounding box center [373, 42] width 19 height 10
drag, startPoint x: 262, startPoint y: 570, endPoint x: 303, endPoint y: 572, distance: 40.4
click at [266, 568] on span "M" at bounding box center [264, 568] width 9 height 8
click at [72, 564] on button "|" at bounding box center [70, 569] width 25 height 25
click at [208, 569] on span "k" at bounding box center [209, 568] width 4 height 8
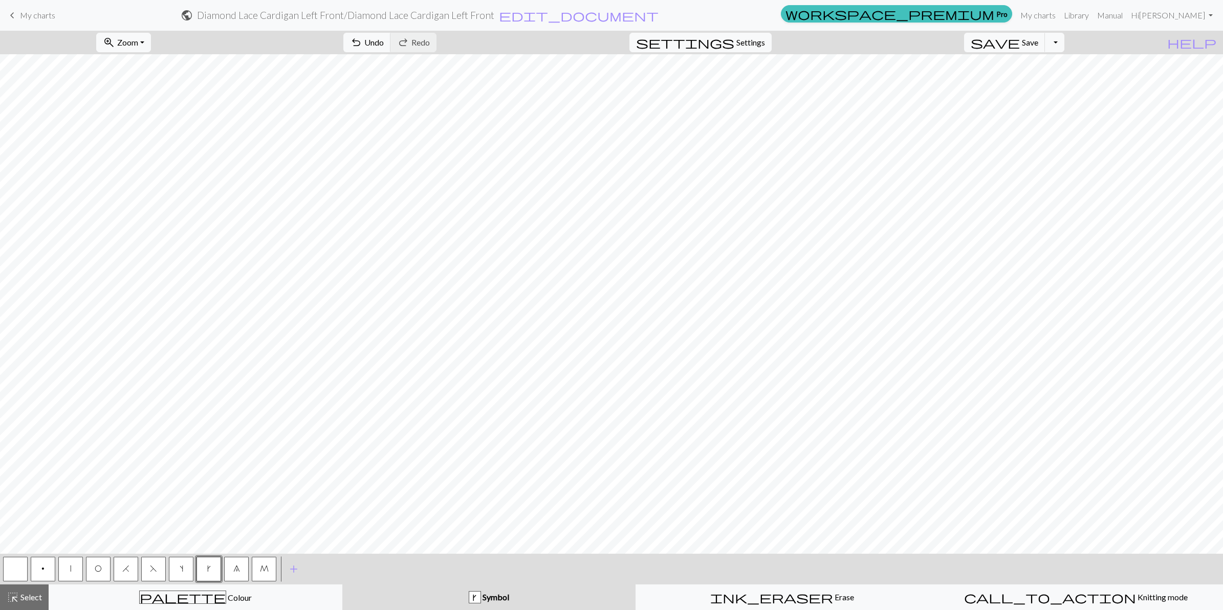
click at [261, 569] on span "M" at bounding box center [264, 568] width 9 height 8
click at [9, 562] on button "button" at bounding box center [15, 569] width 25 height 25
click at [100, 569] on span "O" at bounding box center [98, 568] width 7 height 8
click at [121, 568] on button "H" at bounding box center [126, 569] width 25 height 25
click at [69, 571] on button "|" at bounding box center [70, 569] width 25 height 25
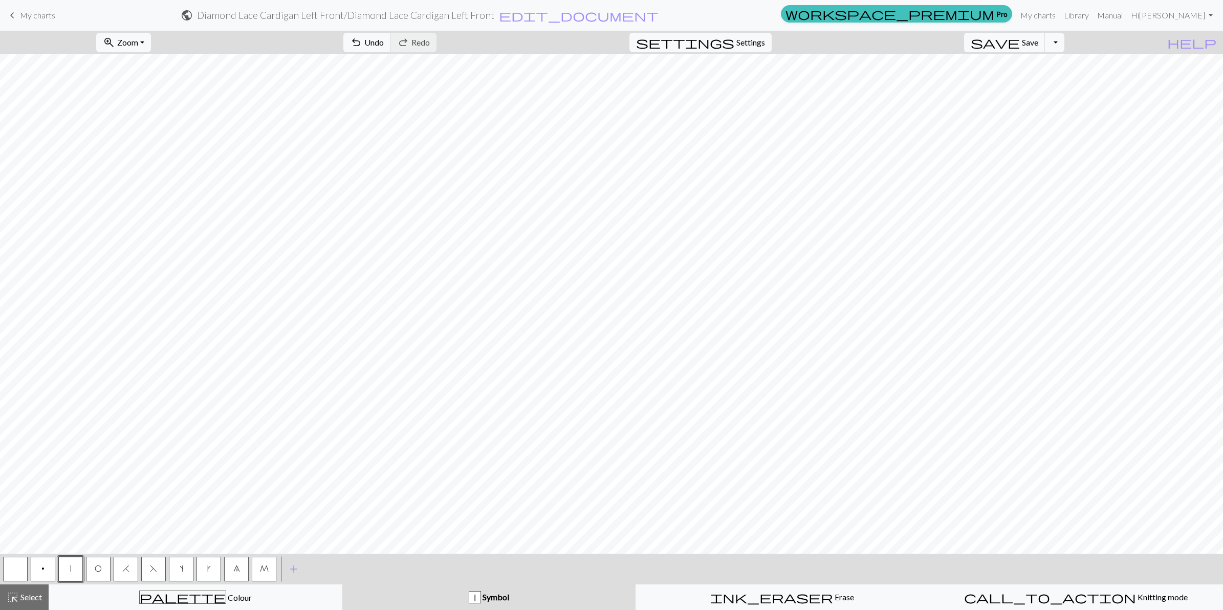
click at [96, 560] on button "O" at bounding box center [98, 569] width 25 height 25
click at [232, 578] on button "8" at bounding box center [236, 569] width 25 height 25
click at [95, 568] on span "O" at bounding box center [98, 568] width 7 height 8
click at [70, 569] on span "|" at bounding box center [70, 568] width 1 height 8
click at [157, 566] on button "F" at bounding box center [153, 569] width 25 height 25
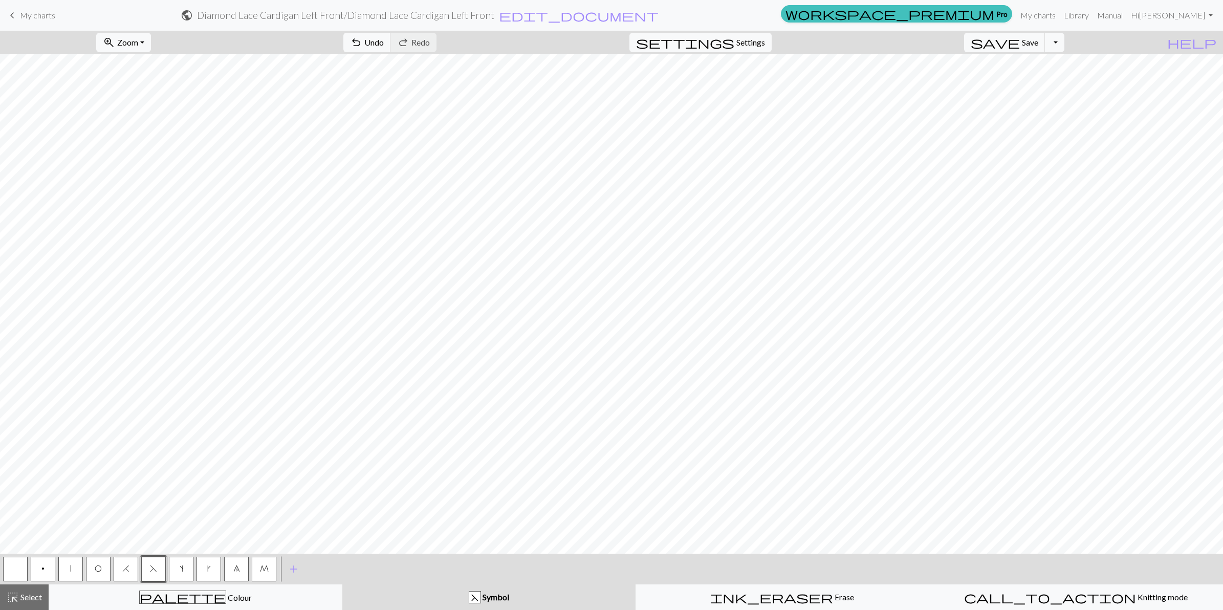
click at [119, 569] on button "H" at bounding box center [126, 569] width 25 height 25
click at [68, 571] on button "|" at bounding box center [70, 569] width 25 height 25
click at [96, 570] on span "O" at bounding box center [98, 568] width 7 height 8
click at [384, 47] on span "Undo" at bounding box center [373, 42] width 19 height 10
click at [68, 568] on button "|" at bounding box center [70, 569] width 25 height 25
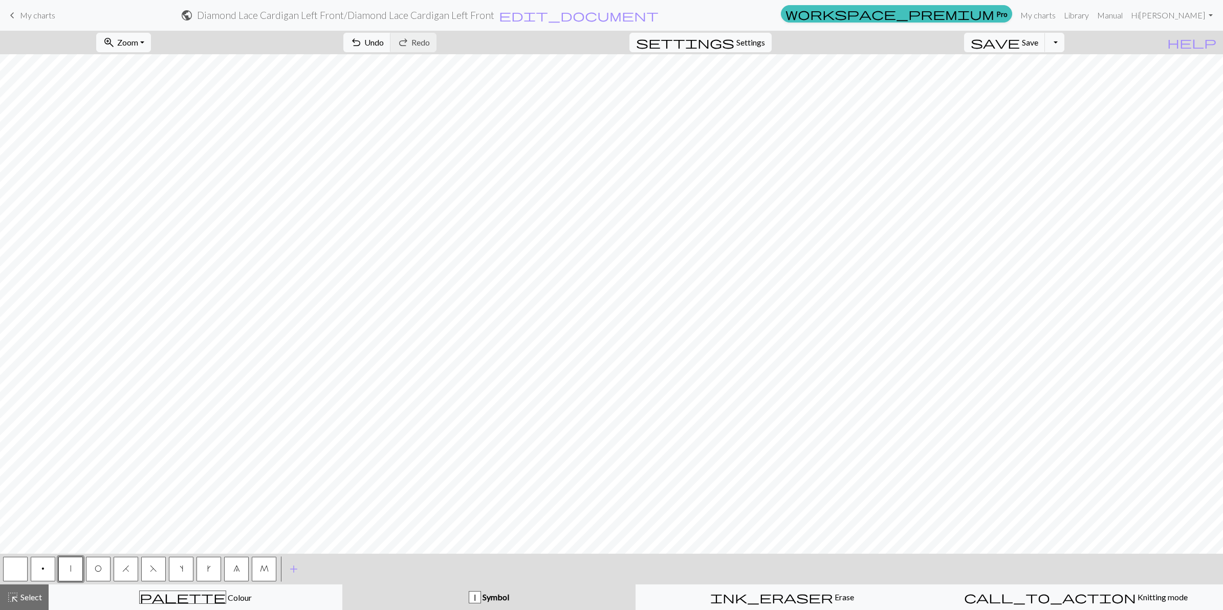
drag, startPoint x: 150, startPoint y: 568, endPoint x: 153, endPoint y: 559, distance: 10.4
click at [152, 566] on span "F" at bounding box center [153, 568] width 7 height 8
click at [128, 563] on button "H" at bounding box center [126, 569] width 25 height 25
click at [16, 564] on button "button" at bounding box center [15, 569] width 25 height 25
click at [70, 566] on span "|" at bounding box center [70, 568] width 1 height 8
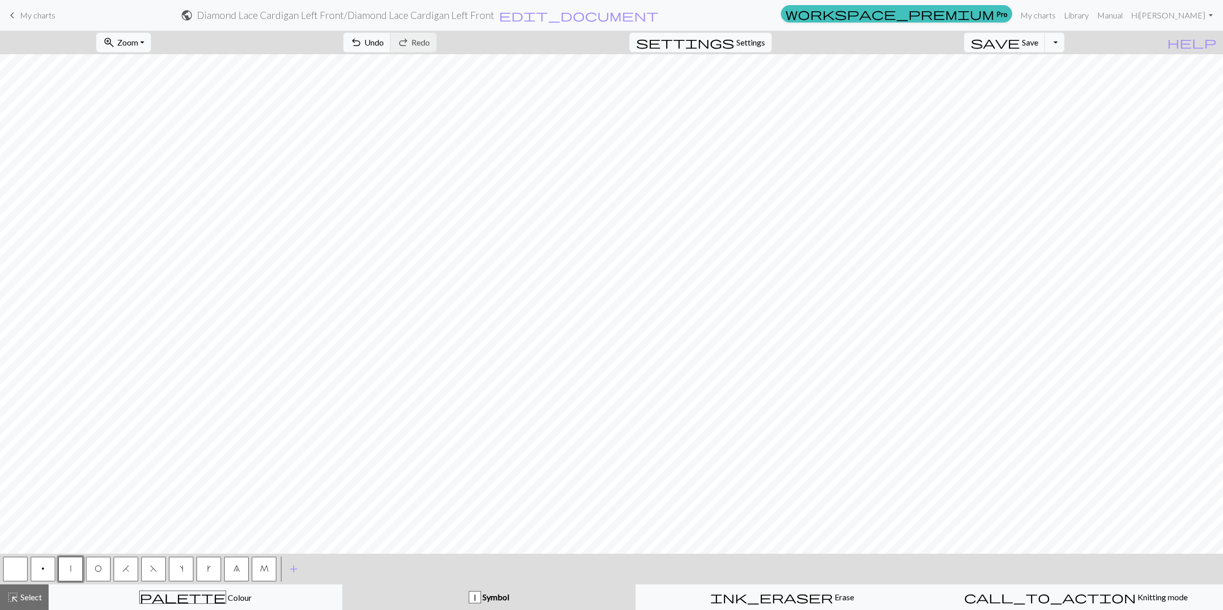
click at [125, 566] on span "H" at bounding box center [125, 568] width 7 height 8
click at [100, 568] on span "O" at bounding box center [98, 568] width 7 height 8
click at [73, 568] on button "|" at bounding box center [70, 569] width 25 height 25
click at [101, 564] on button "O" at bounding box center [98, 569] width 25 height 25
drag, startPoint x: 156, startPoint y: 568, endPoint x: 183, endPoint y: 555, distance: 29.5
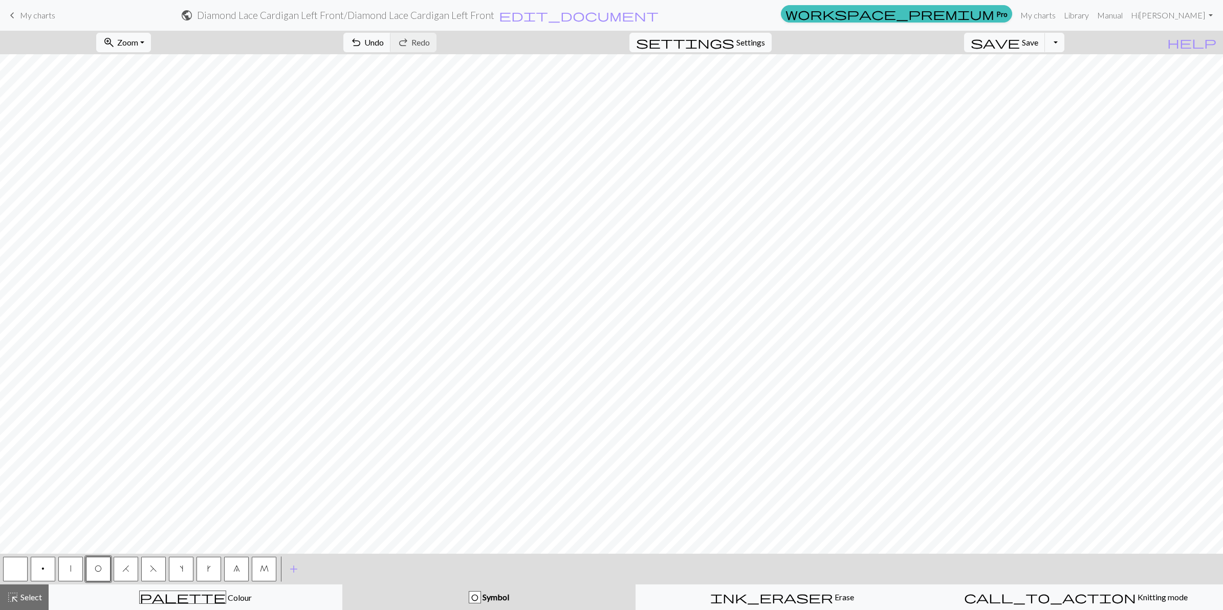
click at [157, 566] on button "F" at bounding box center [153, 569] width 25 height 25
drag, startPoint x: 67, startPoint y: 571, endPoint x: 102, endPoint y: 564, distance: 36.5
click at [67, 571] on button "|" at bounding box center [70, 569] width 25 height 25
click at [123, 567] on span "H" at bounding box center [125, 568] width 7 height 8
drag, startPoint x: 98, startPoint y: 570, endPoint x: 115, endPoint y: 560, distance: 20.2
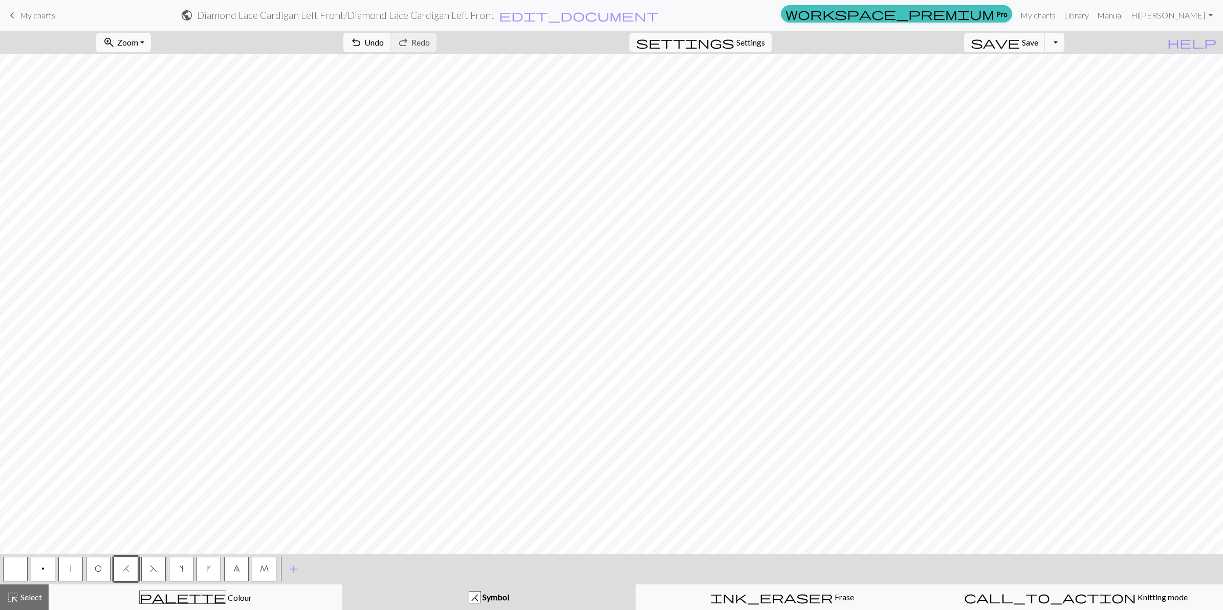
click at [99, 569] on span "O" at bounding box center [98, 568] width 7 height 8
click at [73, 571] on button "|" at bounding box center [70, 569] width 25 height 25
drag, startPoint x: 94, startPoint y: 571, endPoint x: 101, endPoint y: 562, distance: 12.4
click at [94, 571] on button "O" at bounding box center [98, 569] width 25 height 25
click at [154, 569] on span "F" at bounding box center [153, 568] width 7 height 8
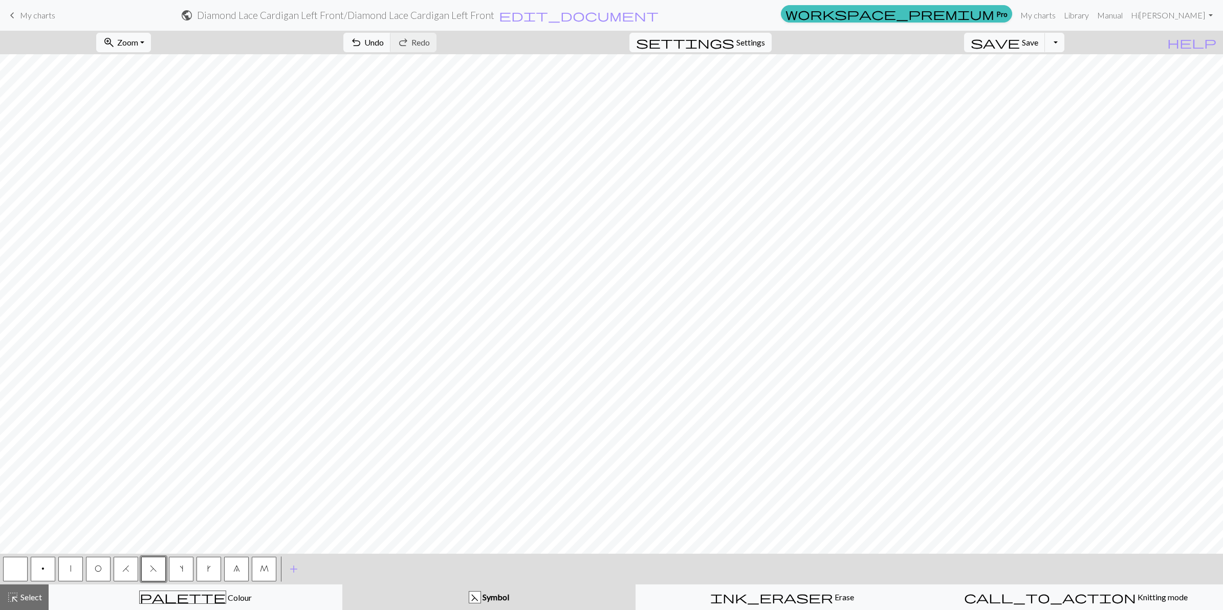
click at [71, 571] on button "|" at bounding box center [70, 569] width 25 height 25
drag, startPoint x: 127, startPoint y: 569, endPoint x: 130, endPoint y: 565, distance: 5.4
click at [128, 567] on span "H" at bounding box center [125, 568] width 7 height 8
click at [70, 570] on span "|" at bounding box center [70, 568] width 1 height 8
drag, startPoint x: 100, startPoint y: 569, endPoint x: 100, endPoint y: 561, distance: 8.2
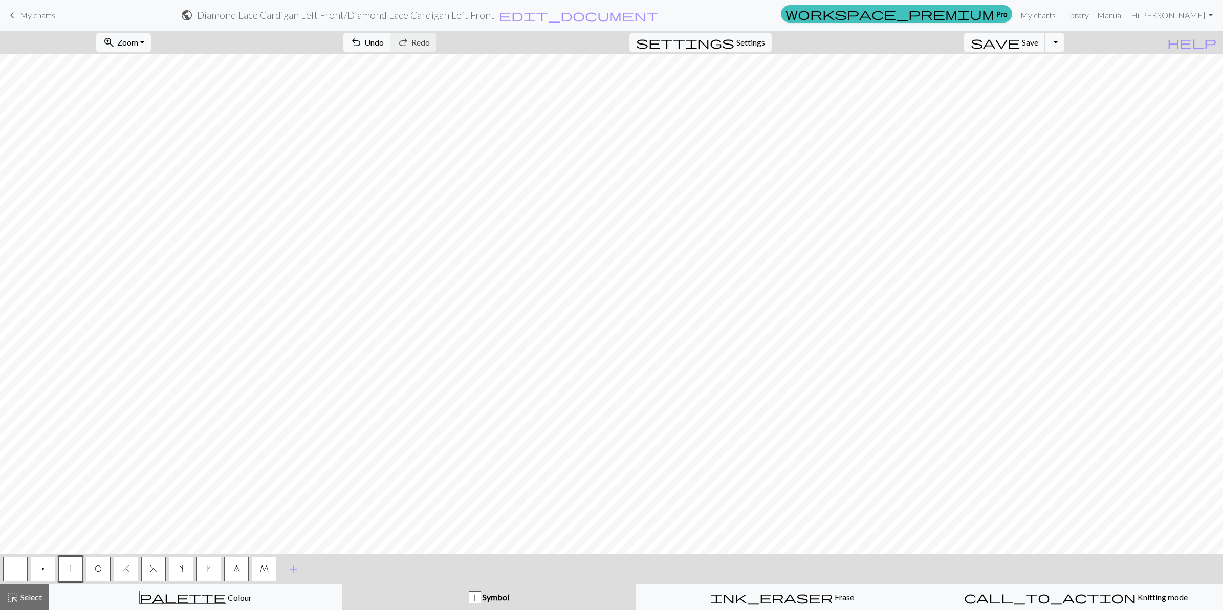
click at [100, 566] on span "O" at bounding box center [98, 568] width 7 height 8
click at [152, 571] on span "F" at bounding box center [153, 568] width 7 height 8
click at [70, 569] on span "|" at bounding box center [70, 568] width 1 height 8
click at [123, 575] on button "H" at bounding box center [126, 569] width 25 height 25
click at [101, 566] on span "O" at bounding box center [98, 568] width 7 height 8
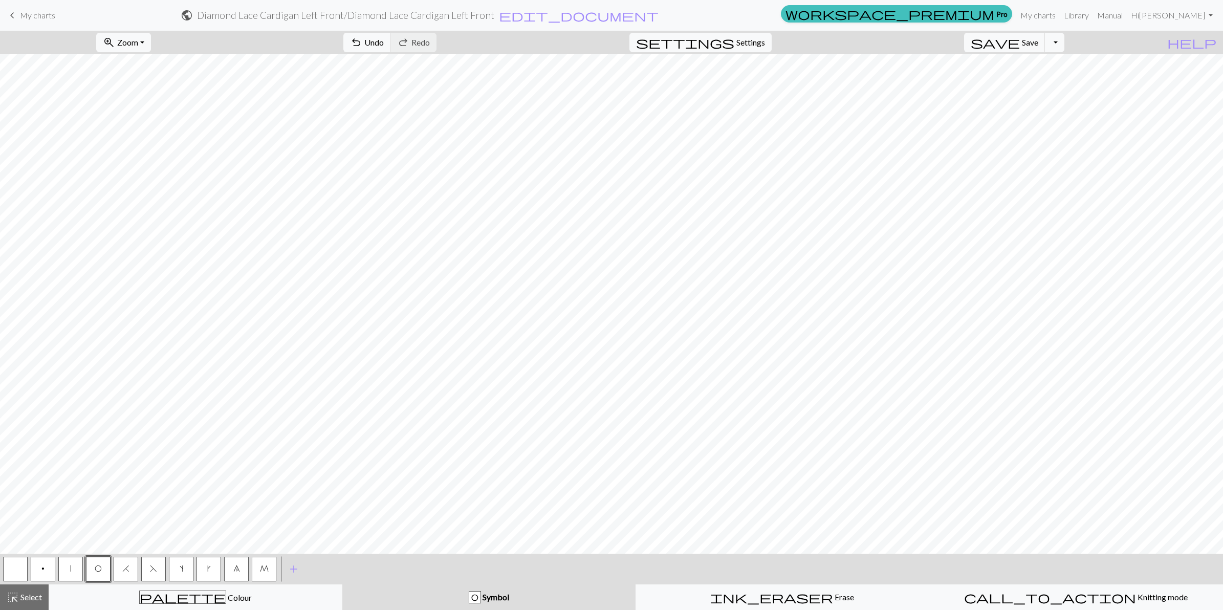
click at [67, 566] on button "|" at bounding box center [70, 569] width 25 height 25
click at [100, 574] on button "O" at bounding box center [98, 569] width 25 height 25
click at [72, 567] on button "|" at bounding box center [70, 569] width 25 height 25
drag, startPoint x: 100, startPoint y: 567, endPoint x: 118, endPoint y: 559, distance: 19.7
click at [101, 566] on button "O" at bounding box center [98, 569] width 25 height 25
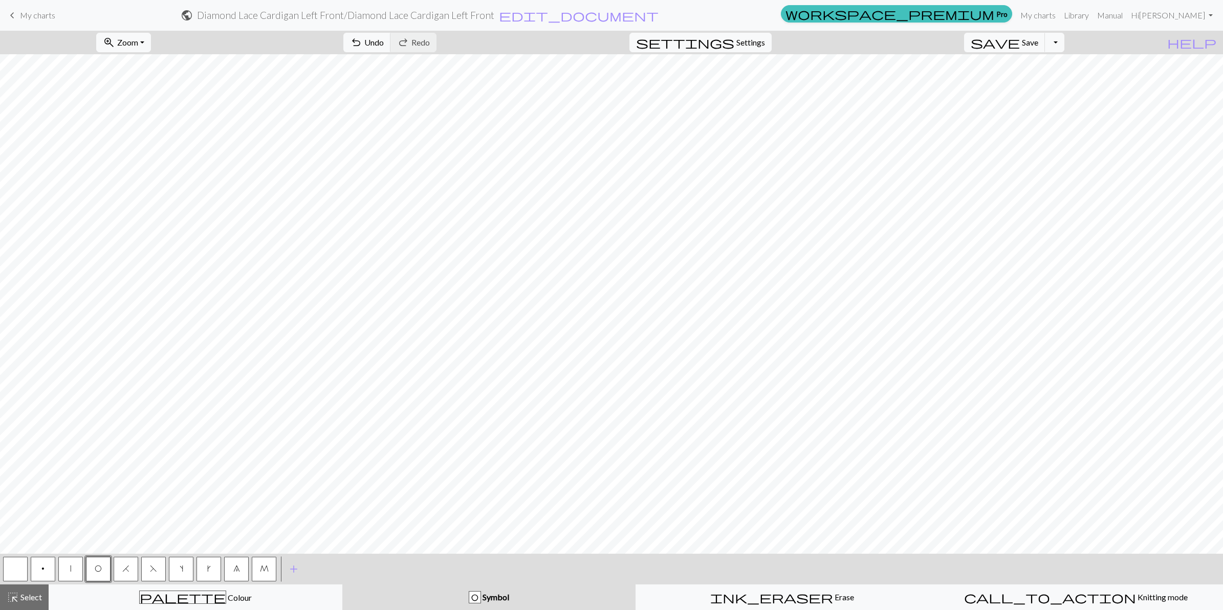
click at [152, 570] on span "F" at bounding box center [153, 568] width 7 height 8
click at [68, 570] on button "|" at bounding box center [70, 569] width 25 height 25
click at [126, 573] on button "H" at bounding box center [126, 569] width 25 height 25
click at [110, 561] on button "O" at bounding box center [98, 569] width 25 height 25
click at [75, 564] on button "|" at bounding box center [70, 569] width 25 height 25
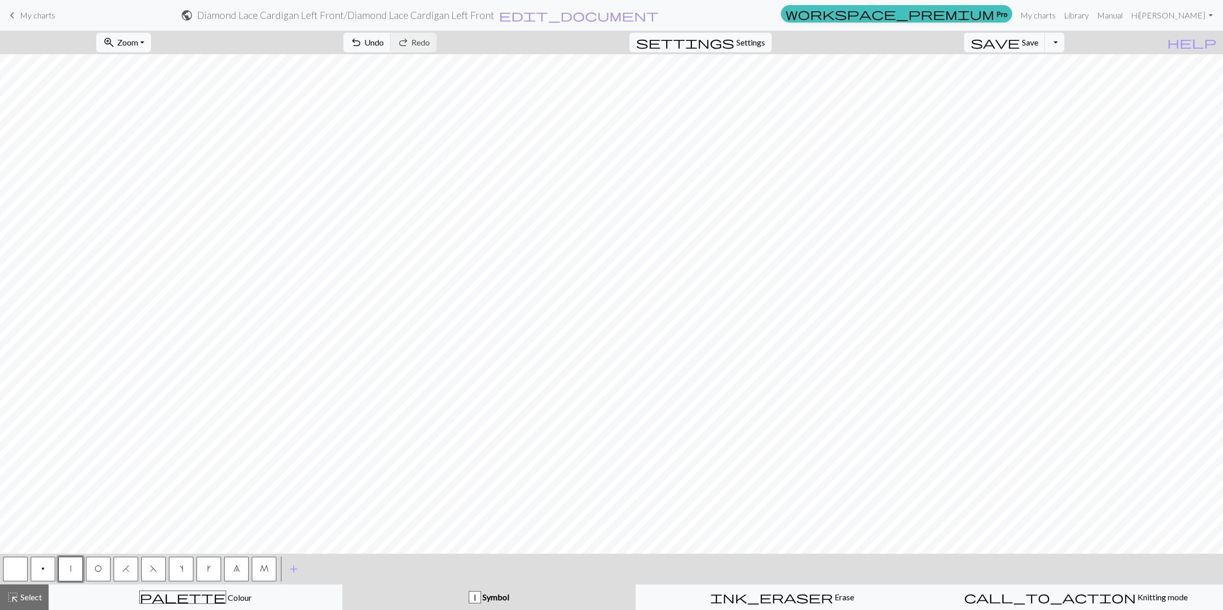
drag, startPoint x: 101, startPoint y: 573, endPoint x: 109, endPoint y: 555, distance: 19.7
click at [101, 572] on button "O" at bounding box center [98, 569] width 25 height 25
click at [63, 565] on button "|" at bounding box center [70, 569] width 25 height 25
click at [148, 569] on button "F" at bounding box center [153, 569] width 25 height 25
drag, startPoint x: 67, startPoint y: 568, endPoint x: 71, endPoint y: 558, distance: 10.5
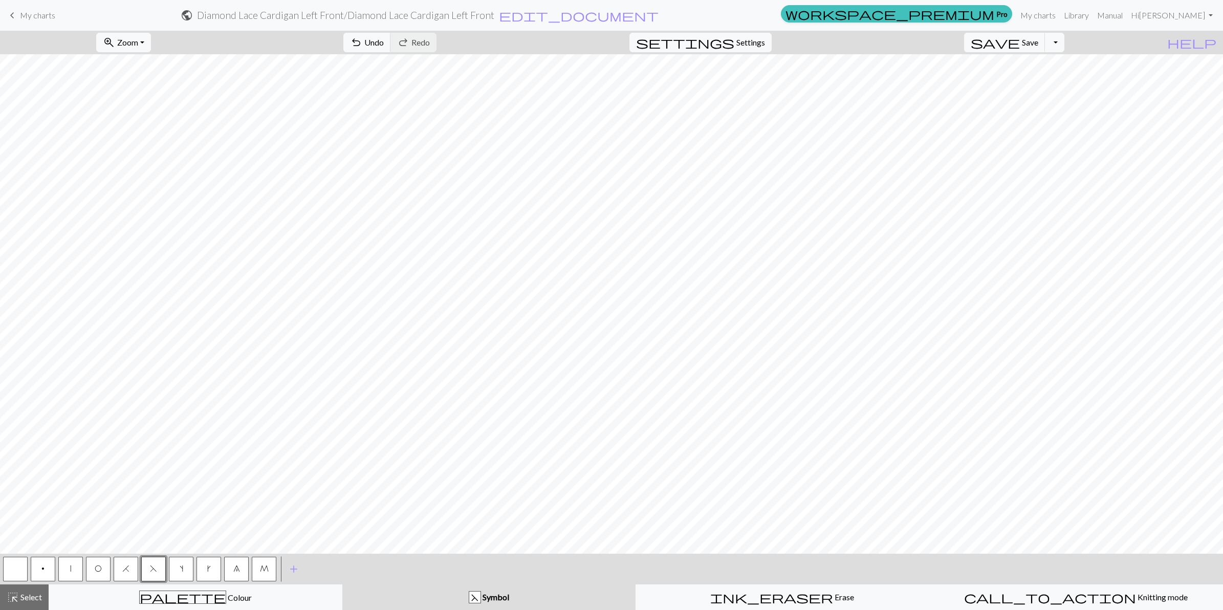
click at [67, 565] on button "|" at bounding box center [70, 569] width 25 height 25
drag, startPoint x: 95, startPoint y: 565, endPoint x: 106, endPoint y: 554, distance: 16.3
click at [95, 564] on span "O" at bounding box center [98, 568] width 7 height 8
drag, startPoint x: 232, startPoint y: 566, endPoint x: 239, endPoint y: 554, distance: 14.2
click at [238, 561] on button "8" at bounding box center [236, 569] width 25 height 25
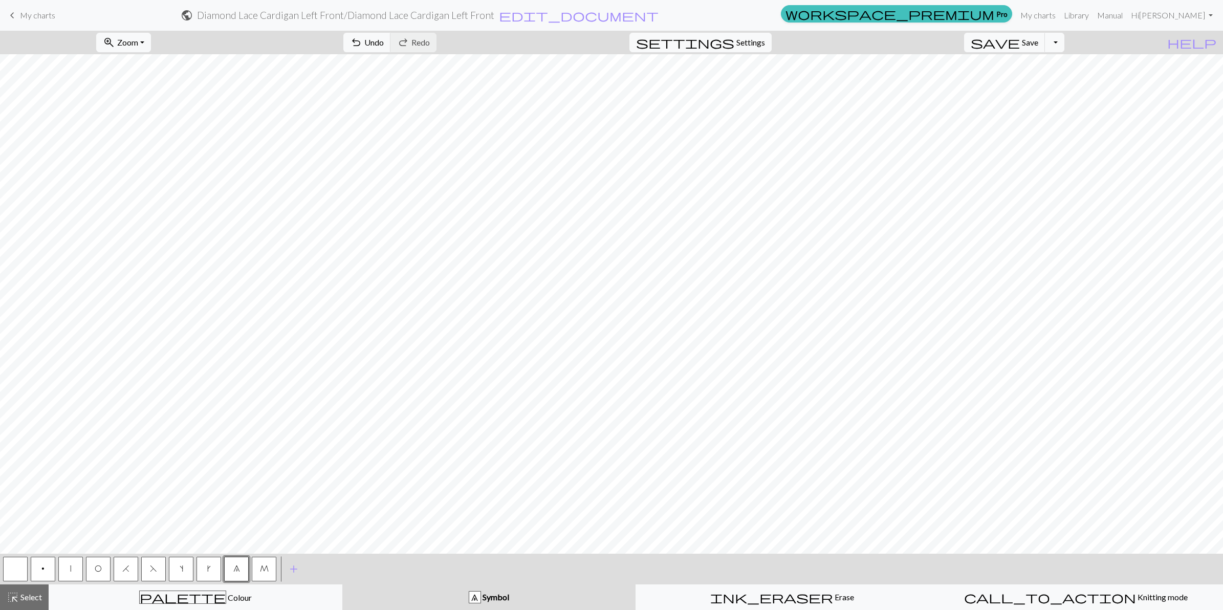
click at [68, 569] on button "|" at bounding box center [70, 569] width 25 height 25
click at [122, 568] on span "H" at bounding box center [125, 568] width 7 height 8
drag, startPoint x: 101, startPoint y: 569, endPoint x: 112, endPoint y: 556, distance: 17.1
click at [103, 568] on button "O" at bounding box center [98, 569] width 25 height 25
drag, startPoint x: 65, startPoint y: 566, endPoint x: 69, endPoint y: 557, distance: 10.5
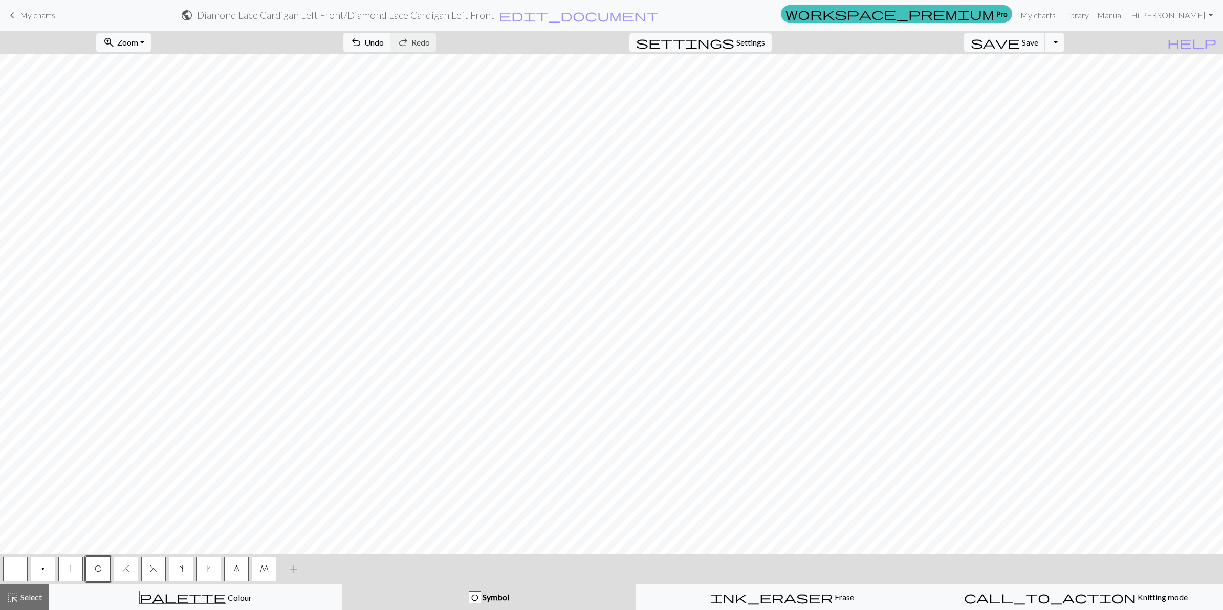
click at [67, 562] on button "|" at bounding box center [70, 569] width 25 height 25
click at [98, 568] on span "O" at bounding box center [98, 568] width 7 height 8
drag, startPoint x: 149, startPoint y: 569, endPoint x: 158, endPoint y: 555, distance: 16.1
click at [151, 564] on span "F" at bounding box center [153, 568] width 7 height 8
click at [65, 573] on button "|" at bounding box center [70, 569] width 25 height 25
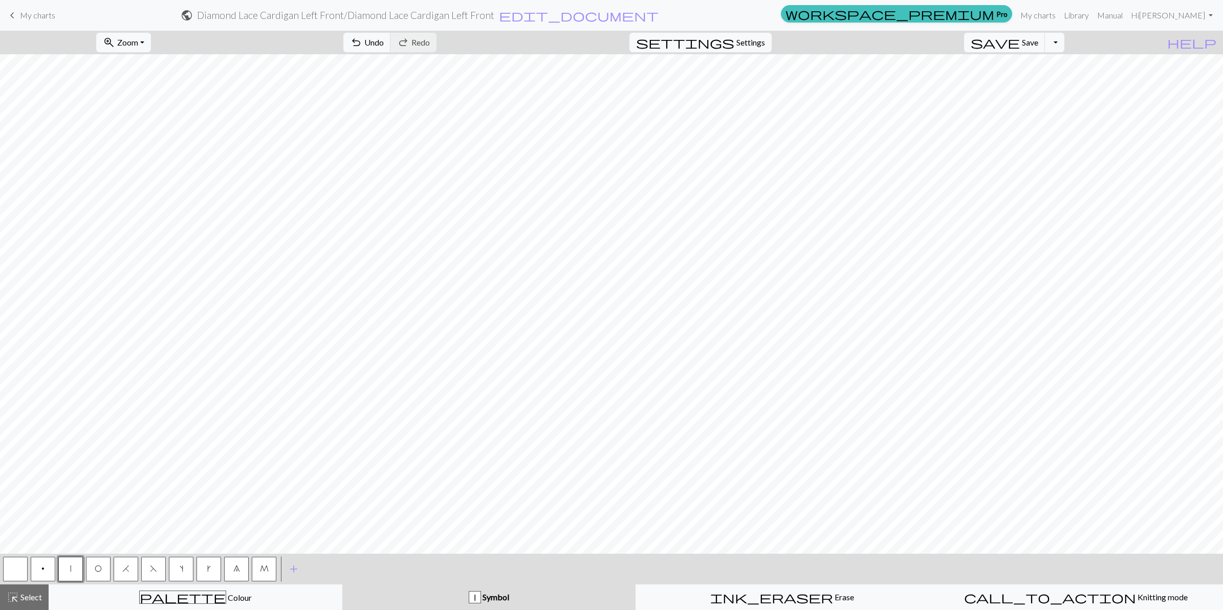
click at [100, 573] on button "O" at bounding box center [98, 569] width 25 height 25
click at [71, 568] on button "|" at bounding box center [70, 569] width 25 height 25
click at [94, 572] on button "O" at bounding box center [98, 569] width 25 height 25
drag, startPoint x: 147, startPoint y: 572, endPoint x: 167, endPoint y: 554, distance: 27.5
click at [148, 569] on button "F" at bounding box center [153, 569] width 25 height 25
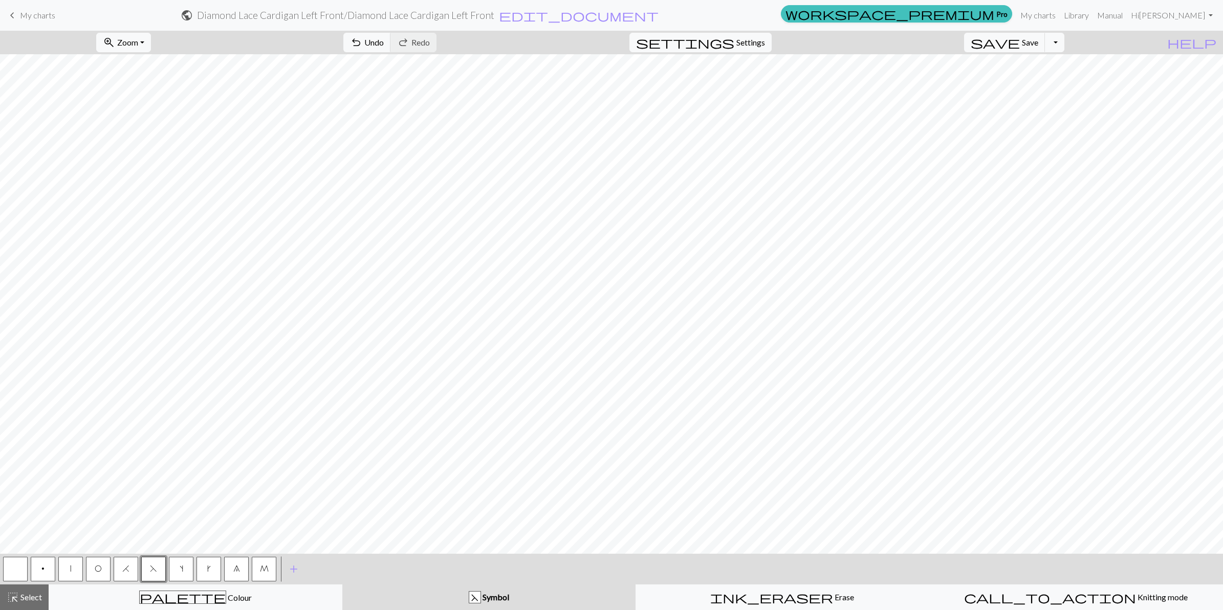
click at [72, 570] on button "|" at bounding box center [70, 569] width 25 height 25
click at [128, 561] on button "H" at bounding box center [126, 569] width 25 height 25
click at [98, 564] on span "O" at bounding box center [98, 568] width 7 height 8
drag, startPoint x: 67, startPoint y: 573, endPoint x: 72, endPoint y: 560, distance: 13.6
click at [68, 568] on button "|" at bounding box center [70, 569] width 25 height 25
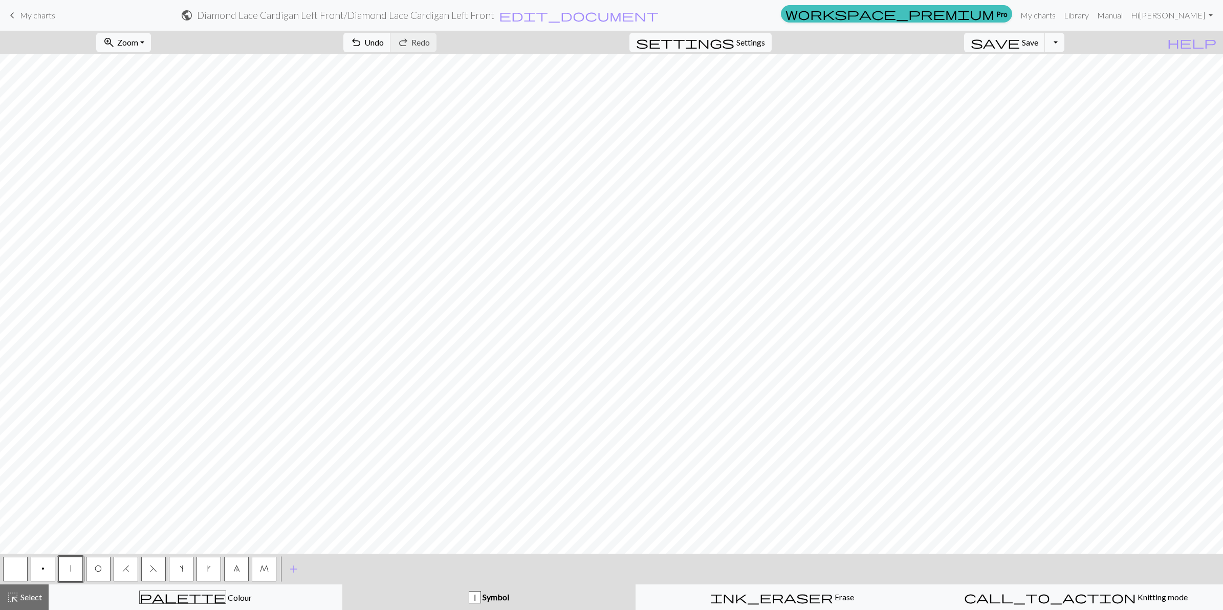
drag, startPoint x: 92, startPoint y: 564, endPoint x: 93, endPoint y: 559, distance: 5.7
click at [92, 564] on button "O" at bounding box center [98, 569] width 25 height 25
click at [154, 569] on span "F" at bounding box center [153, 568] width 7 height 8
drag, startPoint x: 67, startPoint y: 565, endPoint x: 73, endPoint y: 556, distance: 10.8
click at [70, 562] on button "|" at bounding box center [70, 569] width 25 height 25
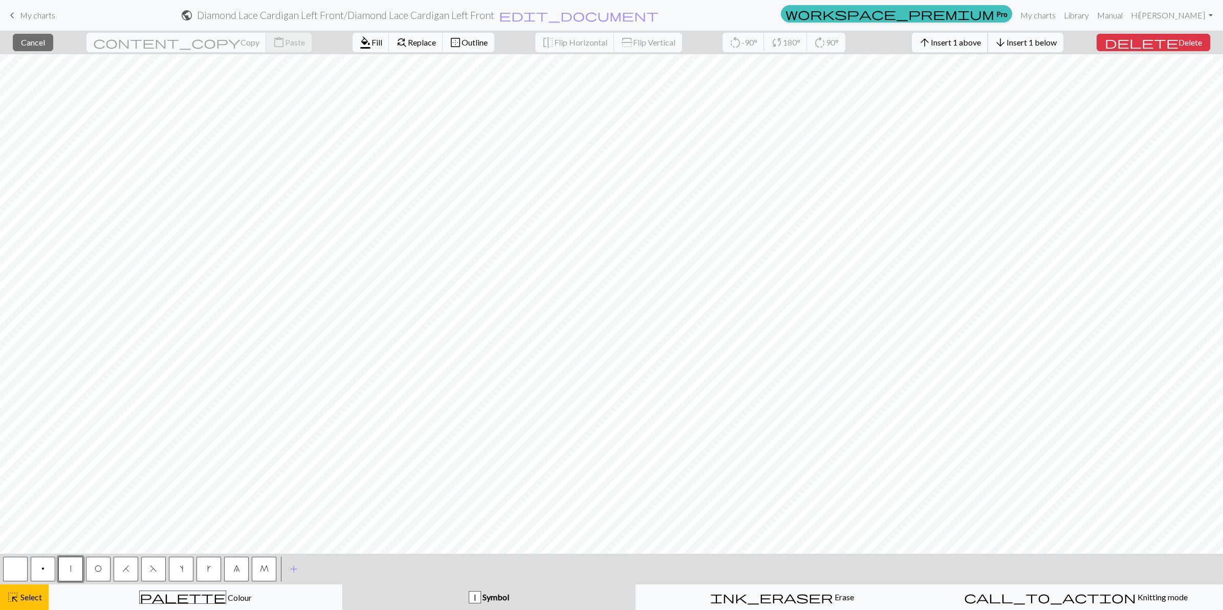
click at [973, 39] on span "Insert 1 above" at bounding box center [956, 42] width 50 height 10
click at [955, 41] on span "Insert 1 above" at bounding box center [956, 42] width 50 height 10
click at [977, 45] on span "Insert 1 above" at bounding box center [956, 42] width 50 height 10
click at [973, 46] on span "Insert 1 above" at bounding box center [956, 42] width 50 height 10
click at [981, 46] on span "Insert 1 above" at bounding box center [956, 42] width 50 height 10
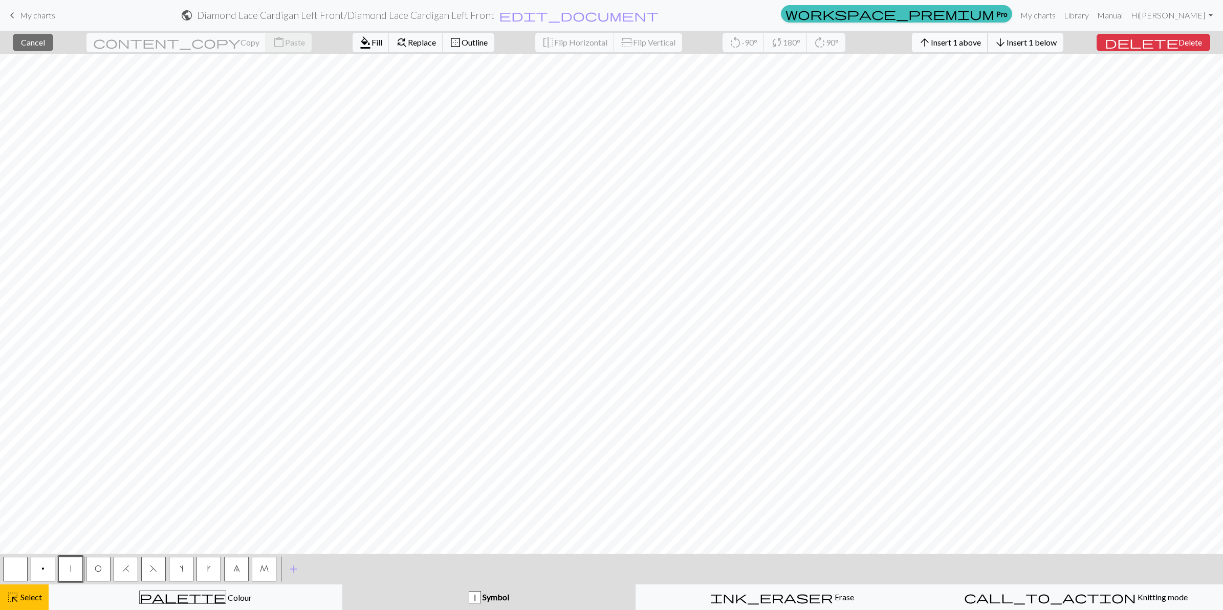
click at [975, 44] on span "Insert 1 above" at bounding box center [956, 42] width 50 height 10
click at [988, 47] on button "arrow_upward Insert 1 above" at bounding box center [950, 42] width 76 height 19
click at [981, 38] on span "Insert 1 above" at bounding box center [956, 42] width 50 height 10
click at [963, 50] on button "arrow_upward Insert 1 above" at bounding box center [950, 42] width 76 height 19
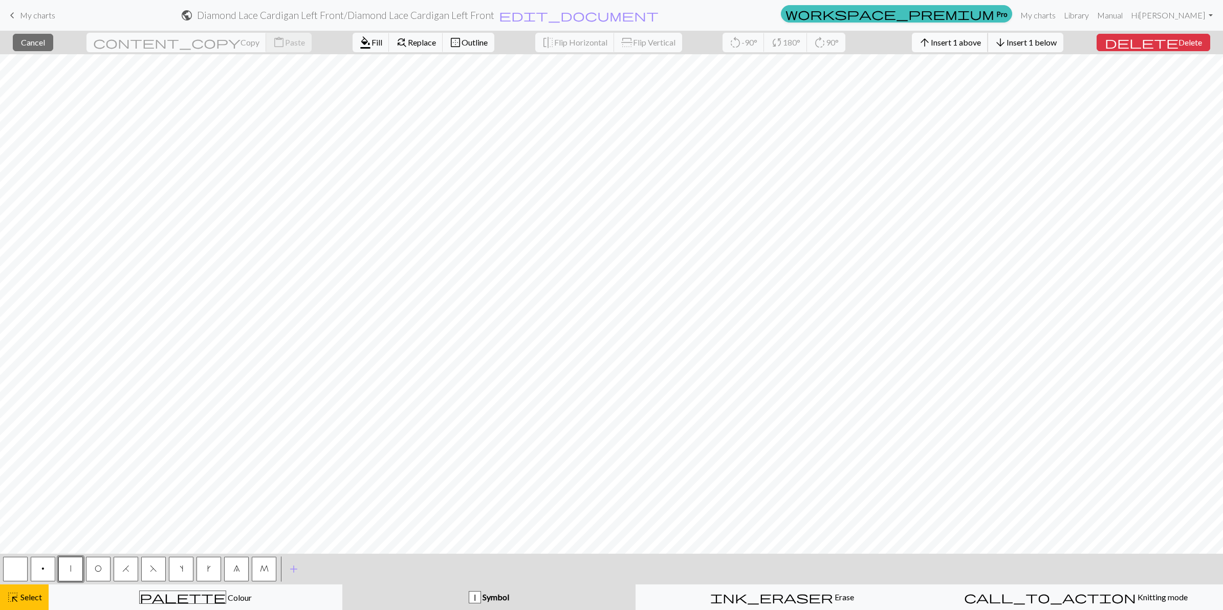
click at [975, 46] on span "Insert 1 above" at bounding box center [956, 42] width 50 height 10
click at [971, 42] on span "Insert 1 above" at bounding box center [956, 42] width 50 height 10
click at [981, 43] on span "Insert 1 above" at bounding box center [956, 42] width 50 height 10
click at [981, 44] on span "Insert 1 above" at bounding box center [956, 42] width 50 height 10
click at [978, 39] on span "Insert 1 above" at bounding box center [956, 42] width 50 height 10
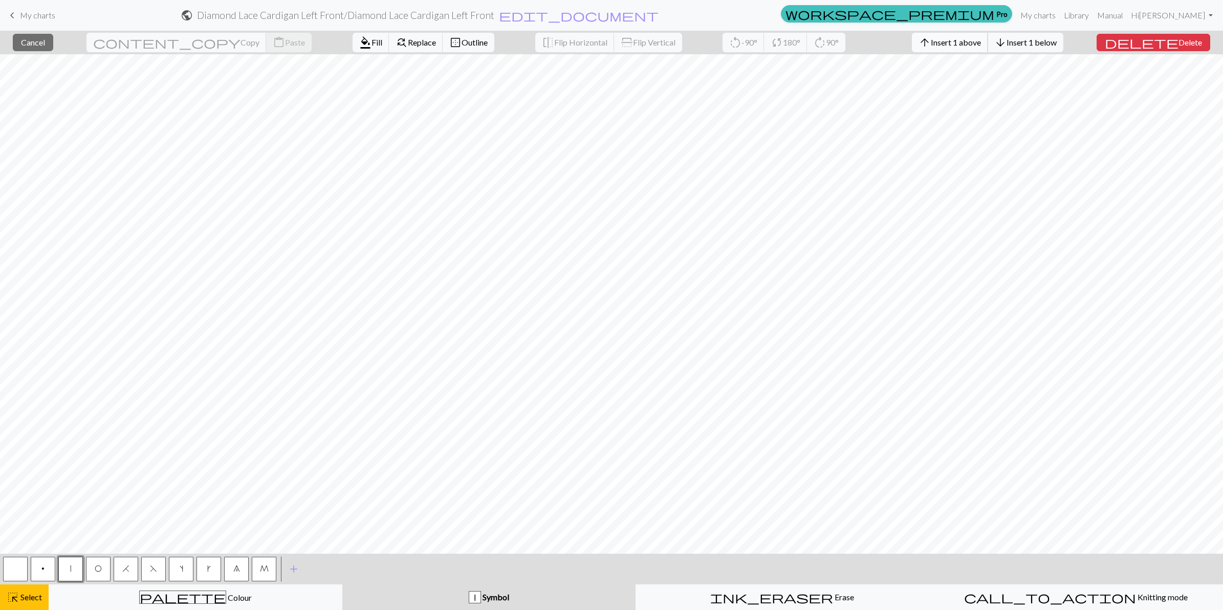
click at [981, 39] on span "Insert 1 above" at bounding box center [956, 42] width 50 height 10
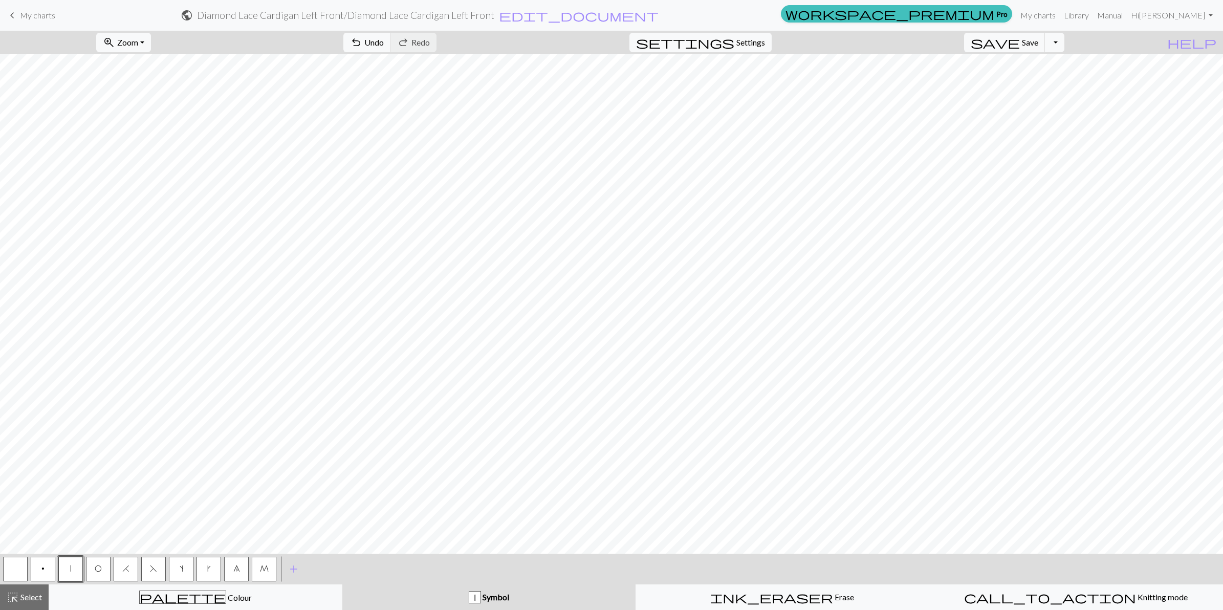
click at [265, 566] on span "M" at bounding box center [264, 568] width 9 height 8
click at [12, 563] on button "button" at bounding box center [15, 569] width 25 height 25
click at [261, 566] on span "M" at bounding box center [264, 568] width 9 height 8
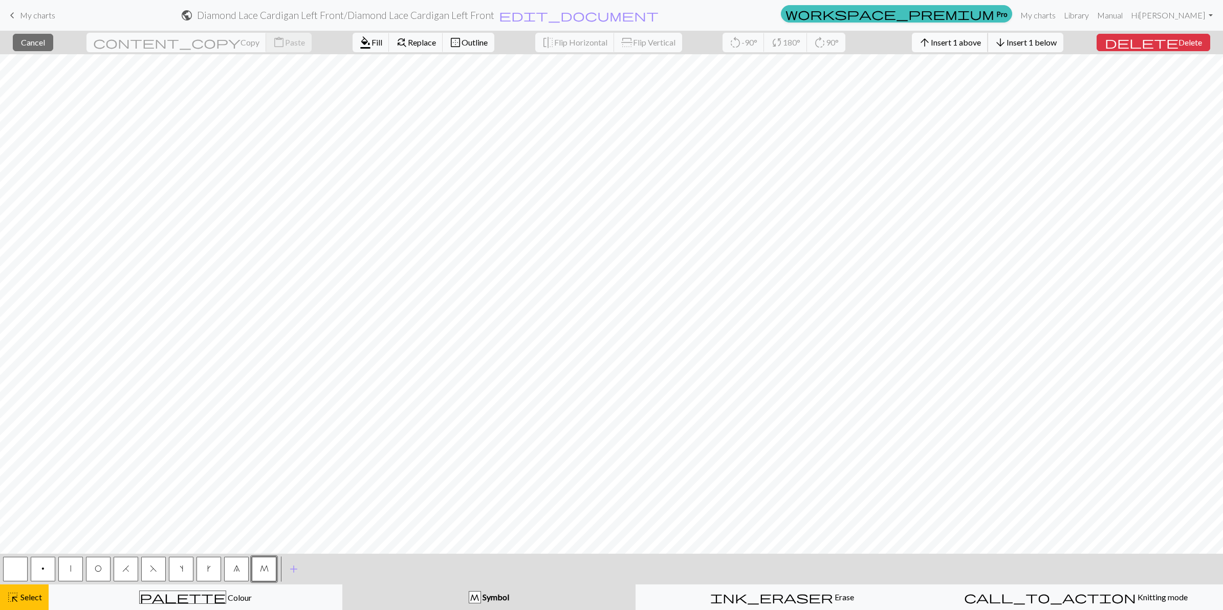
click at [974, 44] on span "Insert 1 above" at bounding box center [956, 42] width 50 height 10
click at [967, 41] on span "Insert 1 above" at bounding box center [956, 42] width 50 height 10
click at [977, 50] on button "arrow_upward Insert 1 above" at bounding box center [950, 42] width 76 height 19
click at [981, 42] on span "Insert 1 above" at bounding box center [956, 42] width 50 height 10
click at [966, 38] on span "Insert 1 above" at bounding box center [956, 42] width 50 height 10
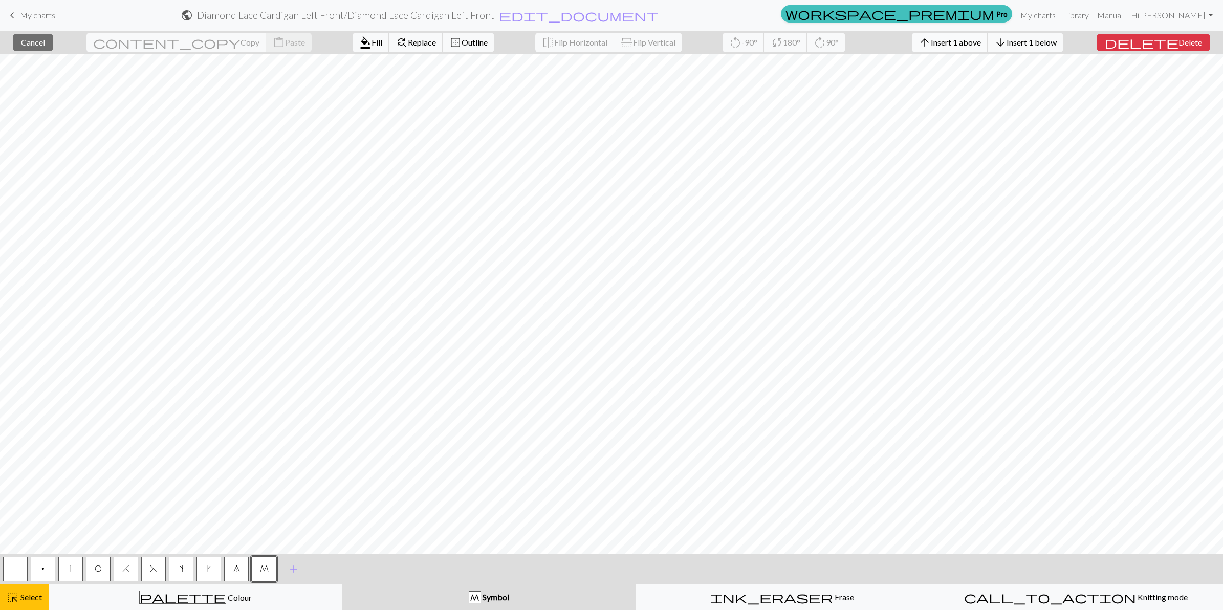
click at [979, 37] on span "Insert 1 above" at bounding box center [956, 42] width 50 height 10
click at [975, 37] on span "Insert 1 above" at bounding box center [956, 42] width 50 height 10
click at [981, 39] on span "Insert 1 above" at bounding box center [956, 42] width 50 height 10
click at [972, 42] on span "Insert 1 above" at bounding box center [956, 42] width 50 height 10
click at [981, 42] on span "Insert 1 above" at bounding box center [956, 42] width 50 height 10
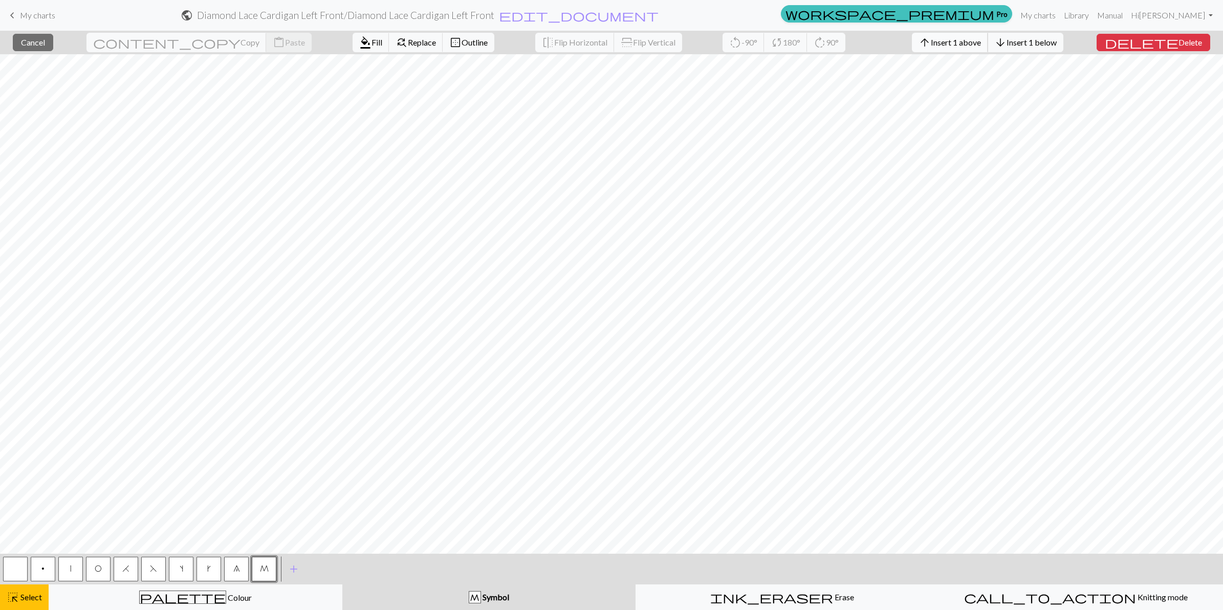
click at [966, 42] on span "Insert 1 above" at bounding box center [956, 42] width 50 height 10
click at [970, 42] on span "Insert 1 above" at bounding box center [956, 42] width 50 height 10
click at [971, 36] on button "arrow_upward Insert 1 above" at bounding box center [950, 42] width 76 height 19
click at [971, 41] on span "Insert 1 above" at bounding box center [956, 42] width 50 height 10
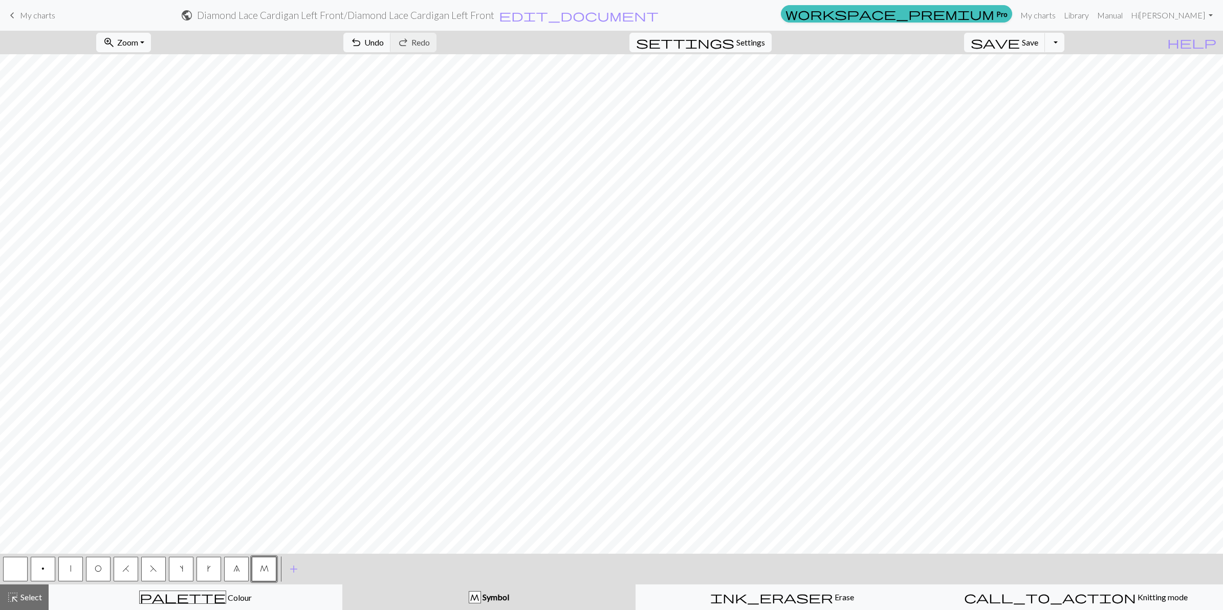
click at [9, 562] on button "button" at bounding box center [15, 569] width 25 height 25
click at [258, 571] on button "M" at bounding box center [264, 569] width 25 height 25
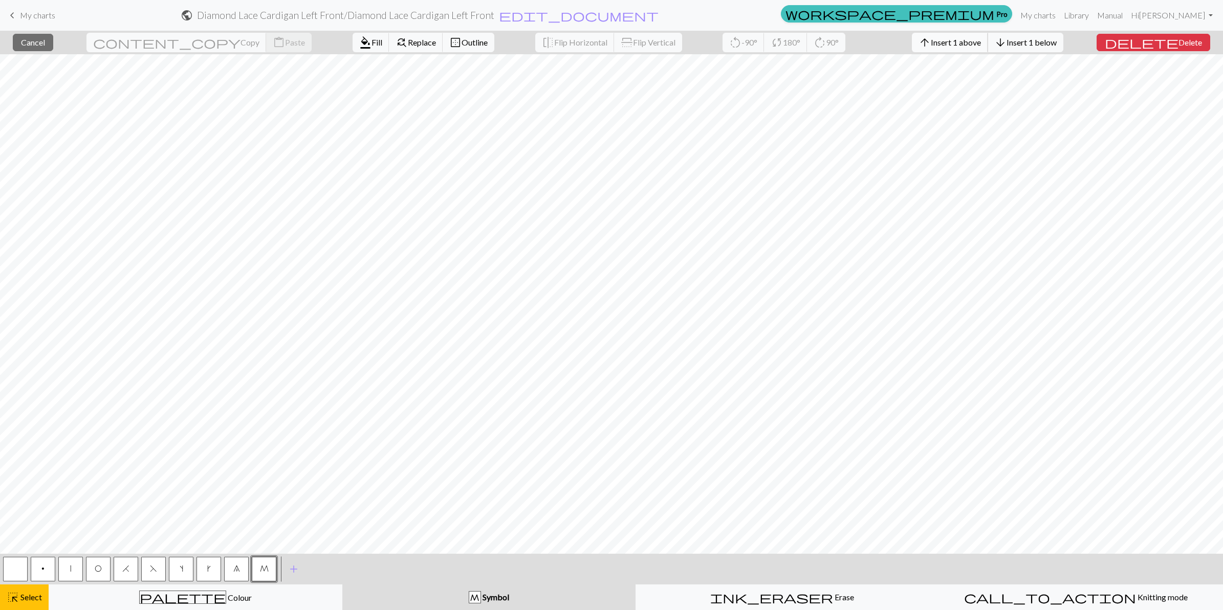
click at [978, 43] on span "Insert 1 above" at bounding box center [956, 42] width 50 height 10
click at [966, 42] on span "Insert 1 above" at bounding box center [956, 42] width 50 height 10
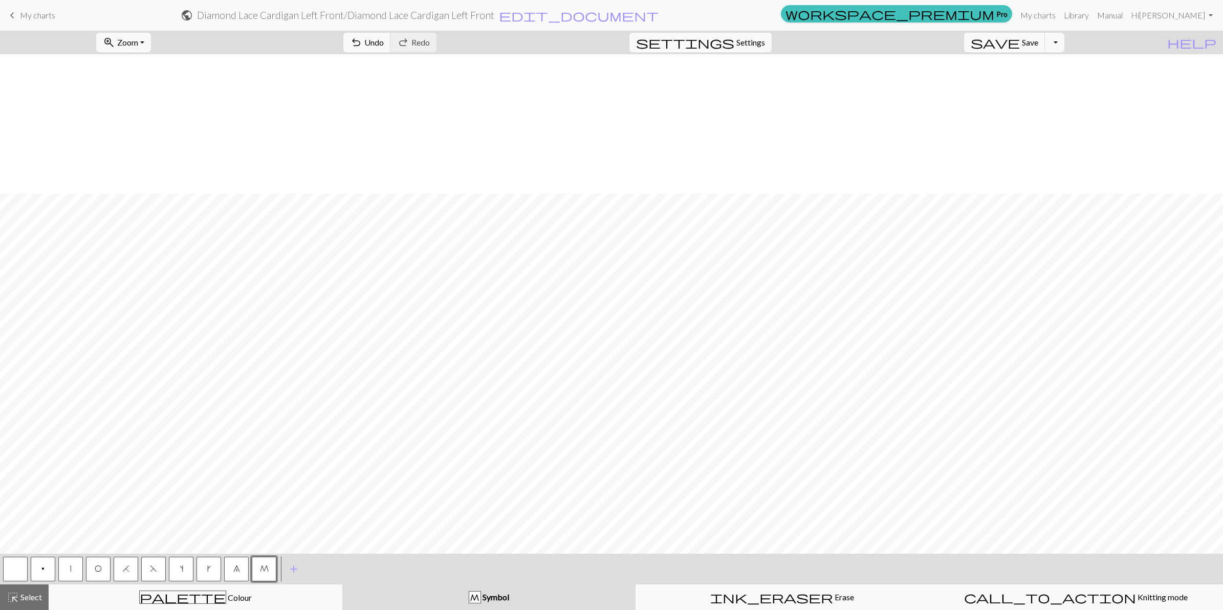
scroll to position [139, 0]
drag, startPoint x: 206, startPoint y: 568, endPoint x: 221, endPoint y: 568, distance: 15.3
click at [206, 568] on button "k" at bounding box center [208, 569] width 25 height 25
click at [68, 566] on button "|" at bounding box center [70, 569] width 25 height 25
click at [207, 568] on span "k" at bounding box center [209, 568] width 4 height 8
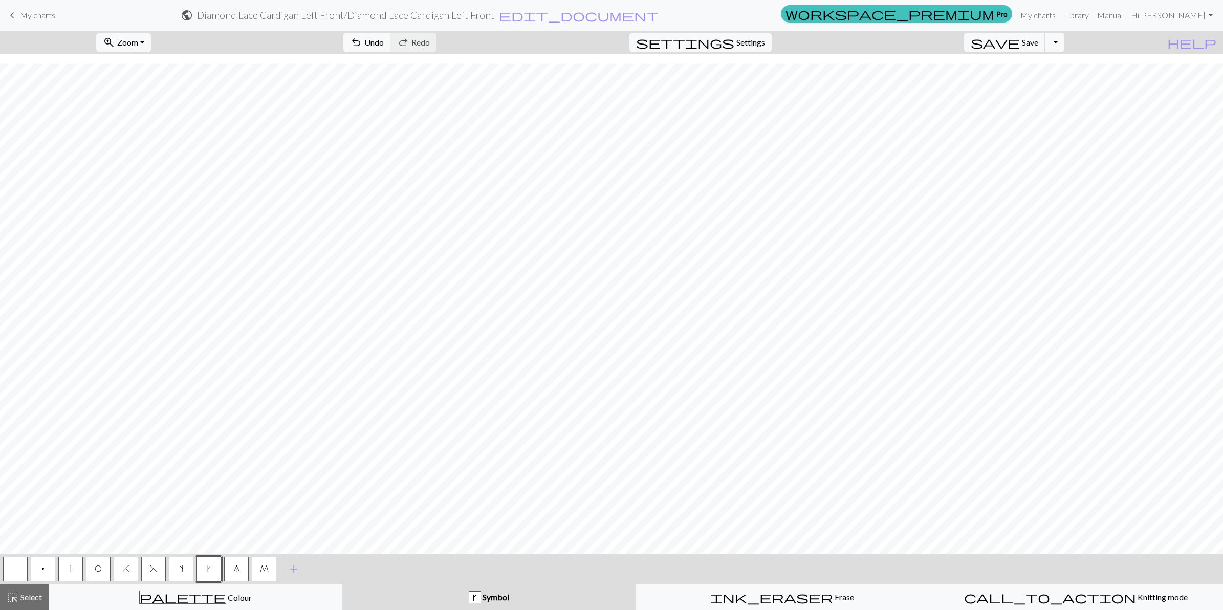
click at [72, 565] on button "|" at bounding box center [70, 569] width 25 height 25
click at [1038, 45] on span "Save" at bounding box center [1030, 42] width 16 height 10
